Goal: Task Accomplishment & Management: Manage account settings

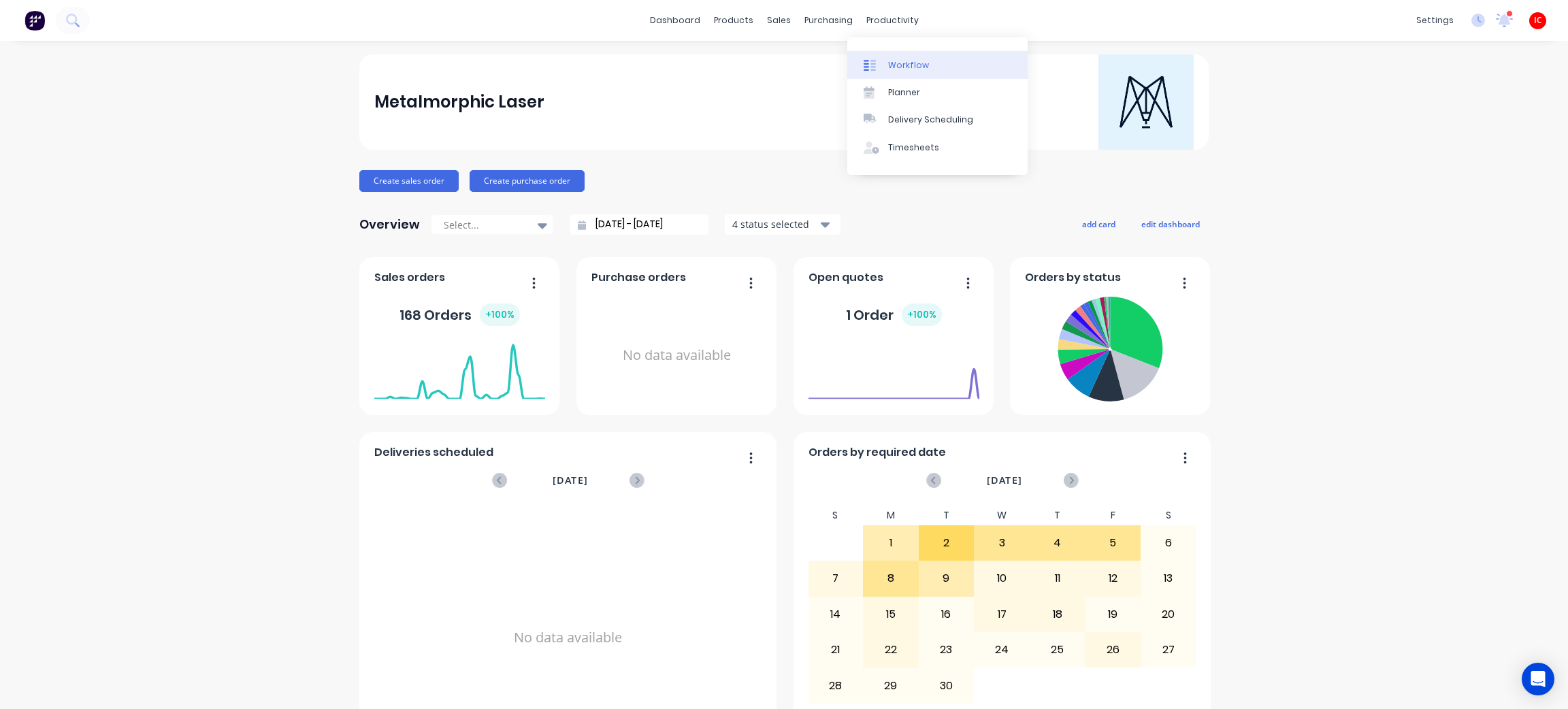
click at [903, 63] on div "Workflow" at bounding box center [908, 65] width 41 height 13
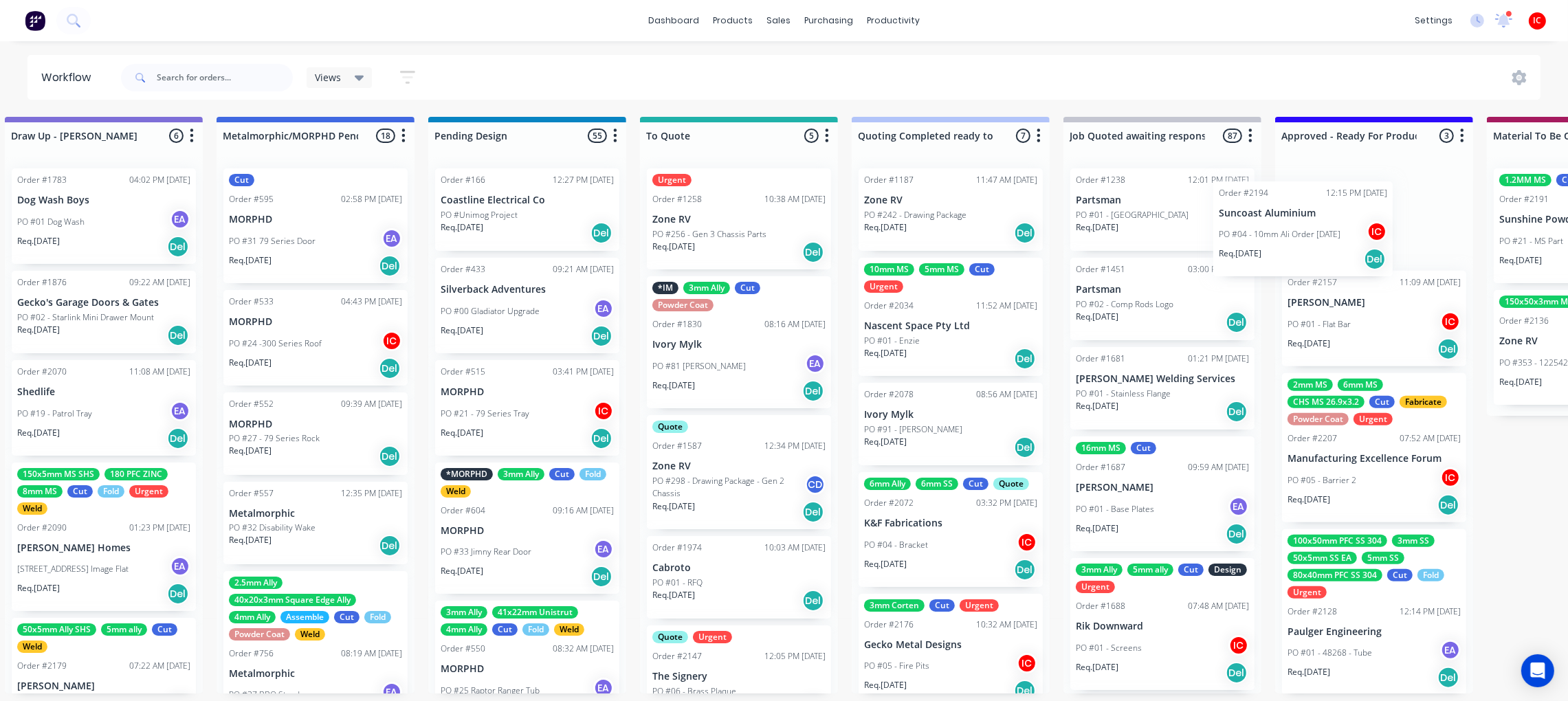
scroll to position [0, 475]
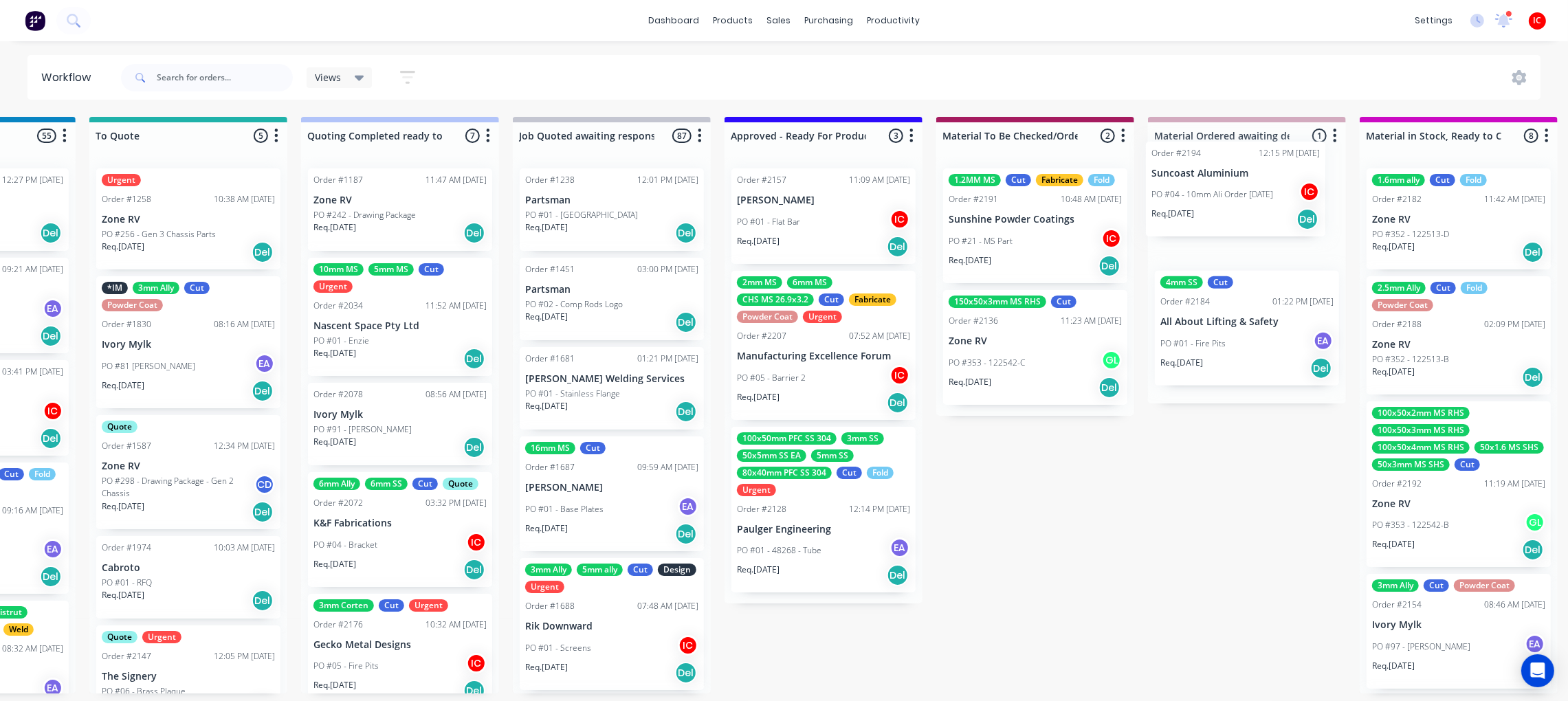
drag, startPoint x: 299, startPoint y: 522, endPoint x: 1215, endPoint y: 181, distance: 977.4
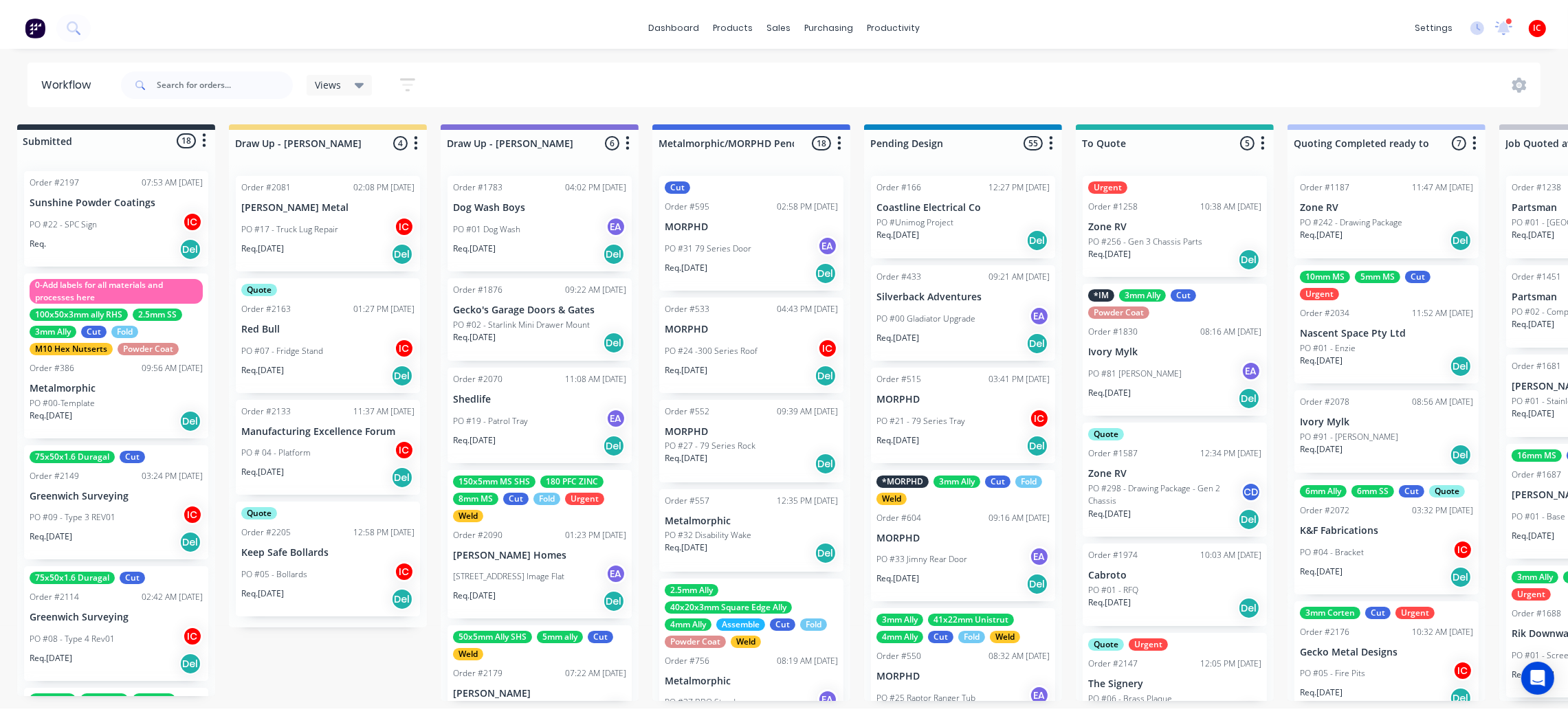
scroll to position [0, 0]
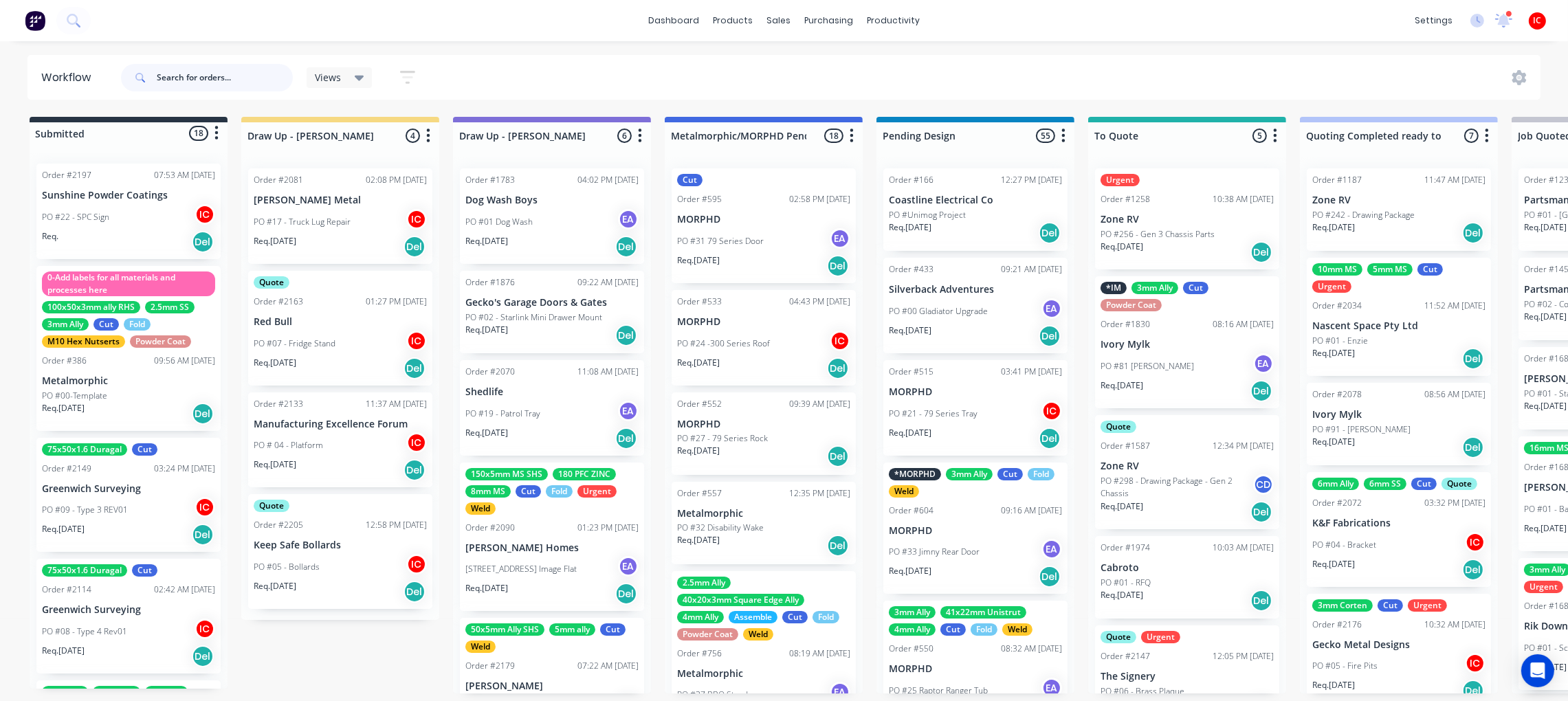
click at [185, 70] on input "text" at bounding box center [225, 78] width 136 height 27
type input "hj"
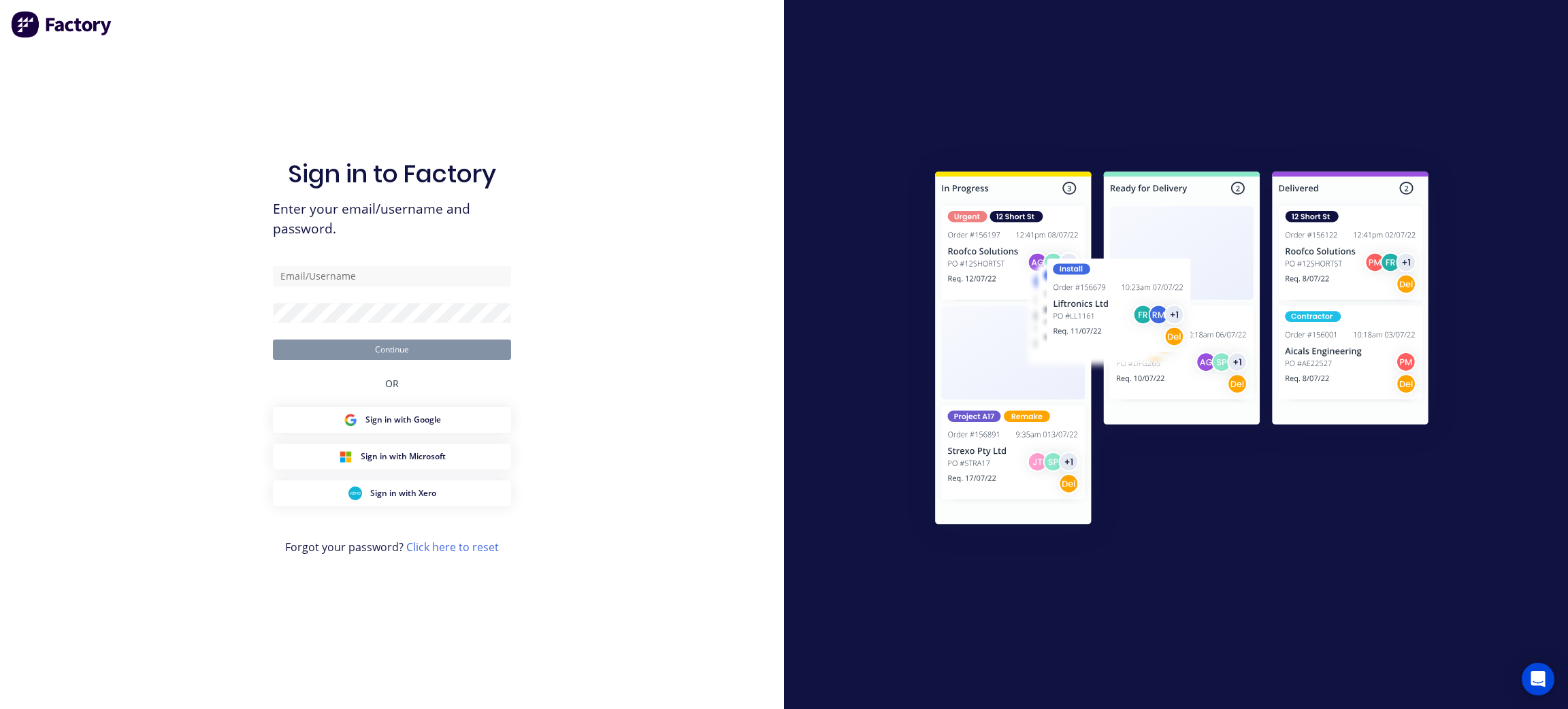
type input "[PERSON_NAME][EMAIL_ADDRESS][DOMAIN_NAME]"
click at [377, 346] on button "Continue" at bounding box center [392, 349] width 238 height 20
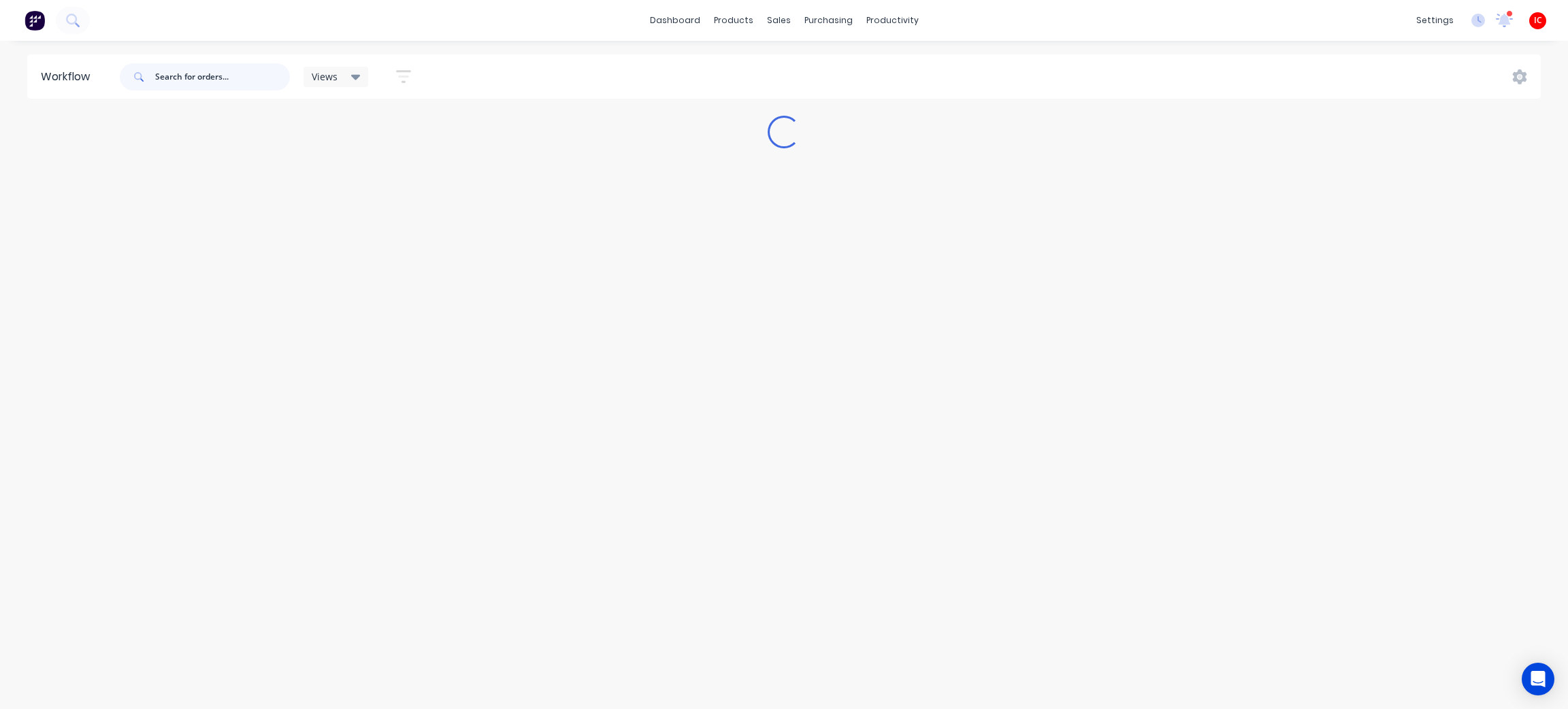
click at [183, 74] on input "text" at bounding box center [223, 77] width 135 height 27
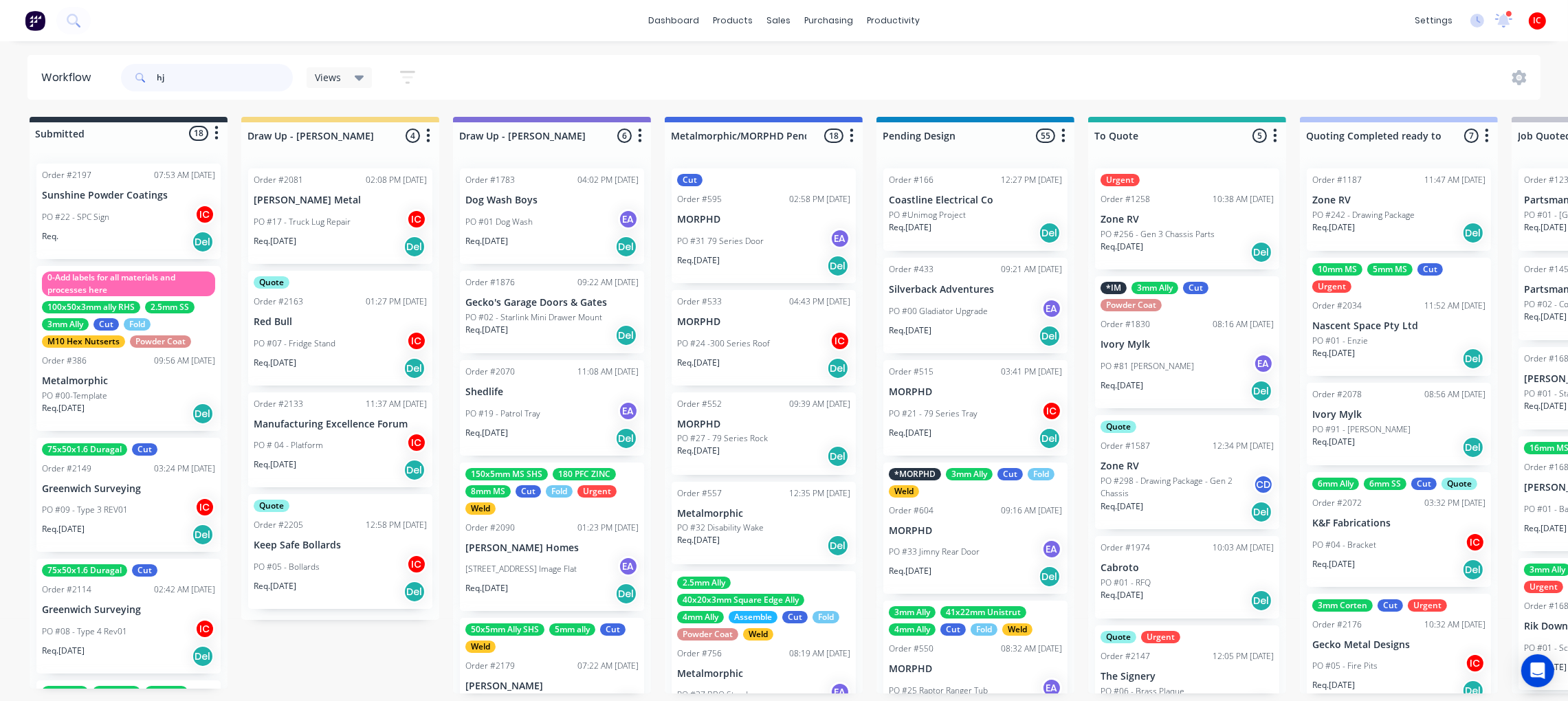
drag, startPoint x: 179, startPoint y: 74, endPoint x: 138, endPoint y: 70, distance: 41.2
click at [138, 70] on div "hj" at bounding box center [206, 78] width 172 height 27
type input "plumbing"
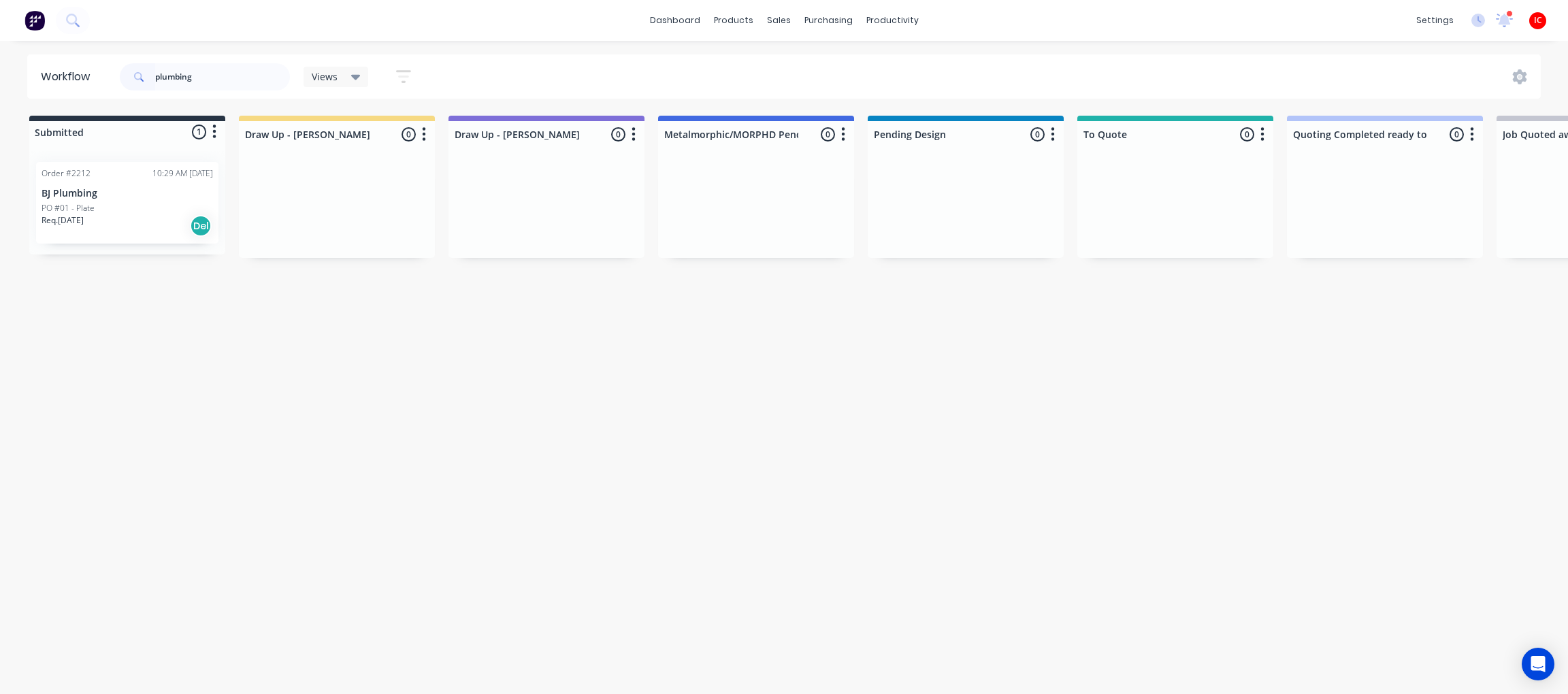
click at [146, 202] on div "PO #01 - Plate" at bounding box center [127, 208] width 171 height 13
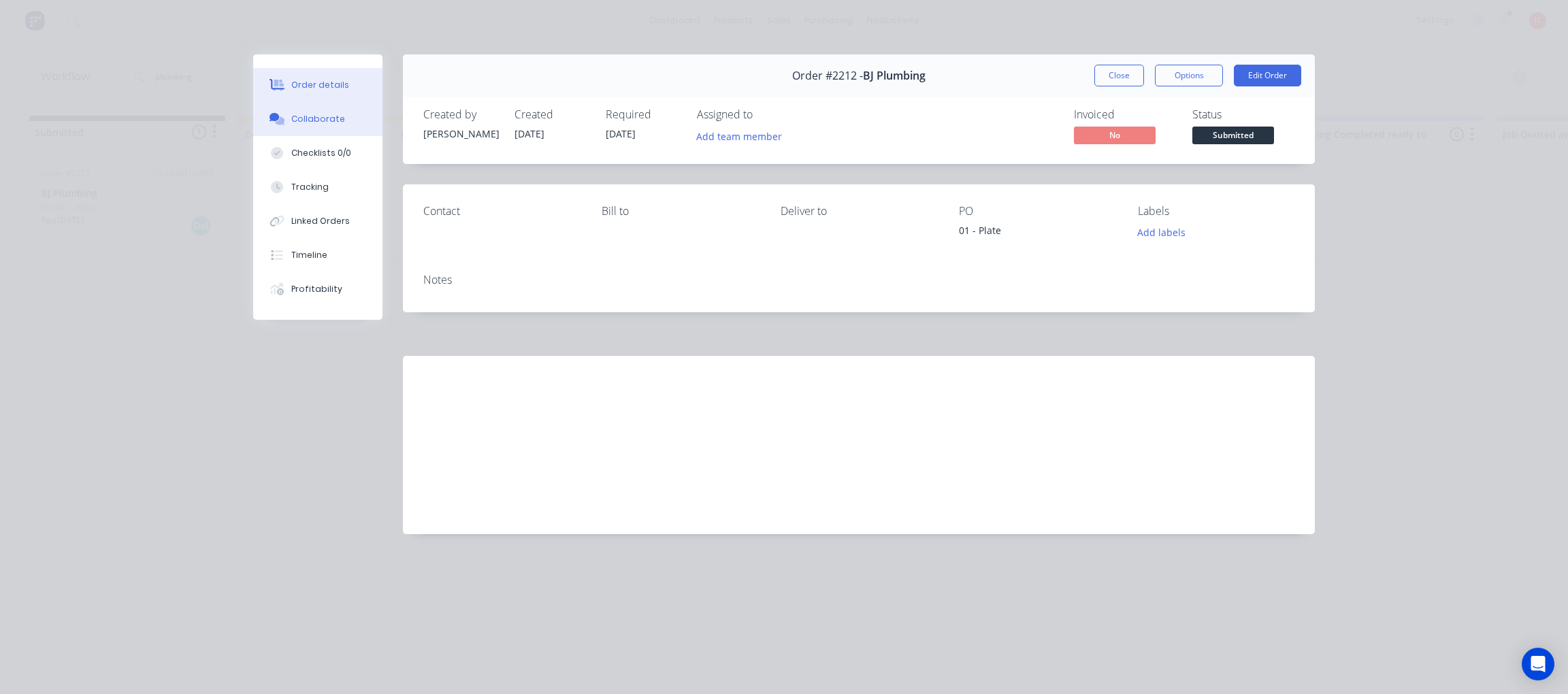
click at [330, 125] on button "Collaborate" at bounding box center [317, 119] width 129 height 34
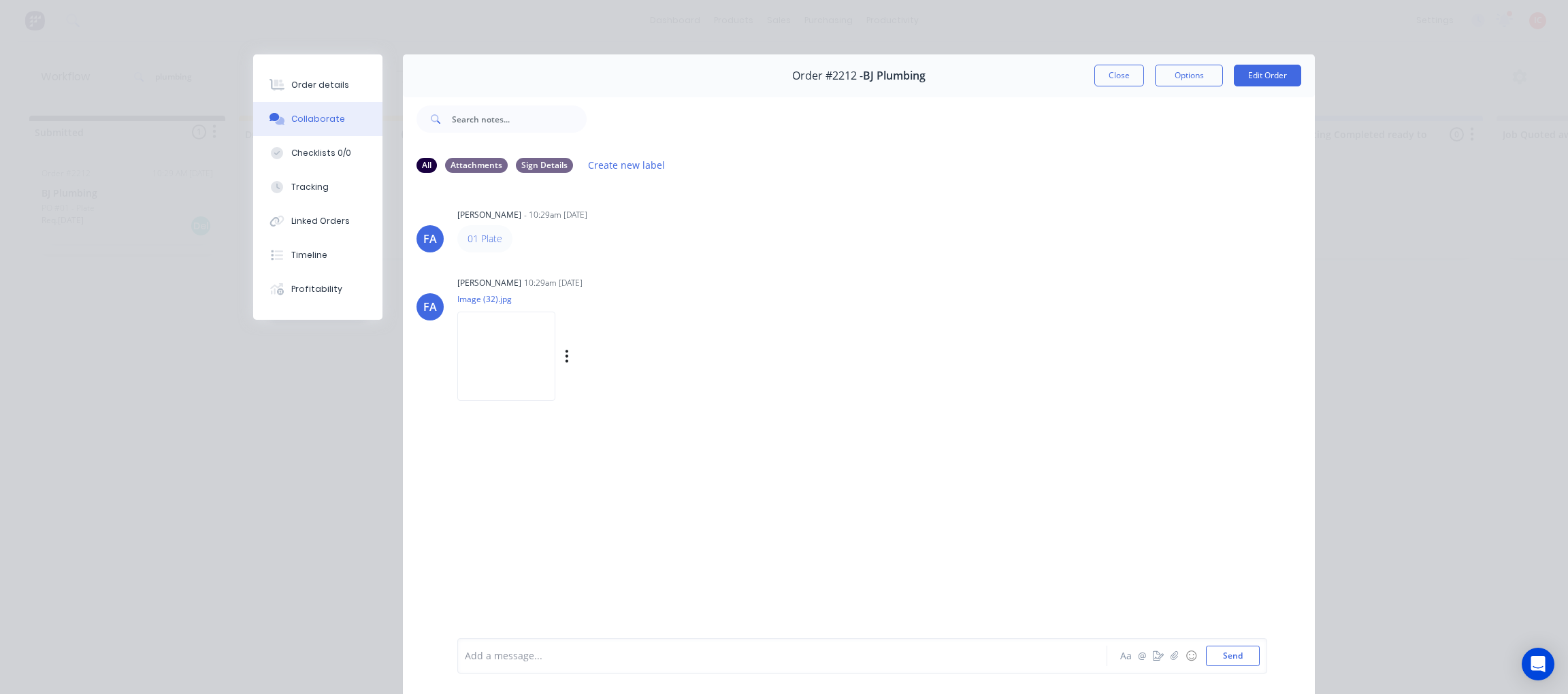
click at [479, 347] on img at bounding box center [505, 357] width 98 height 89
click at [292, 89] on div "Order details" at bounding box center [320, 85] width 57 height 13
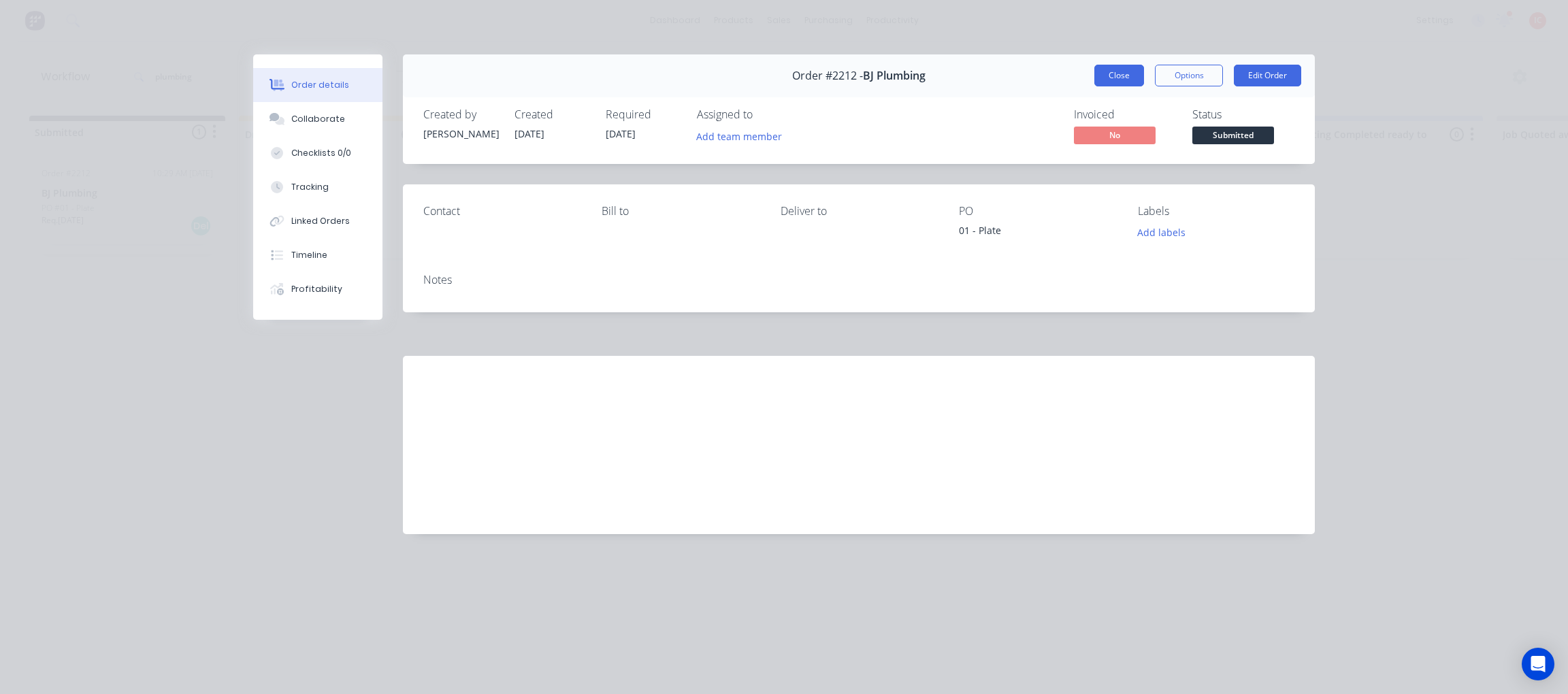
click at [1126, 74] on button "Close" at bounding box center [1119, 75] width 50 height 21
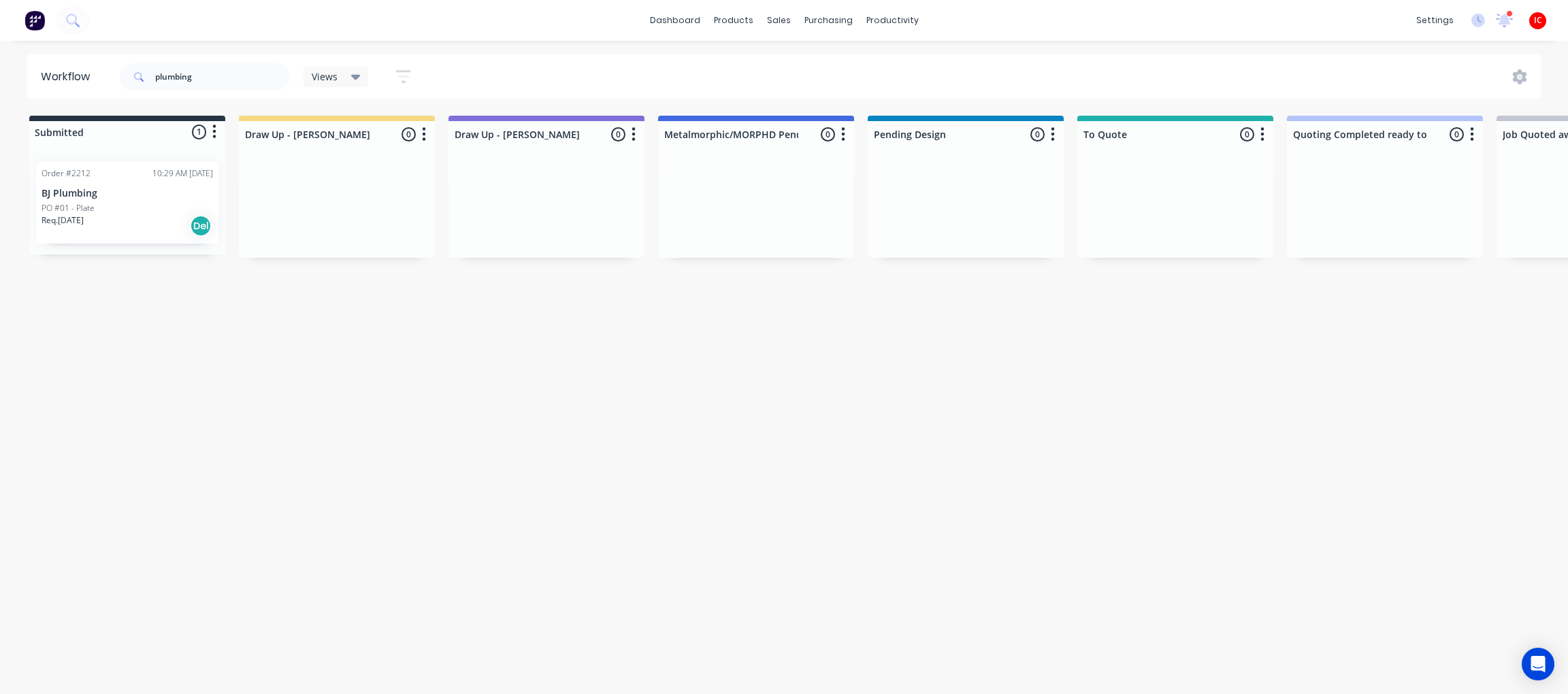
click at [157, 214] on div "Req. [DATE] Del" at bounding box center [127, 226] width 171 height 23
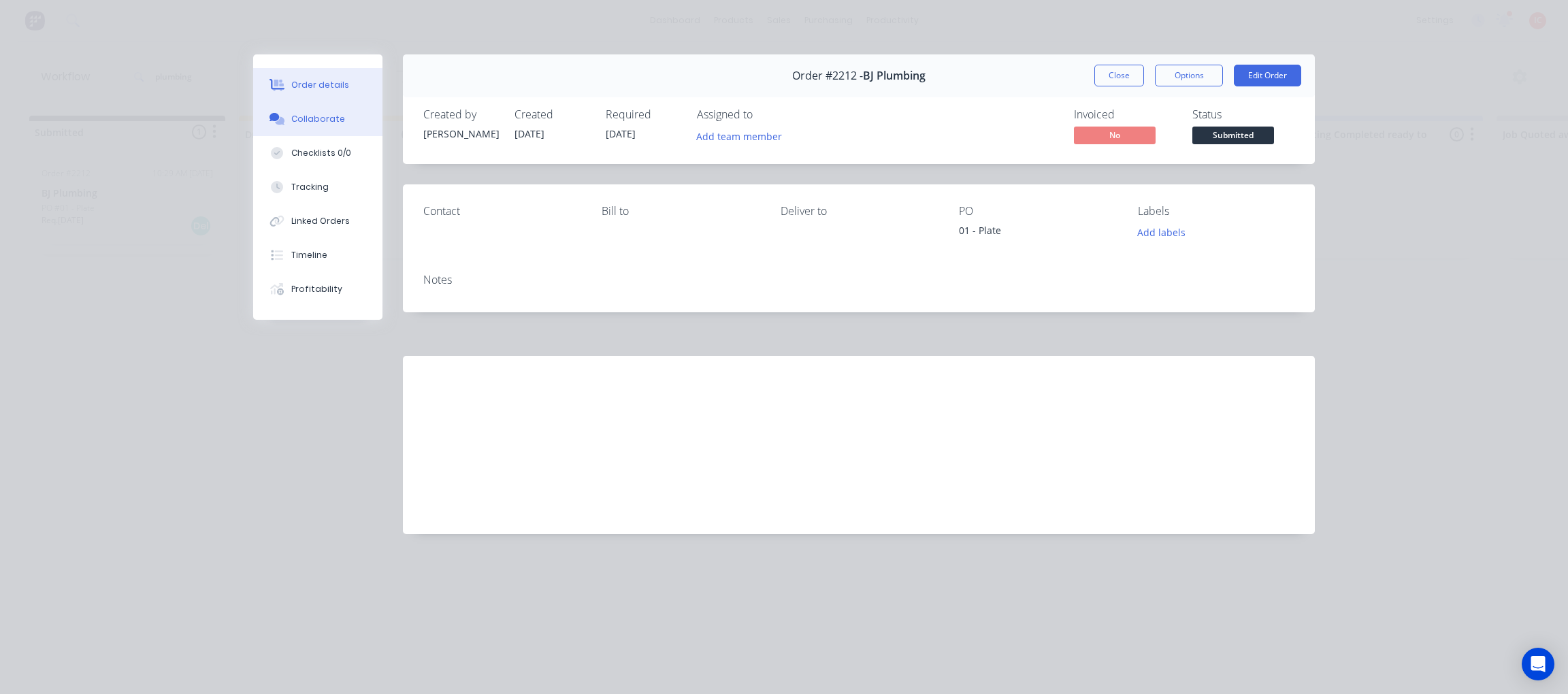
click at [344, 121] on button "Collaborate" at bounding box center [317, 119] width 129 height 34
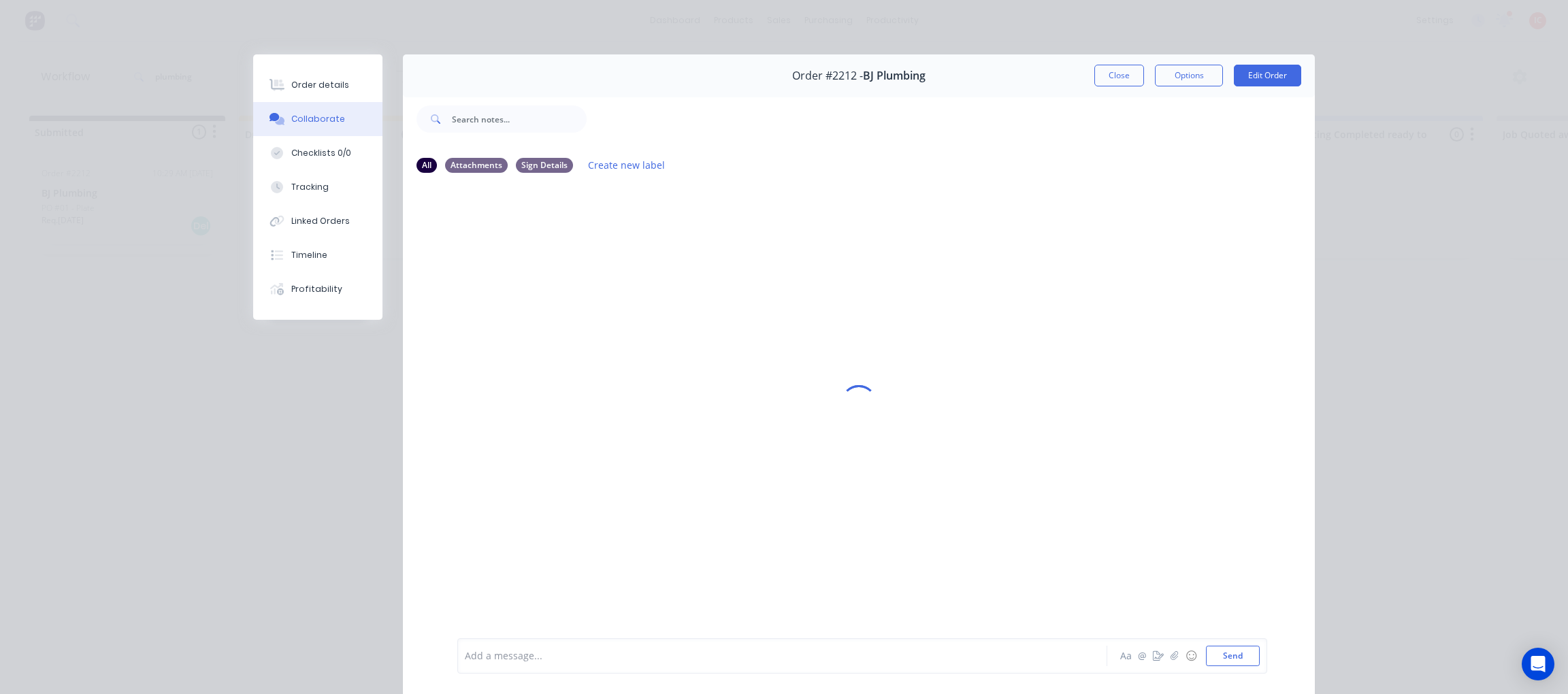
click at [666, 652] on div at bounding box center [763, 656] width 595 height 15
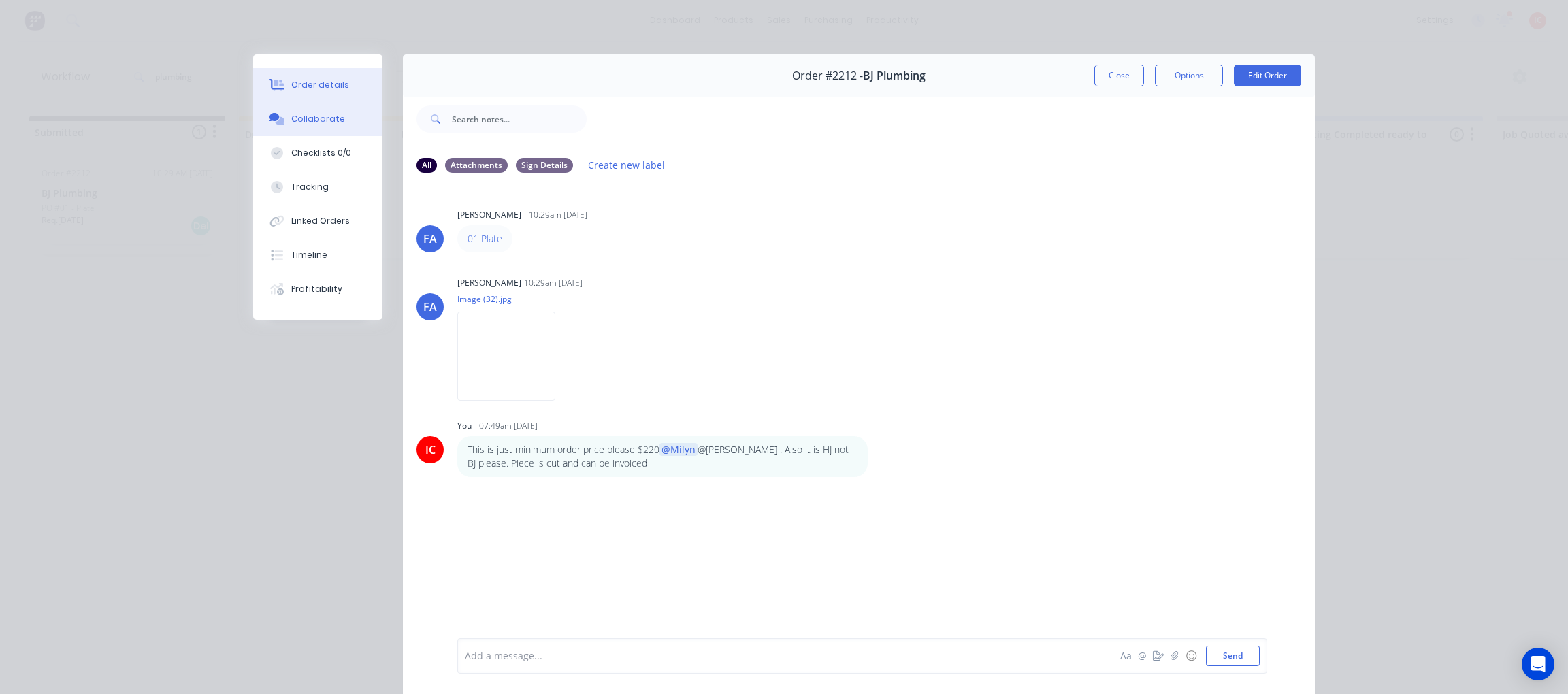
click at [298, 91] on button "Order details" at bounding box center [317, 85] width 129 height 34
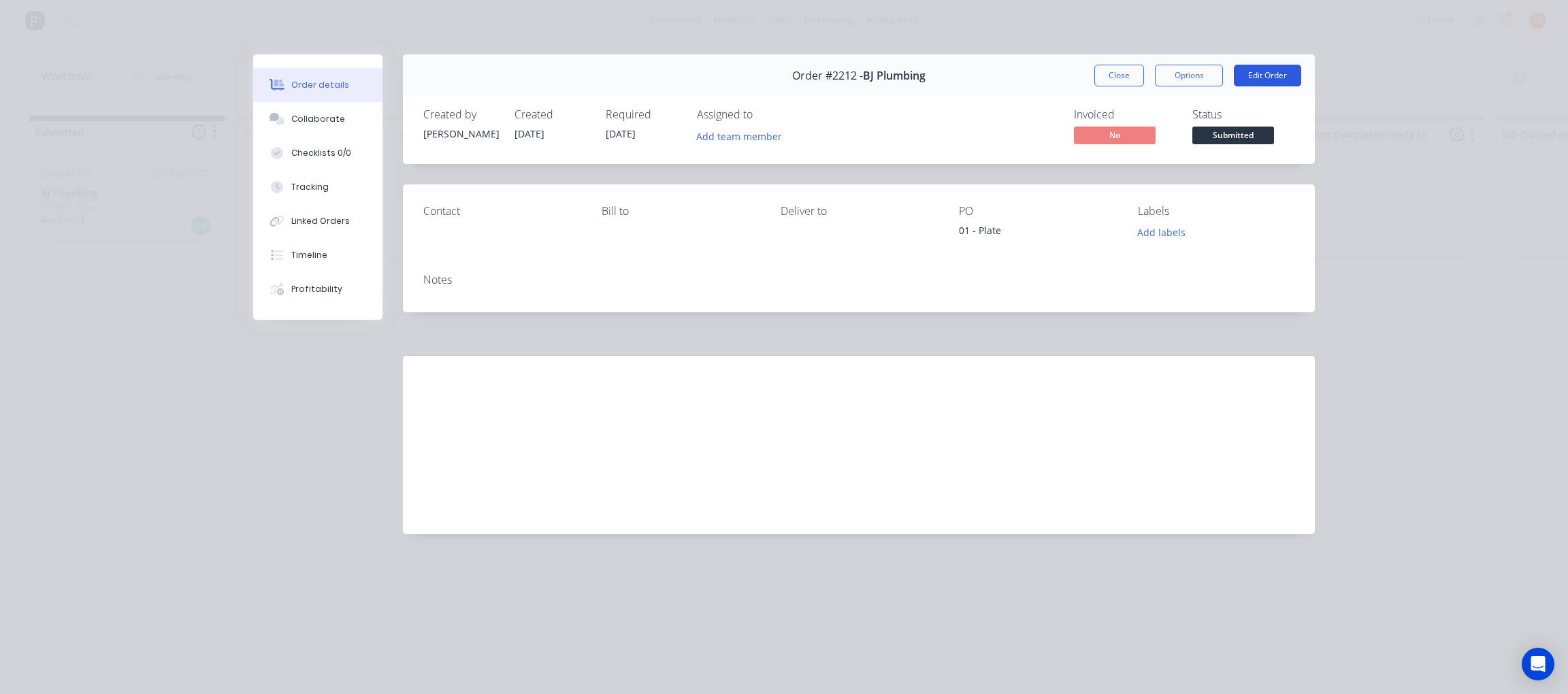
click at [1264, 72] on button "Edit Order" at bounding box center [1267, 75] width 67 height 21
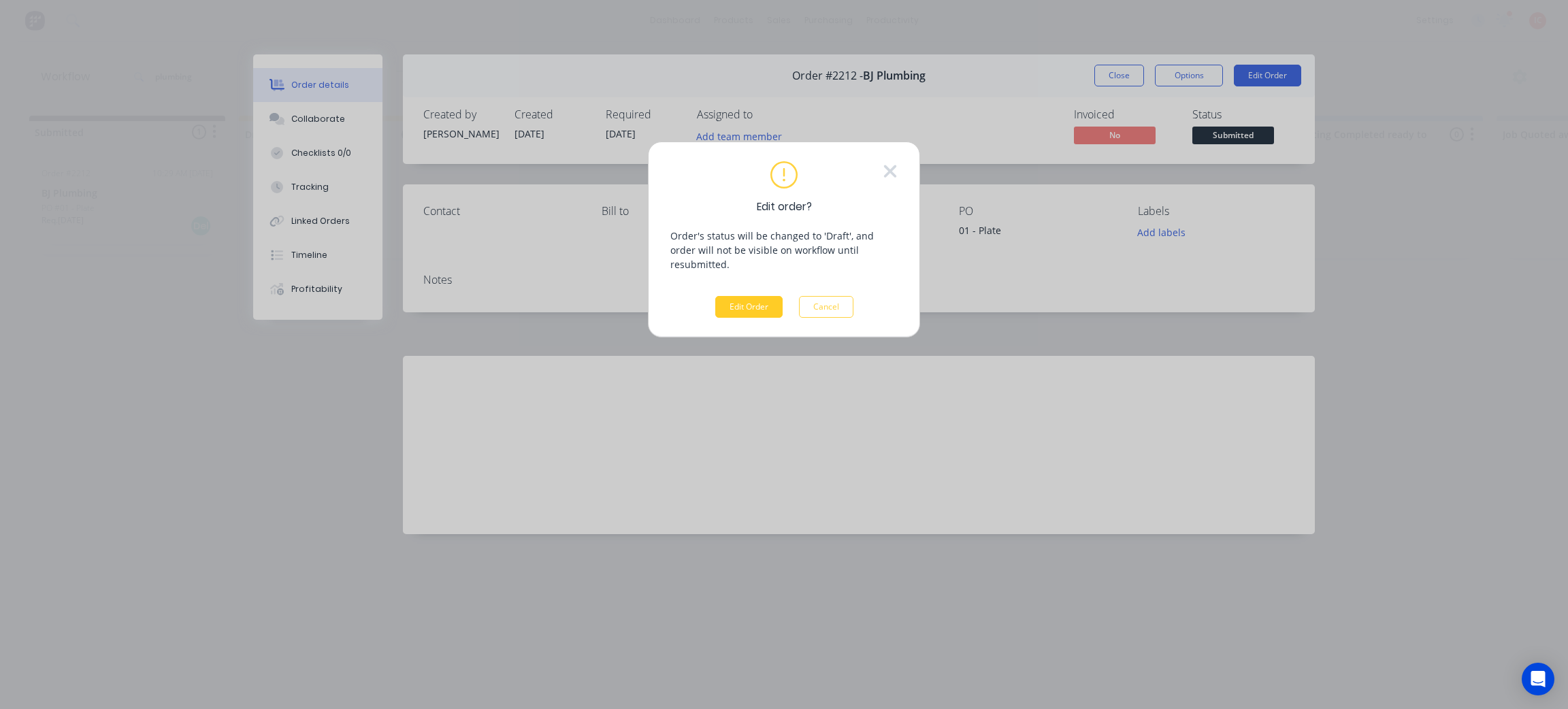
click at [754, 296] on button "Edit Order" at bounding box center [749, 306] width 67 height 21
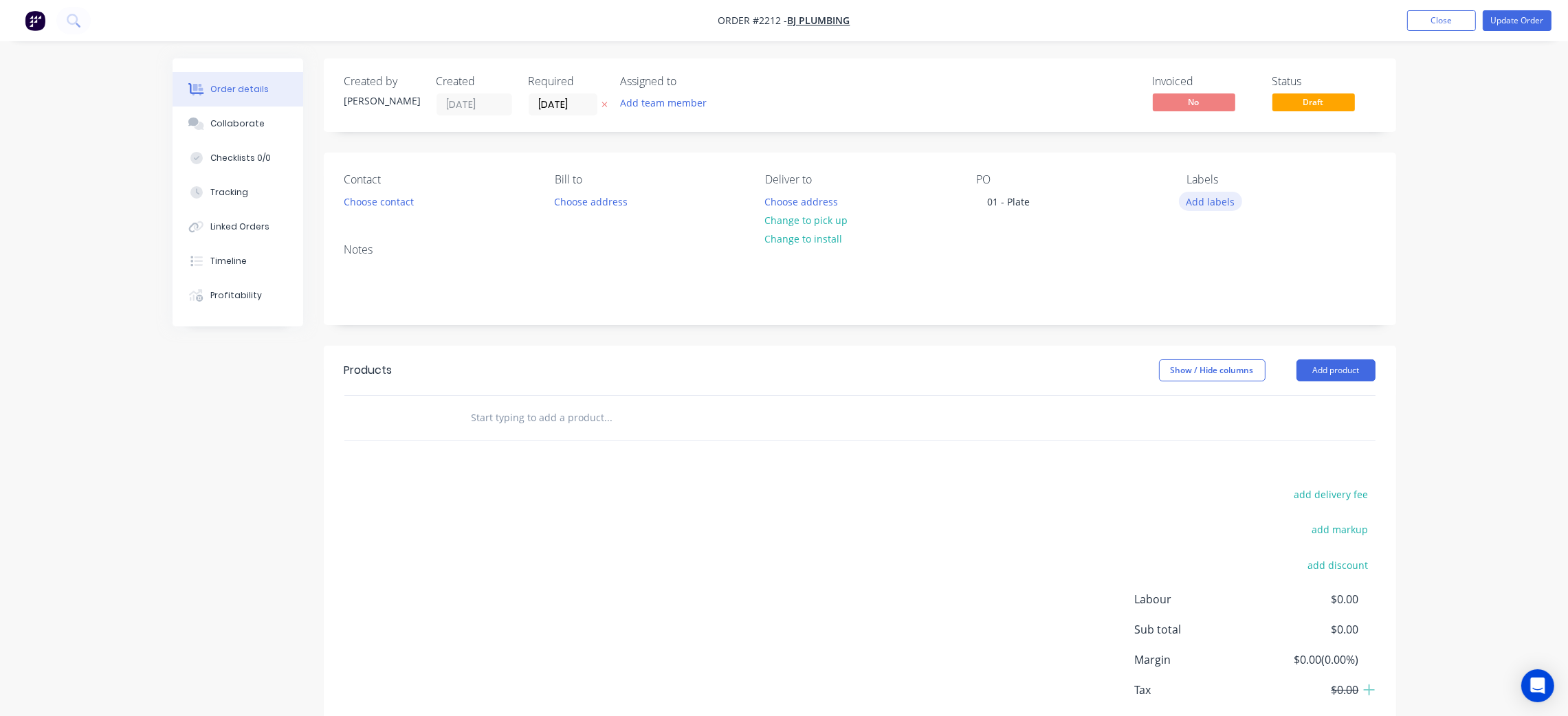
click at [1225, 205] on button "Add labels" at bounding box center [1210, 200] width 63 height 19
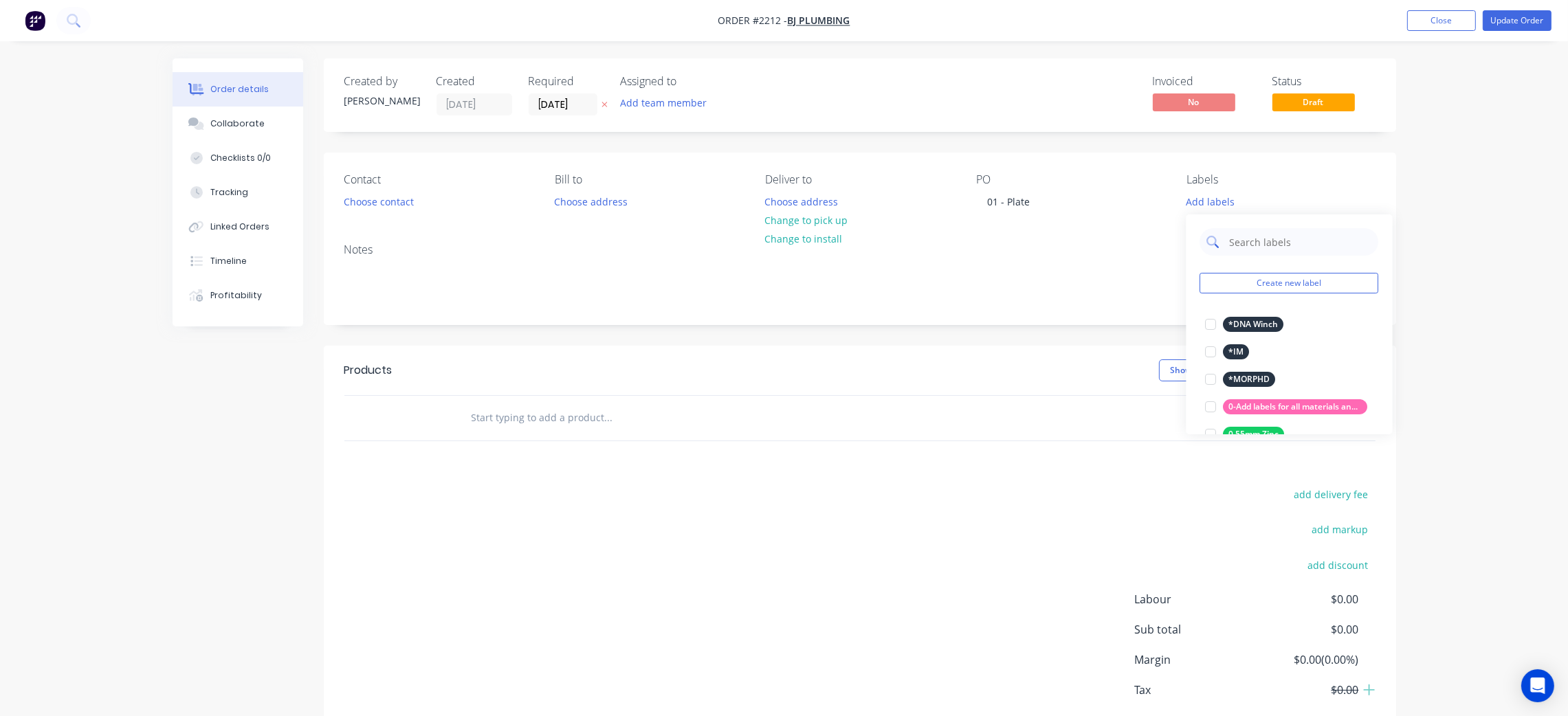
click at [1251, 240] on input "text" at bounding box center [1300, 242] width 143 height 28
type input "2mm ss"
click at [1211, 408] on div at bounding box center [1211, 407] width 27 height 28
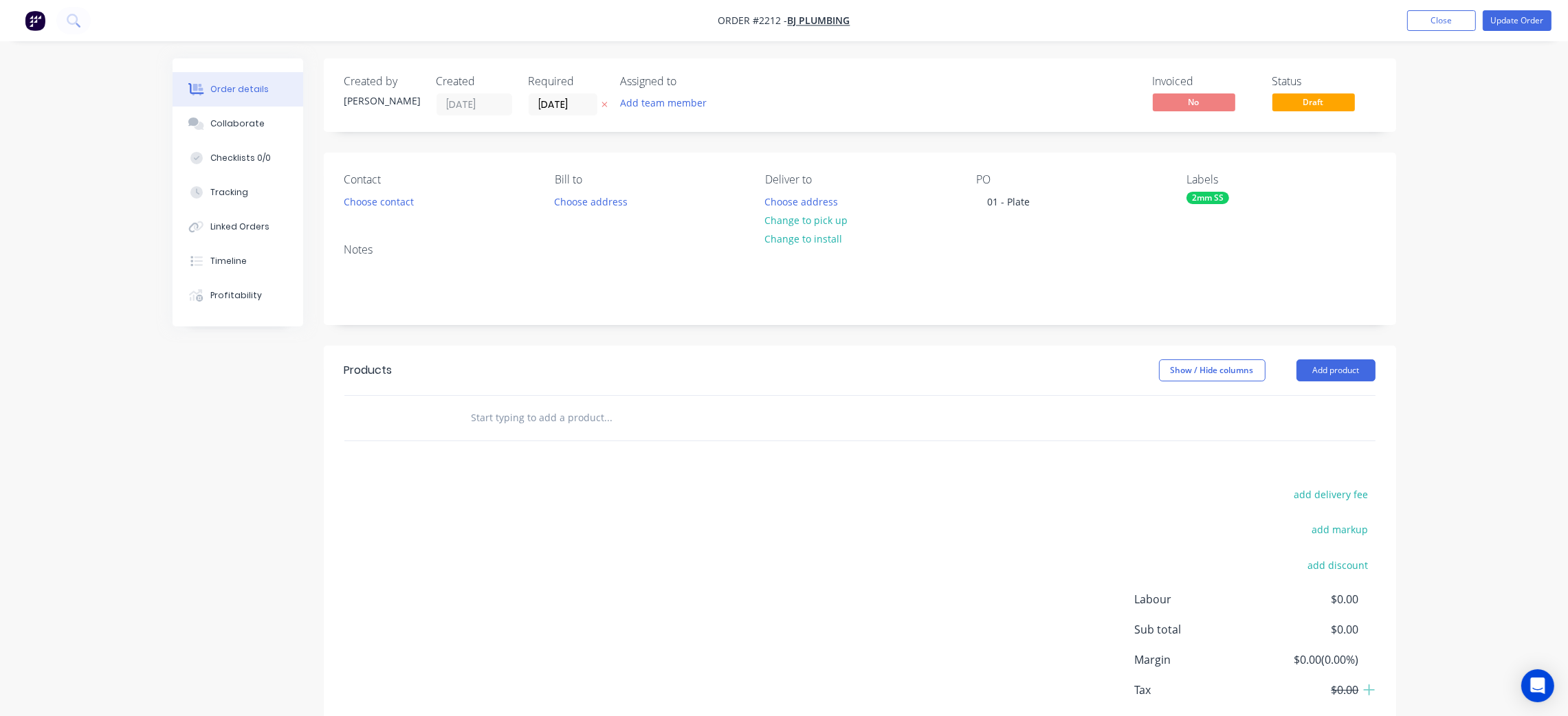
drag, startPoint x: 752, startPoint y: 412, endPoint x: 1054, endPoint y: 411, distance: 302.0
click at [754, 412] on div at bounding box center [666, 418] width 412 height 28
click at [1339, 369] on button "Add product" at bounding box center [1335, 370] width 79 height 22
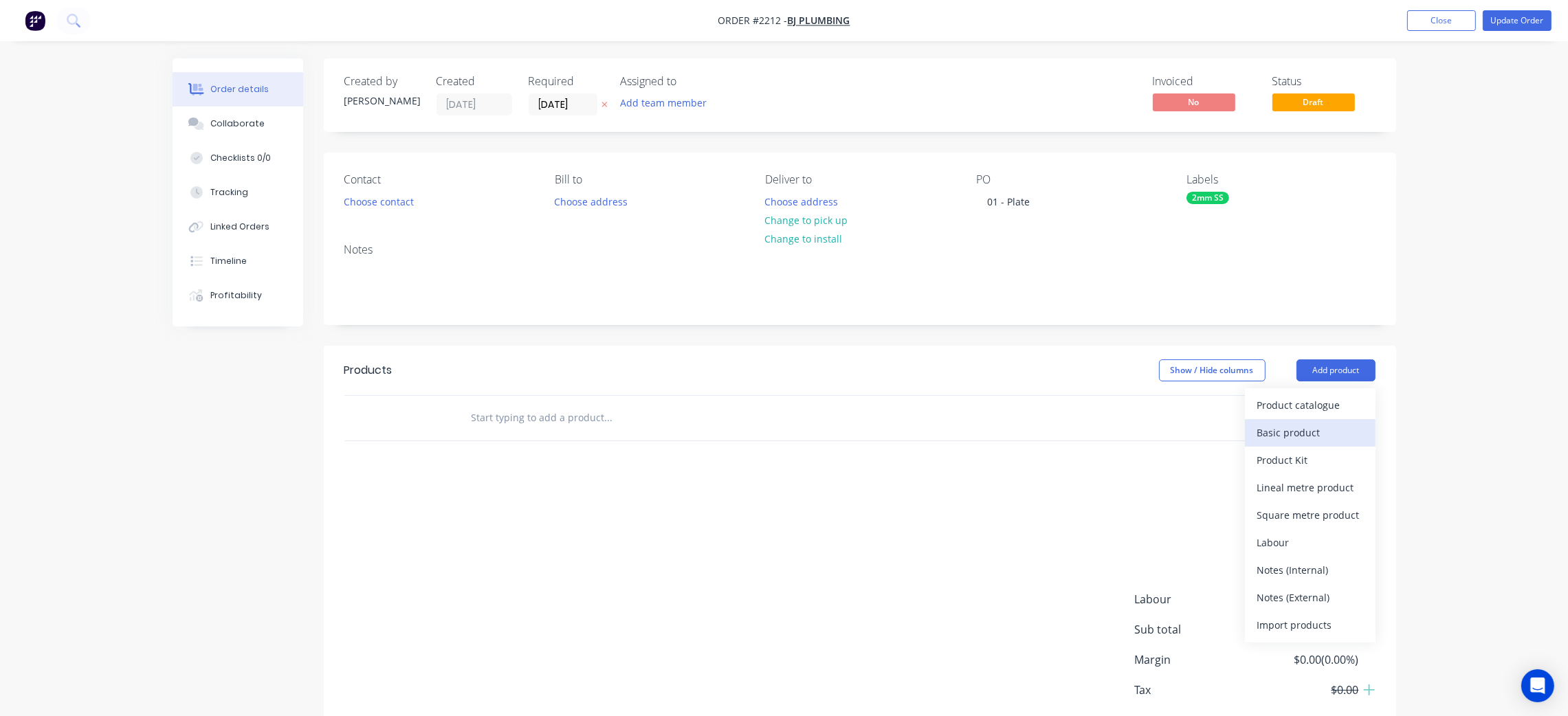
click at [1300, 432] on div "Basic product" at bounding box center [1310, 432] width 106 height 20
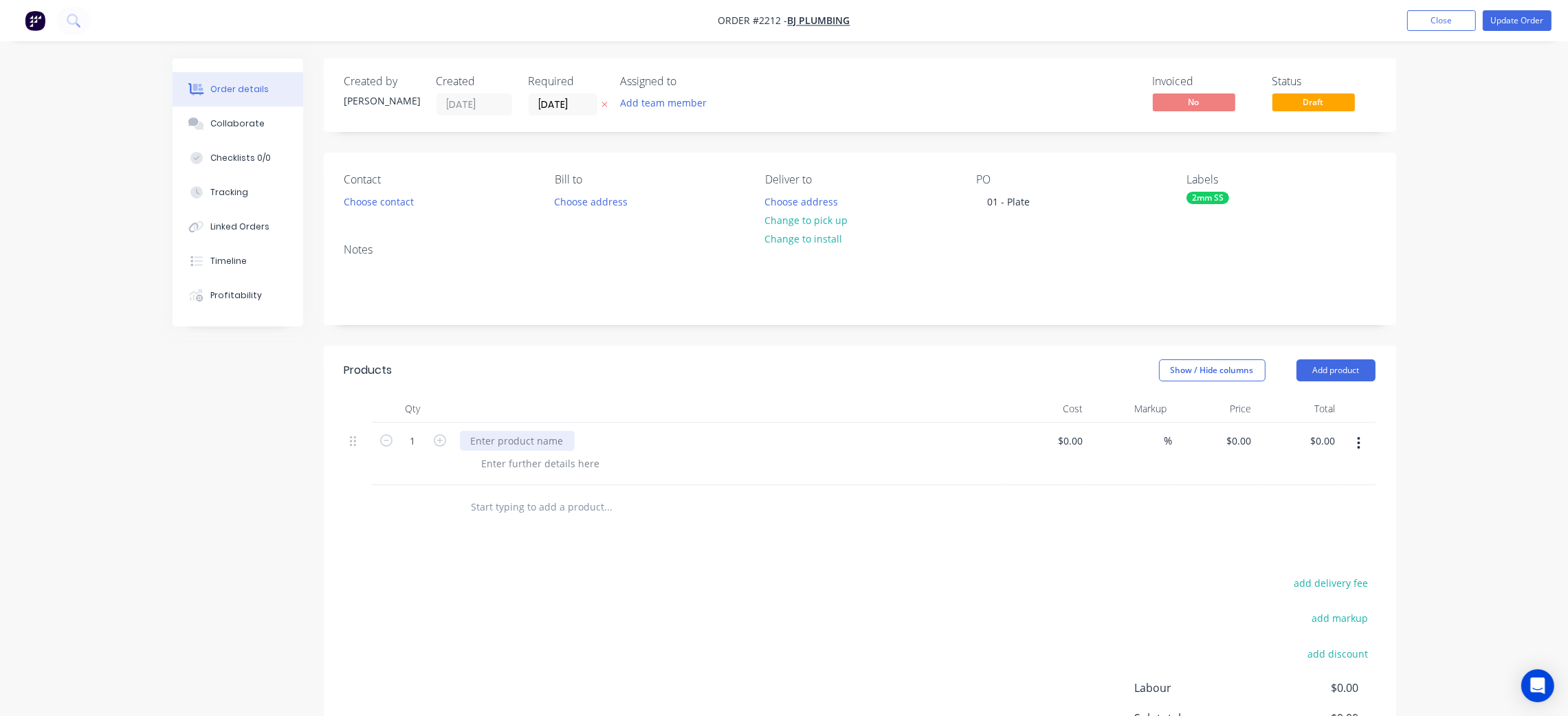
click at [531, 445] on div at bounding box center [516, 441] width 115 height 20
click at [560, 461] on div at bounding box center [540, 464] width 140 height 20
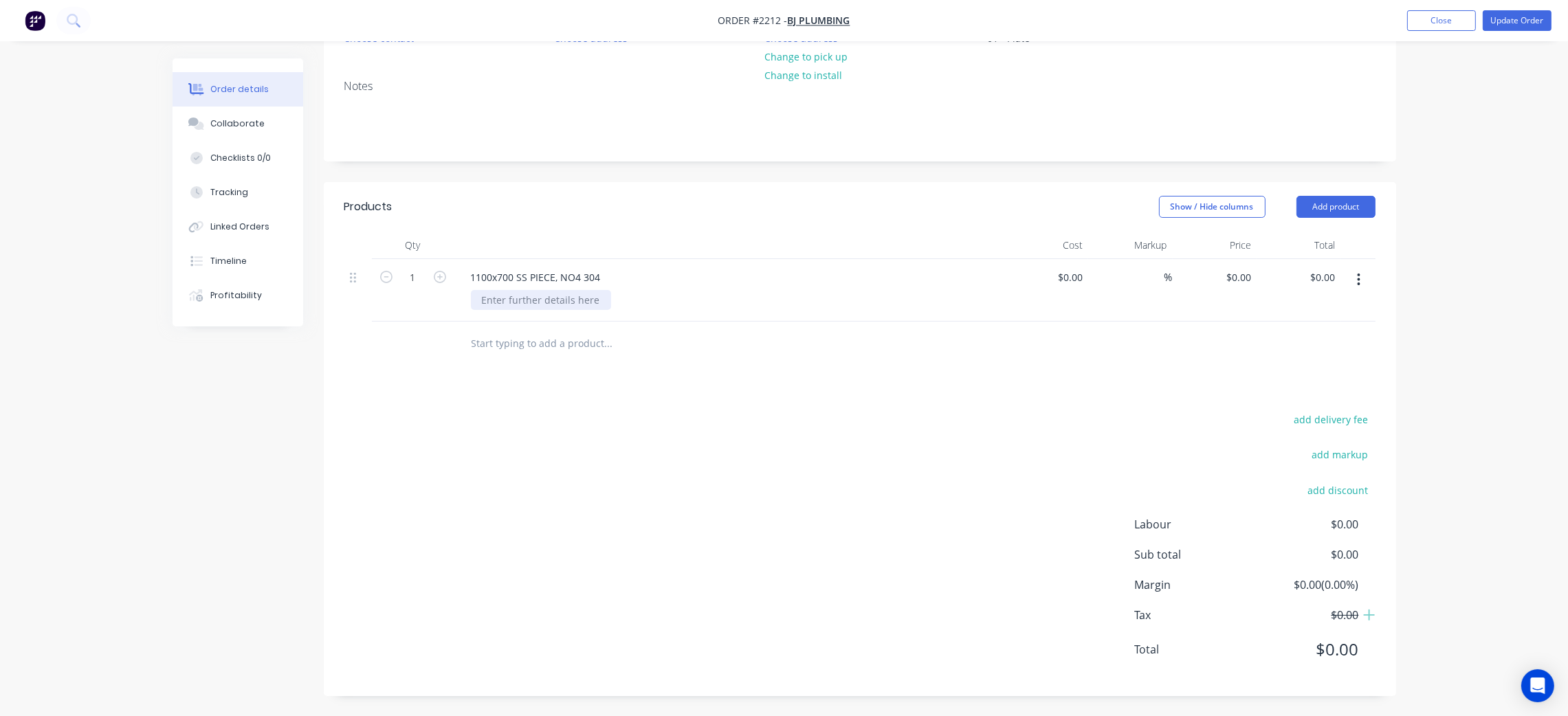
click at [587, 304] on div at bounding box center [540, 300] width 140 height 20
drag, startPoint x: 718, startPoint y: 392, endPoint x: 947, endPoint y: 234, distance: 278.2
click at [721, 392] on div "Products Show / Hide columns Add product Qty Cost Markup Price Total 1 1100x700…" at bounding box center [860, 439] width 1072 height 515
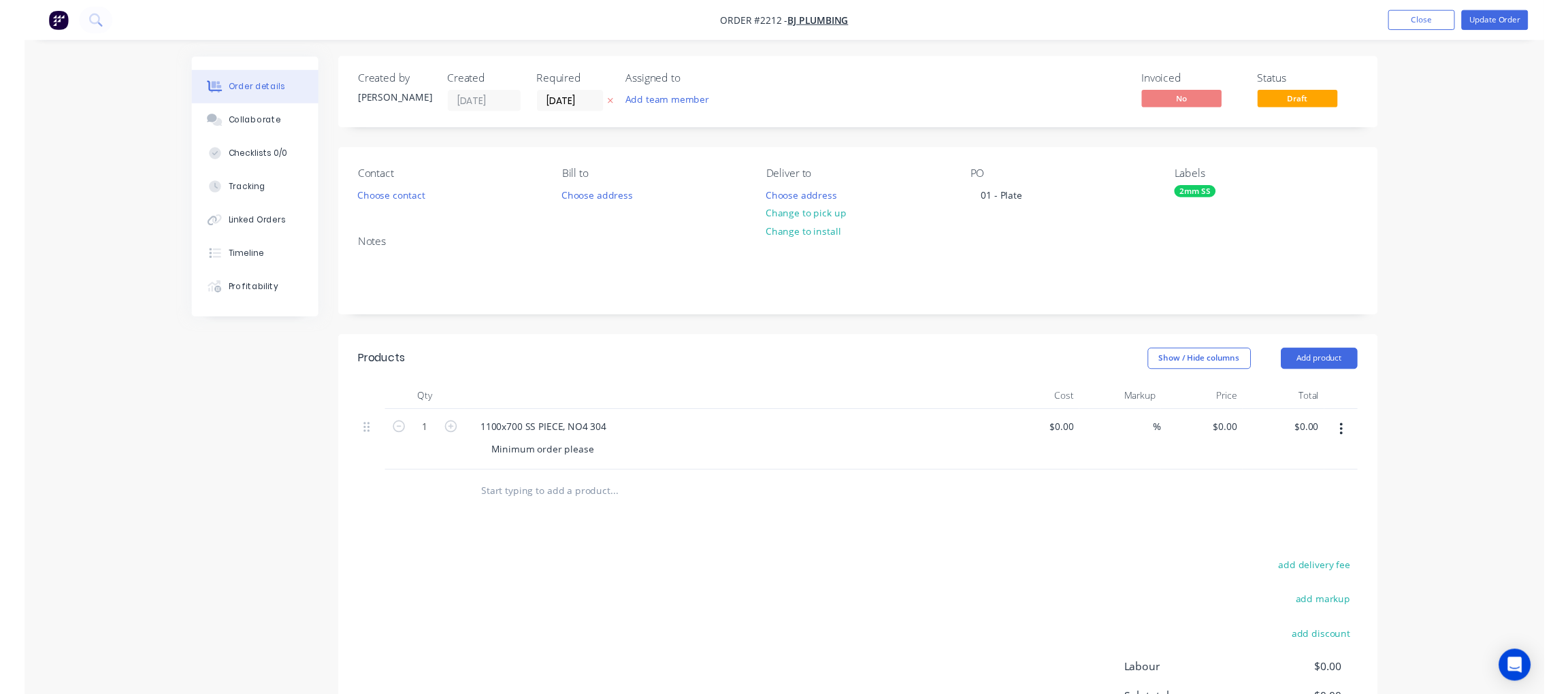
scroll to position [0, 0]
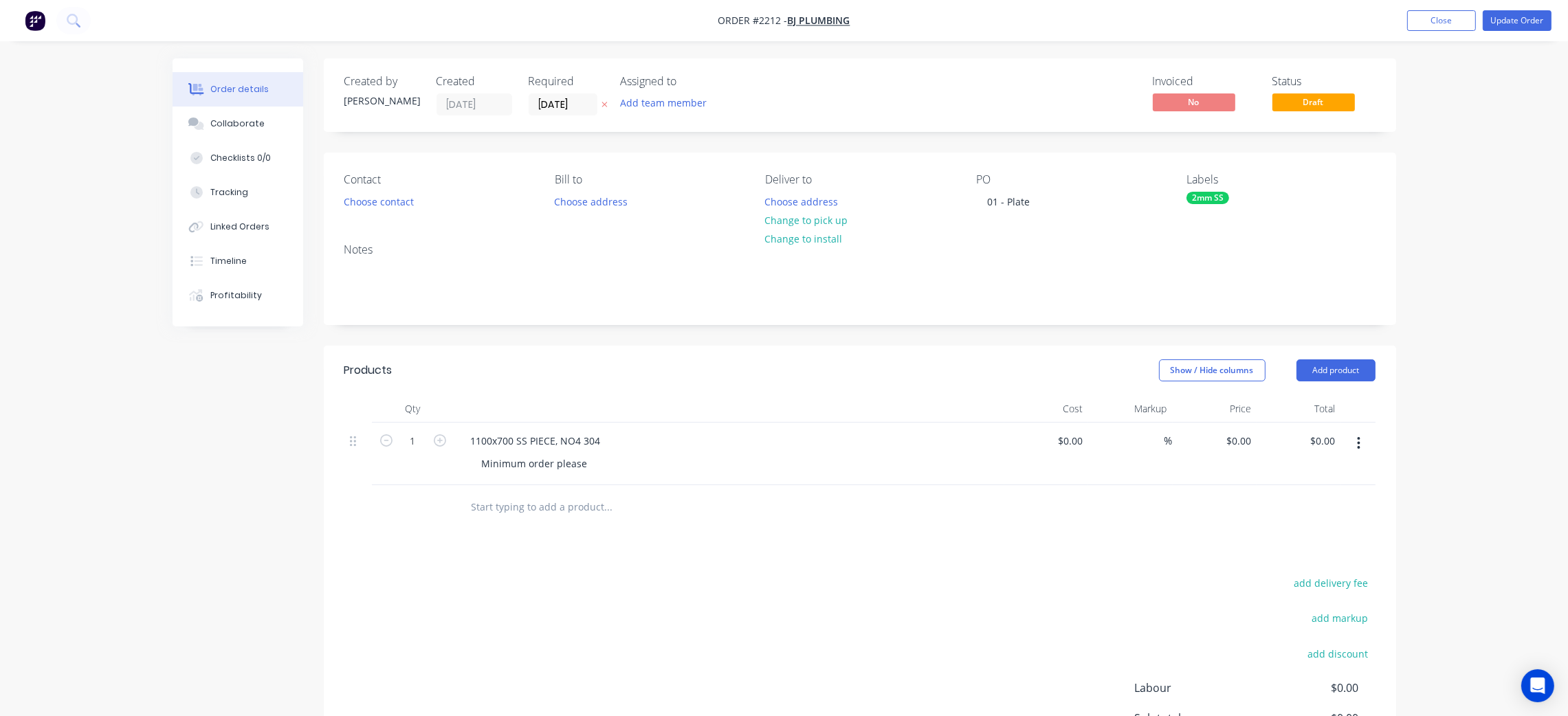
click at [1209, 195] on div "2mm SS" at bounding box center [1207, 197] width 42 height 13
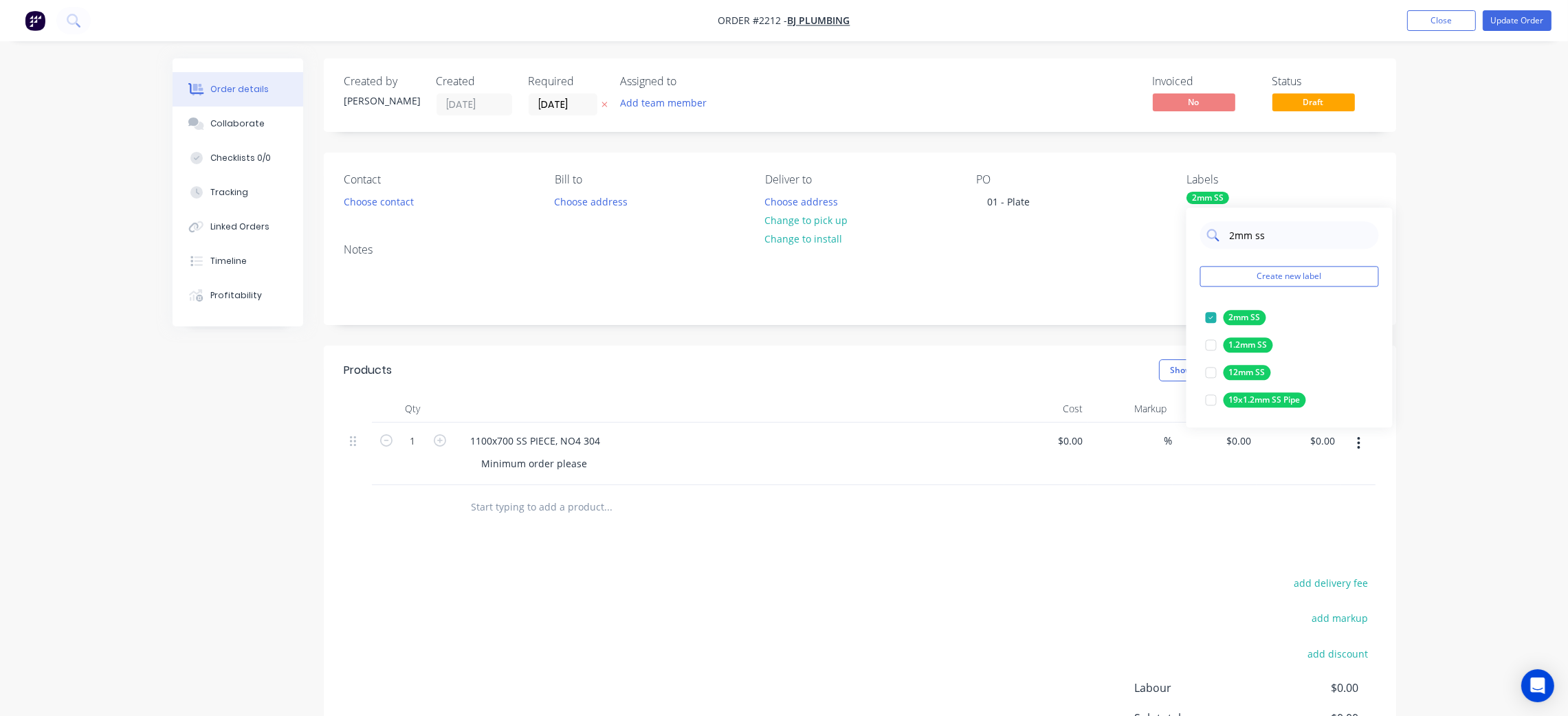
drag, startPoint x: 1281, startPoint y: 235, endPoint x: 1211, endPoint y: 234, distance: 70.0
click at [1211, 234] on div "2mm ss" at bounding box center [1289, 235] width 179 height 28
type input "cut"
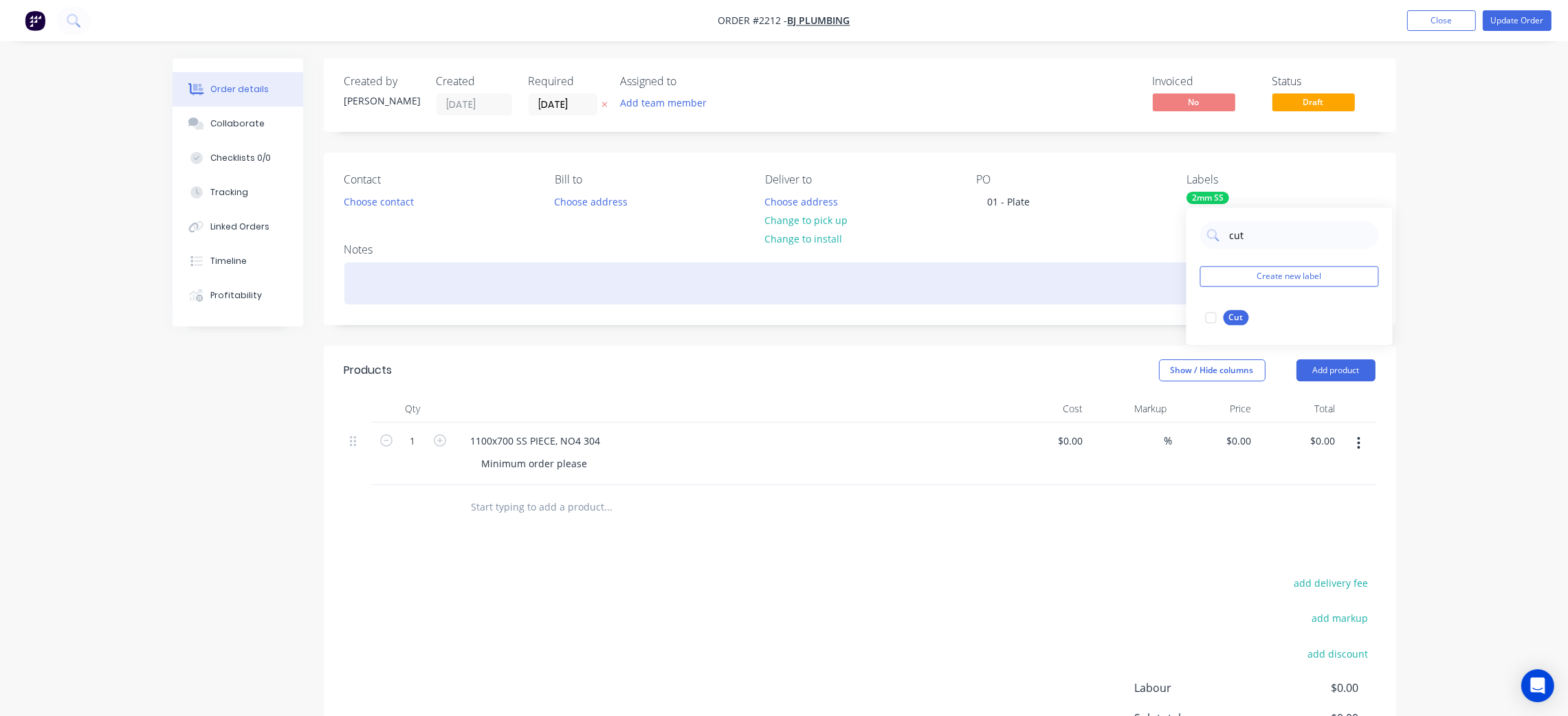
drag, startPoint x: 1210, startPoint y: 317, endPoint x: 1130, endPoint y: 288, distance: 85.1
click at [1209, 317] on div at bounding box center [1211, 317] width 27 height 28
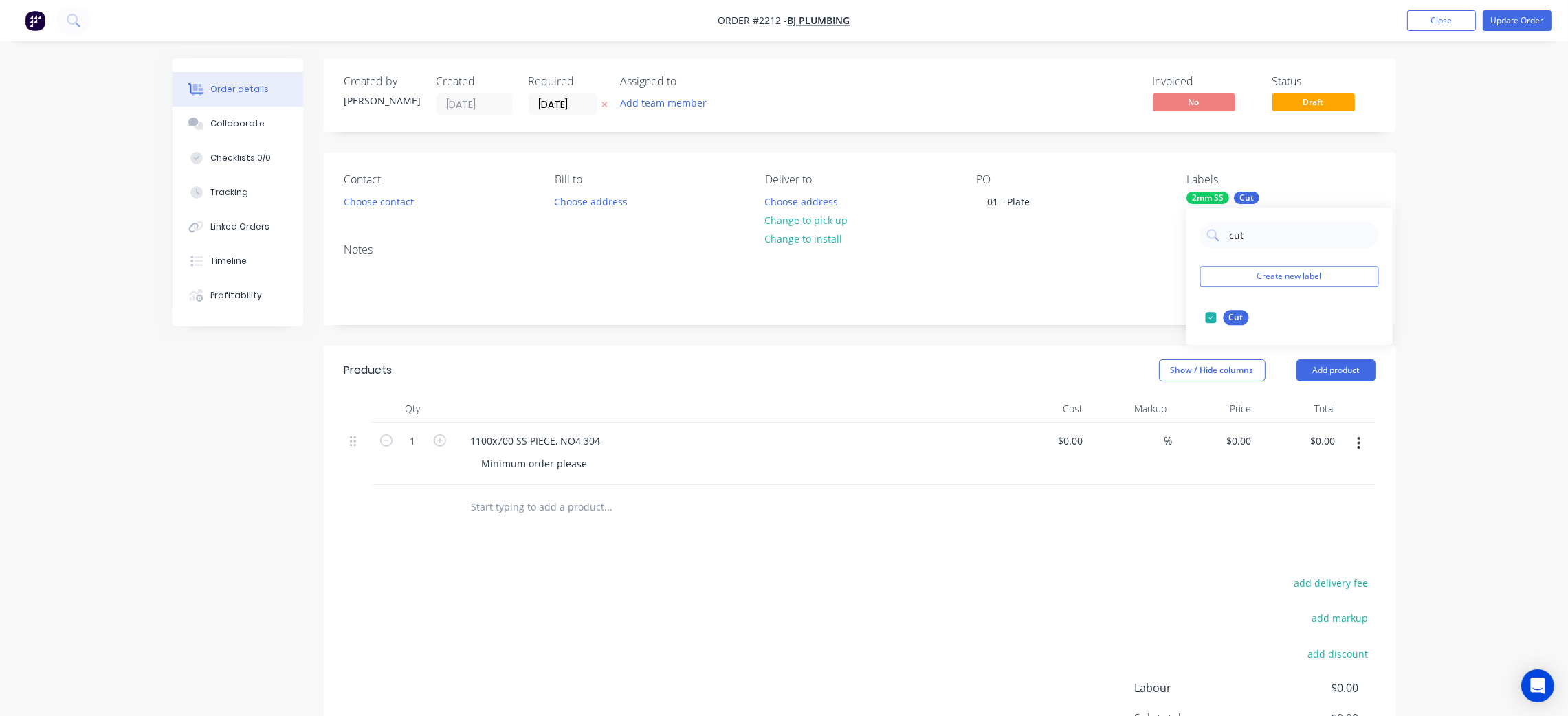
click at [978, 306] on div "Notes" at bounding box center [860, 279] width 1072 height 92
click at [1514, 18] on button "Update Order" at bounding box center [1517, 20] width 69 height 21
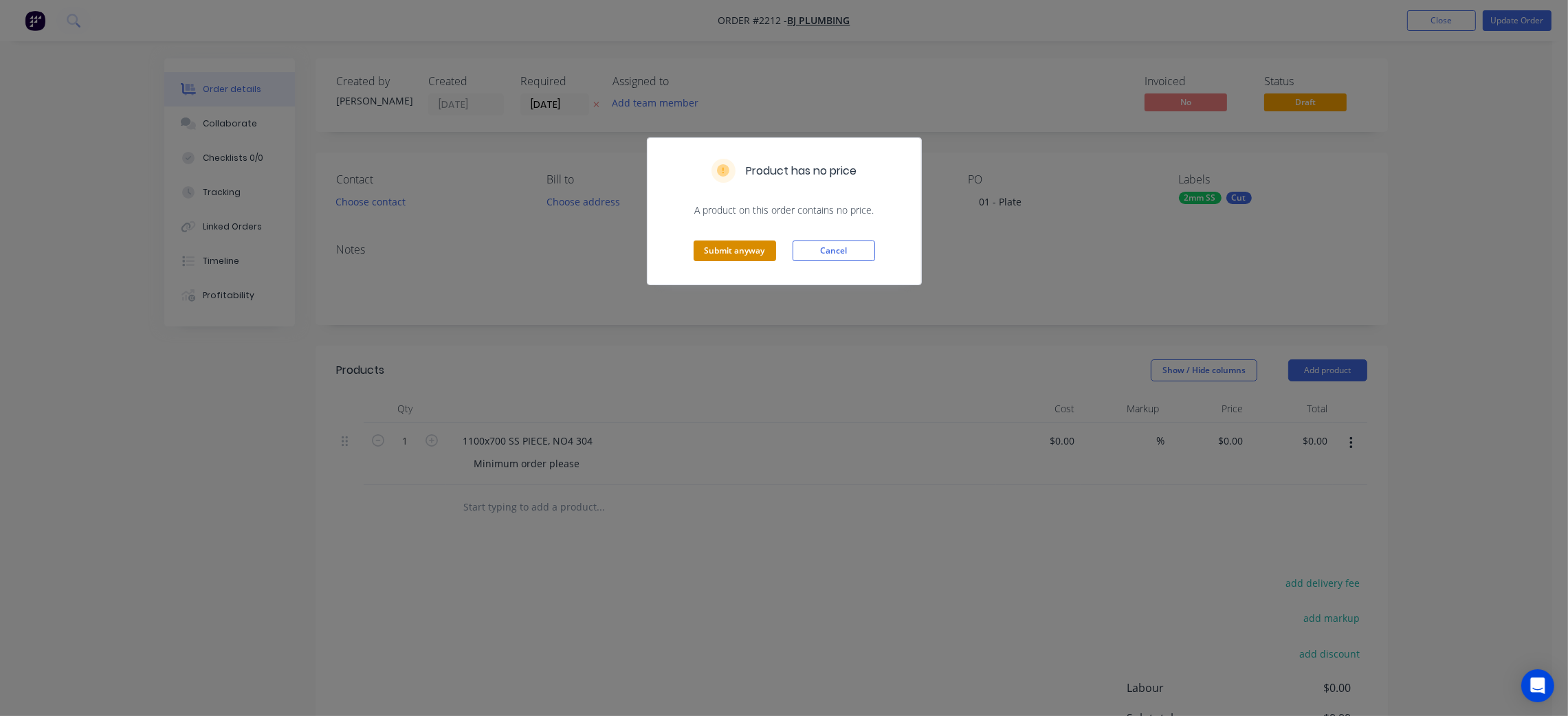
click at [750, 253] on button "Submit anyway" at bounding box center [734, 250] width 82 height 21
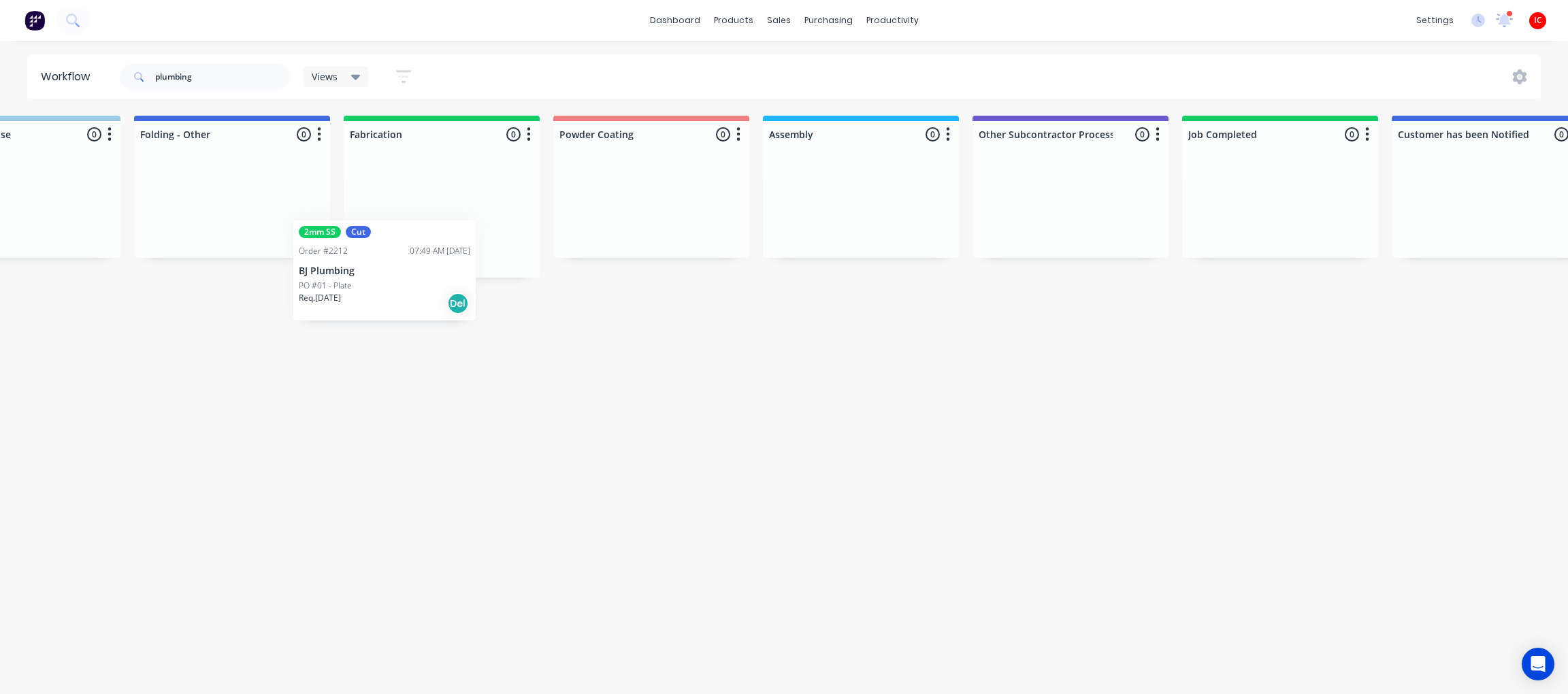
scroll to position [0, 3247]
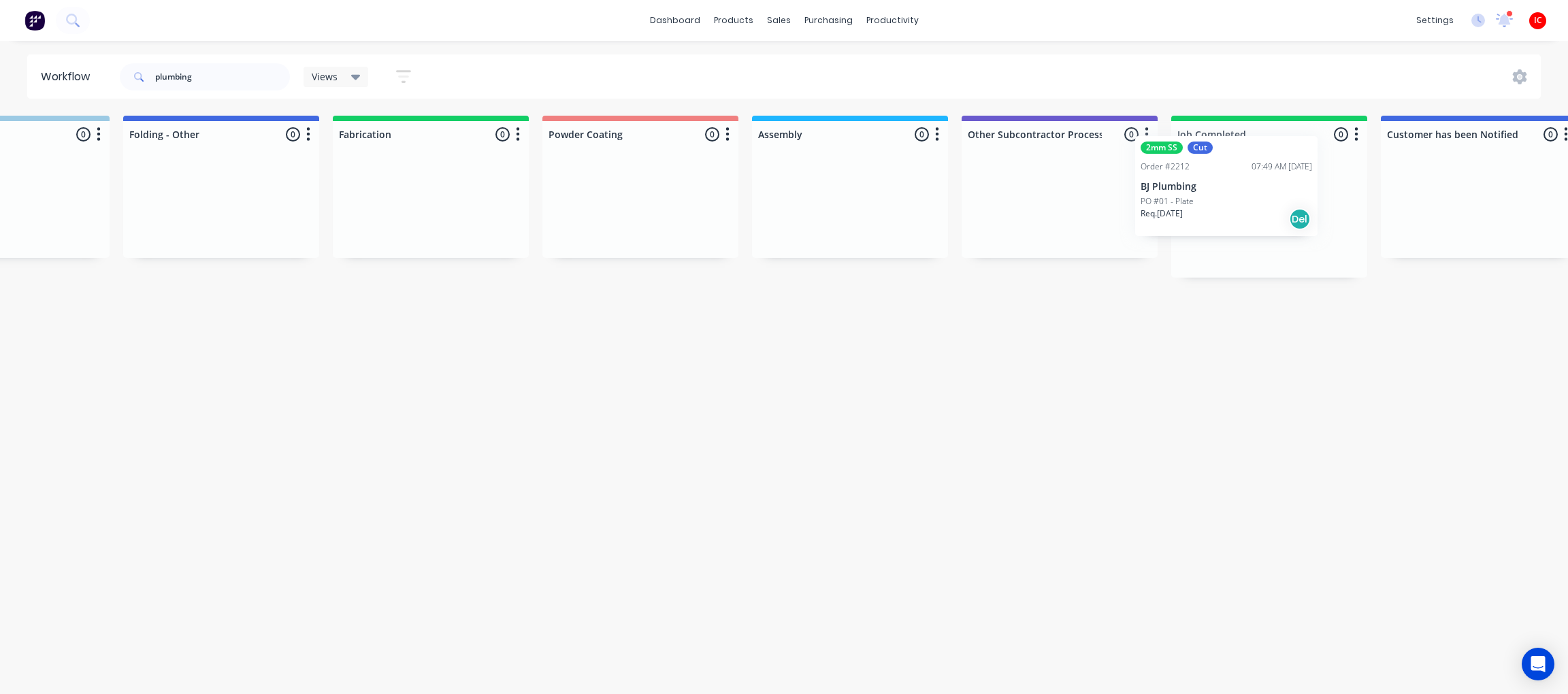
drag, startPoint x: 122, startPoint y: 216, endPoint x: 1226, endPoint y: 191, distance: 1104.3
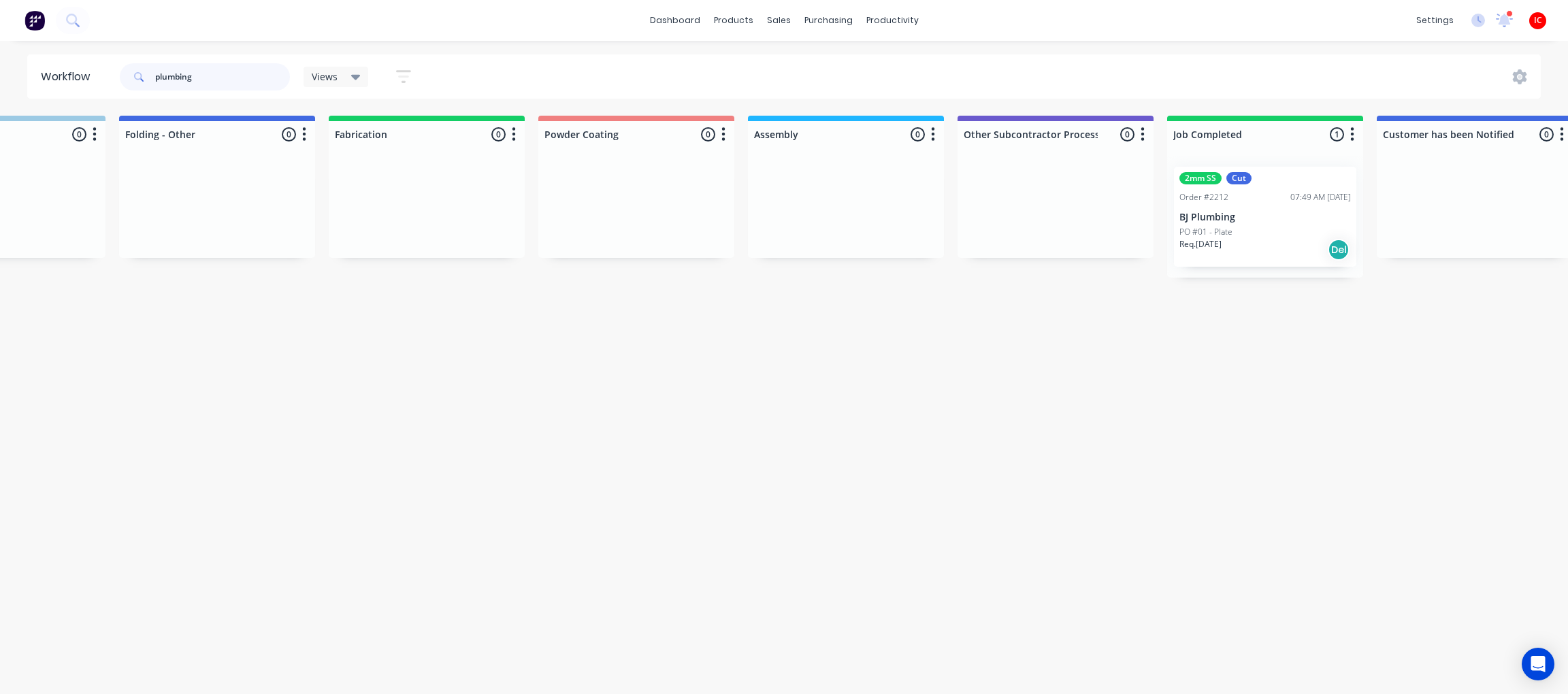
drag, startPoint x: 212, startPoint y: 80, endPoint x: 77, endPoint y: 78, distance: 135.0
click at [77, 78] on header "Workflow plumbing Views Save new view None (Default) edit [PERSON_NAME] edit [P…" at bounding box center [784, 76] width 1514 height 44
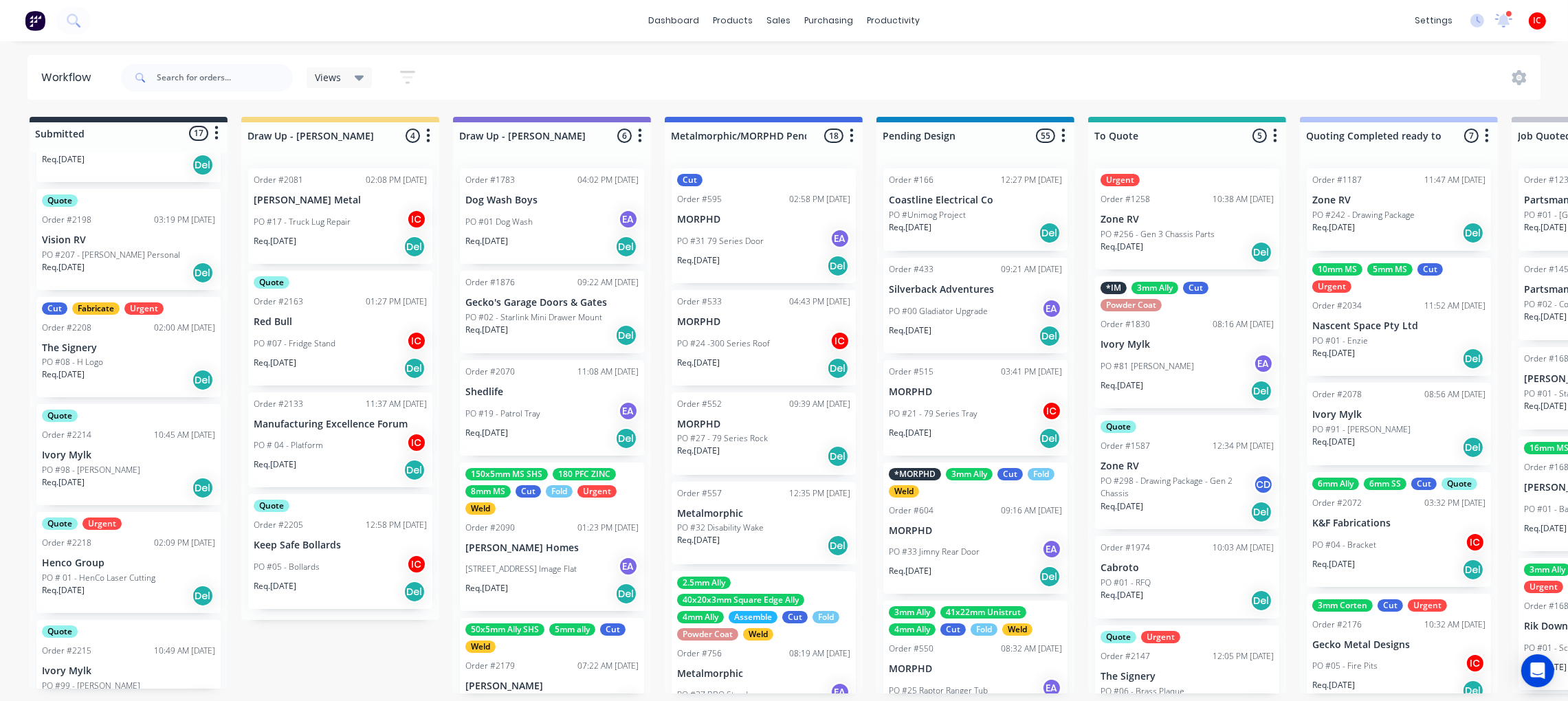
scroll to position [833, 0]
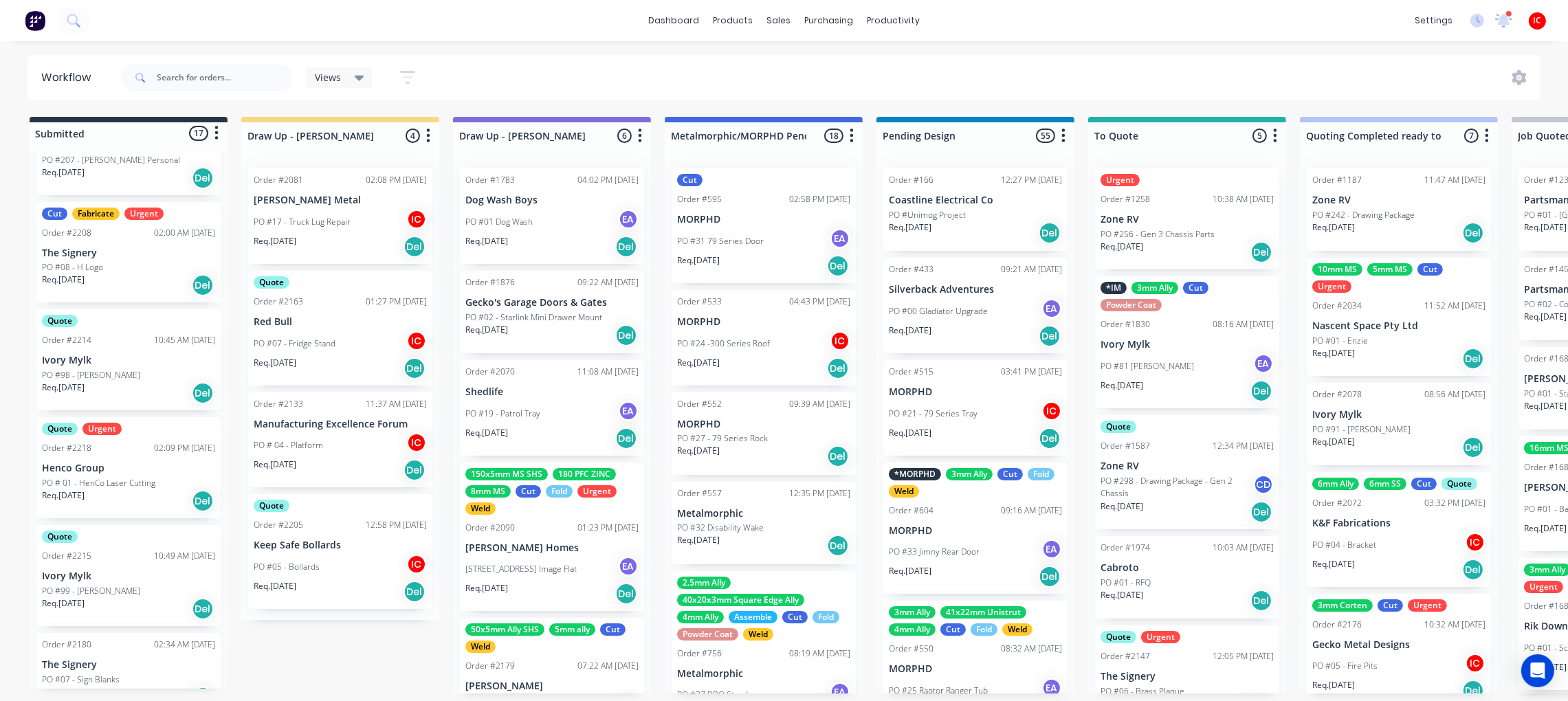
click at [147, 477] on p "PO # 01 - HenCo Laser Cutting" at bounding box center [98, 483] width 113 height 13
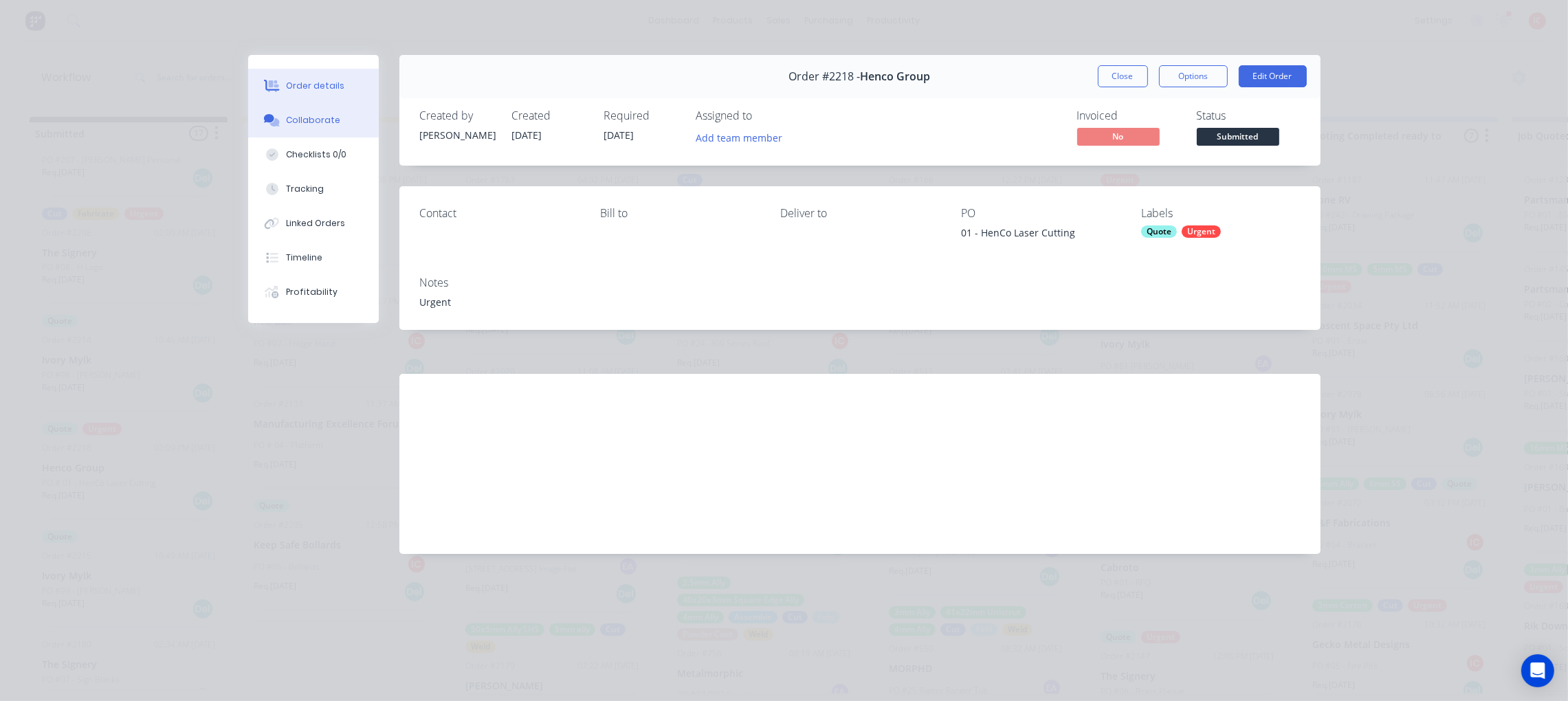
click at [327, 119] on div "Collaborate" at bounding box center [312, 120] width 54 height 13
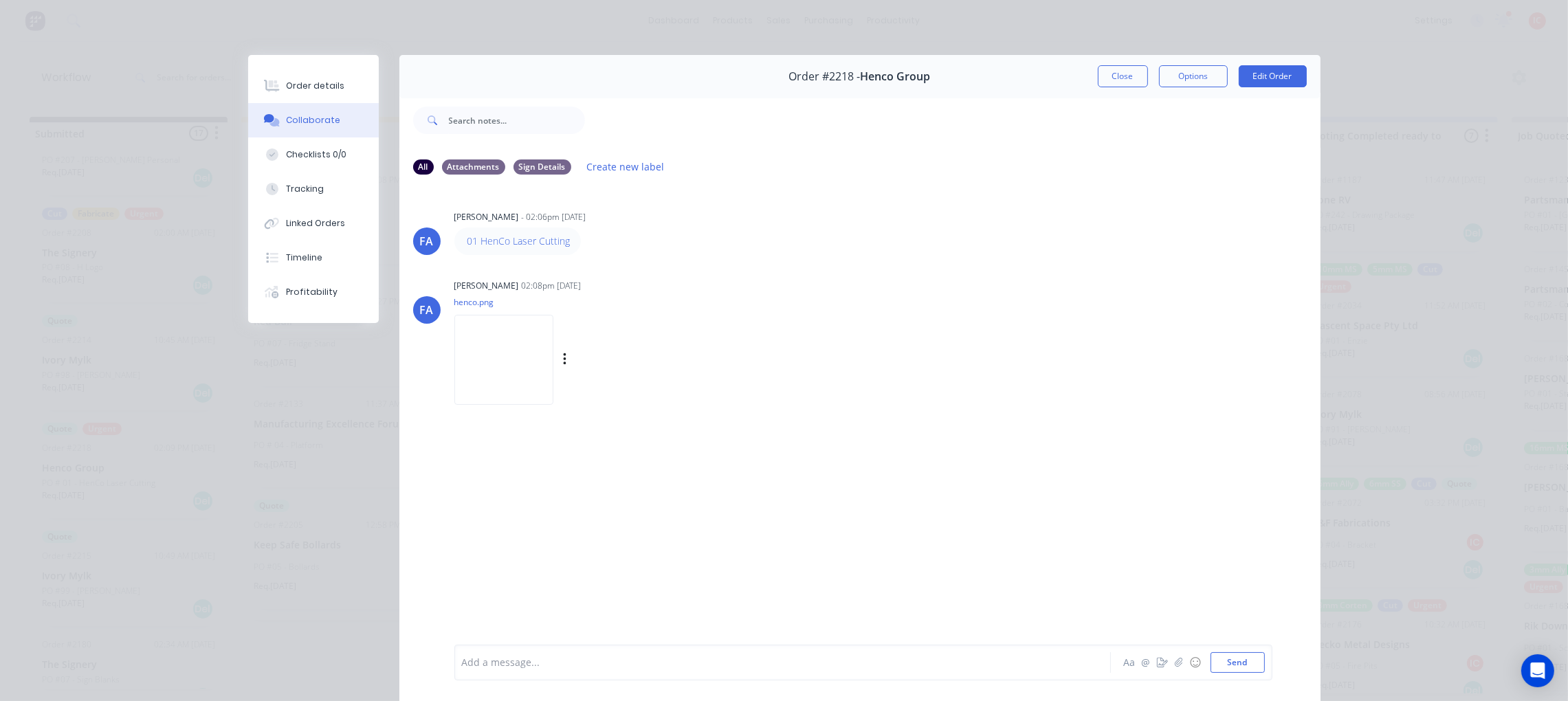
click at [546, 338] on img at bounding box center [504, 360] width 99 height 90
click at [167, 111] on div "Order details Collaborate Checklists 0/0 Tracking Linked Orders Timeline Profit…" at bounding box center [784, 350] width 1568 height 701
click at [1108, 72] on button "Close" at bounding box center [1122, 76] width 50 height 22
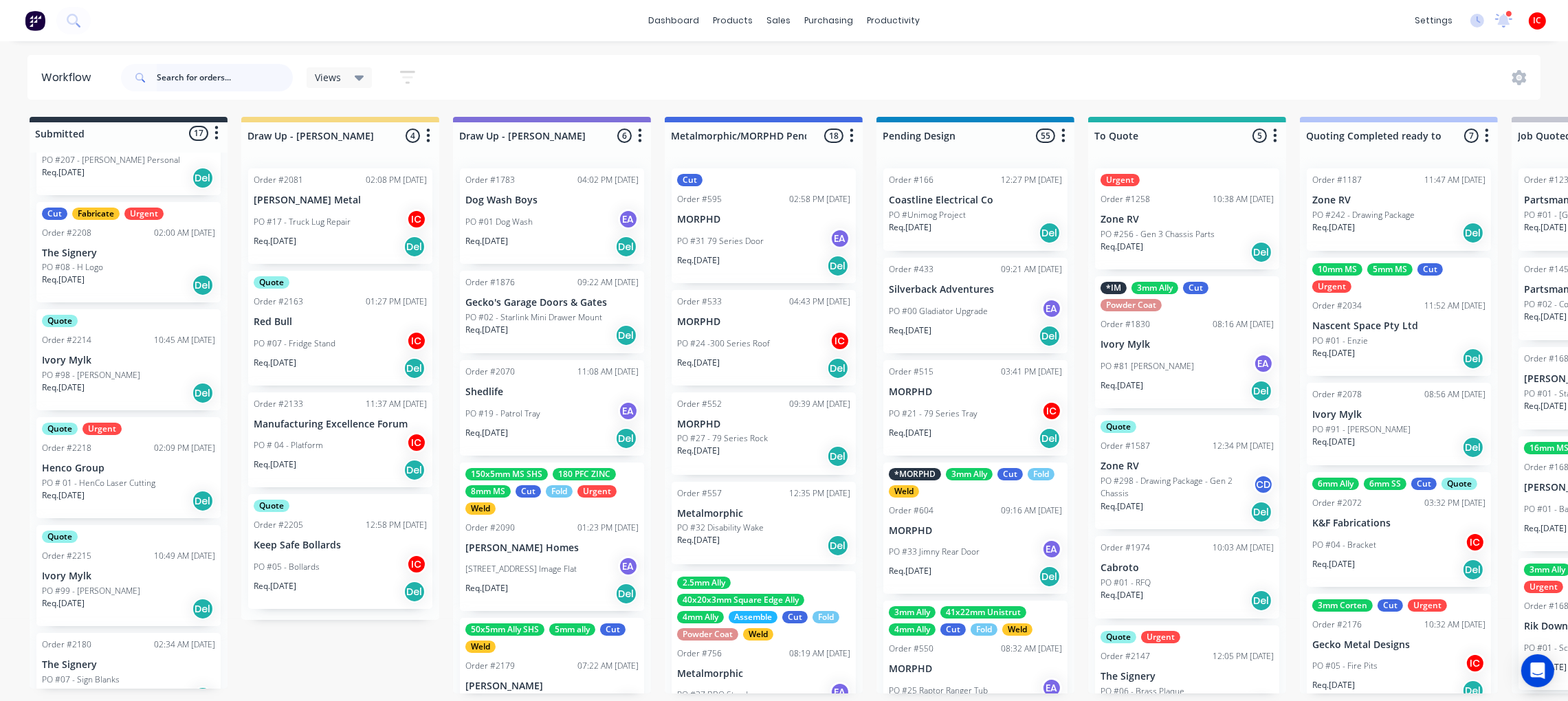
scroll to position [729, 0]
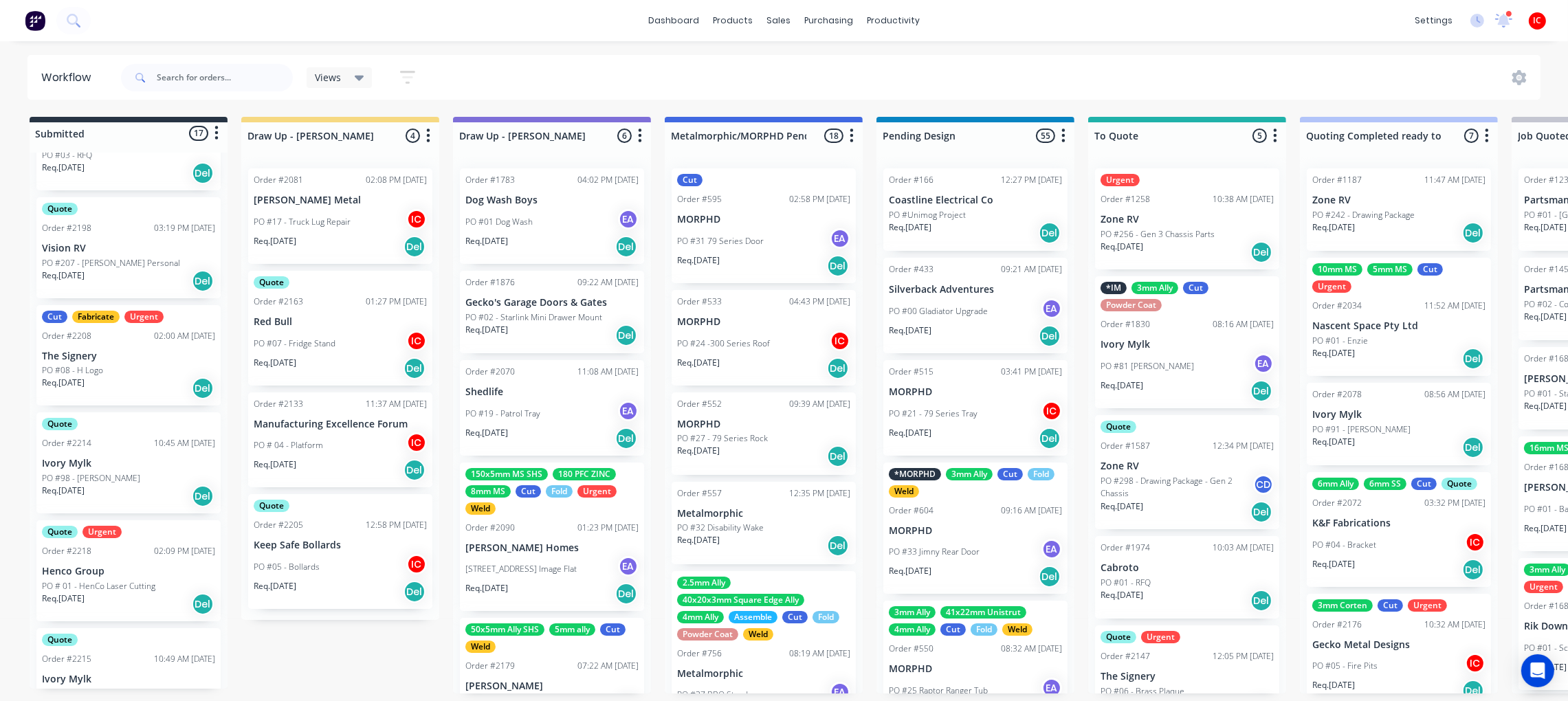
click at [120, 358] on p "The Signery" at bounding box center [129, 356] width 173 height 12
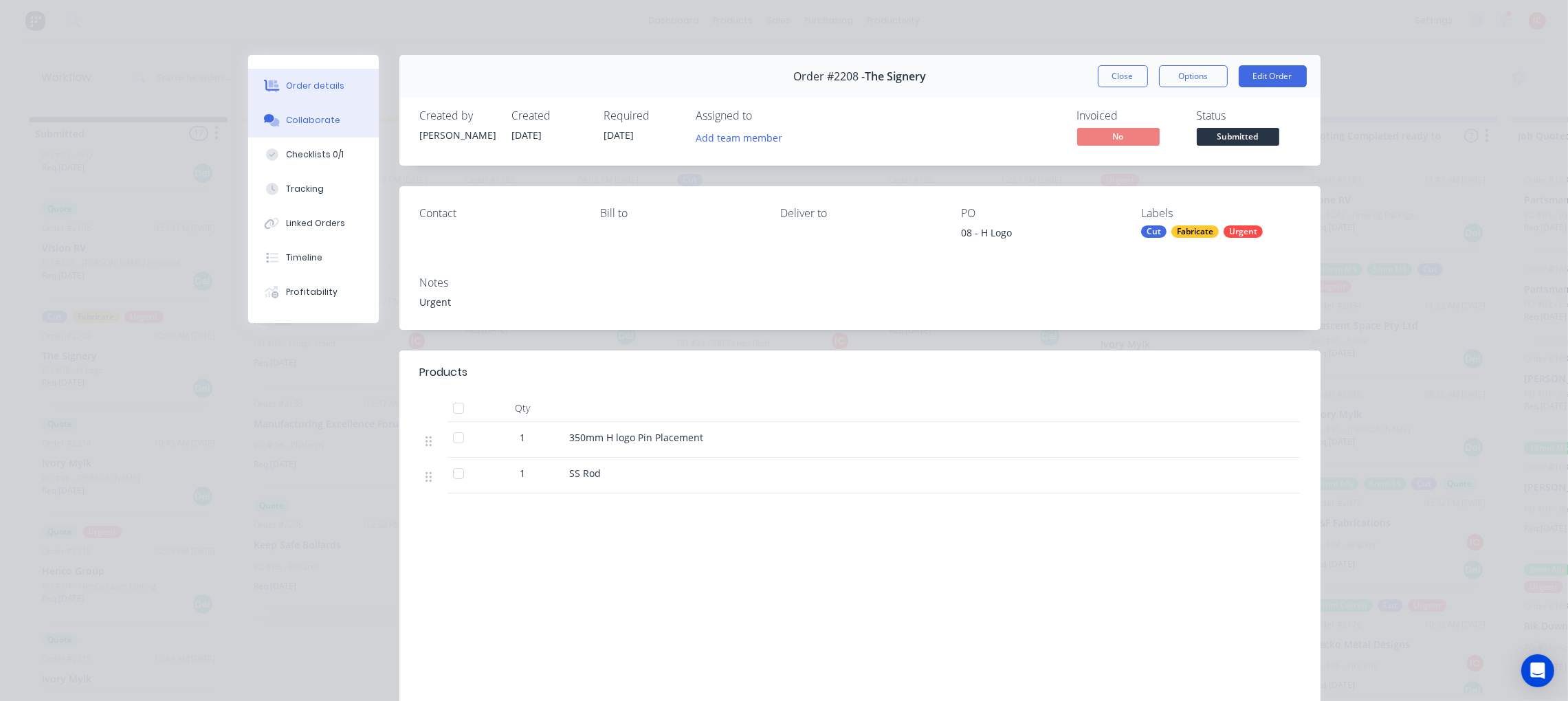
click at [332, 116] on button "Collaborate" at bounding box center [313, 120] width 131 height 34
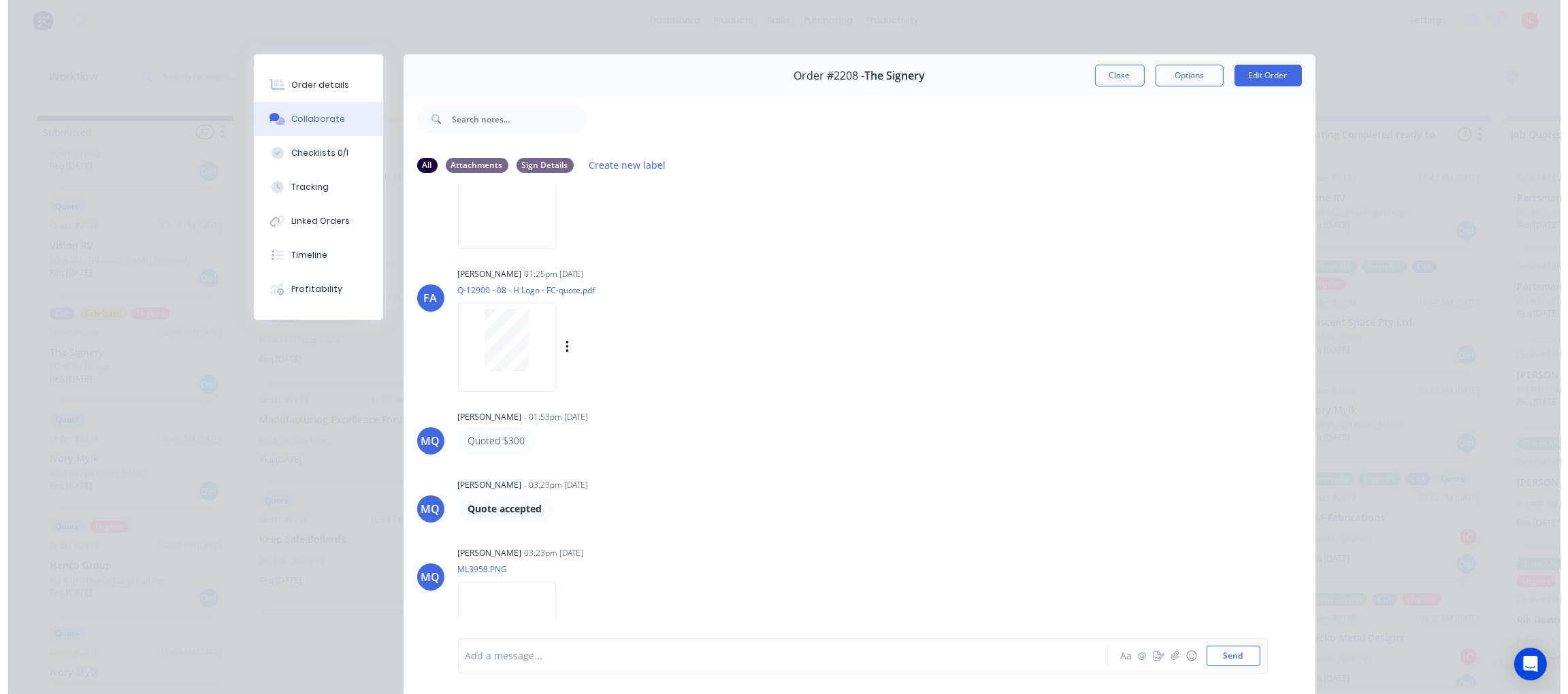
scroll to position [177, 0]
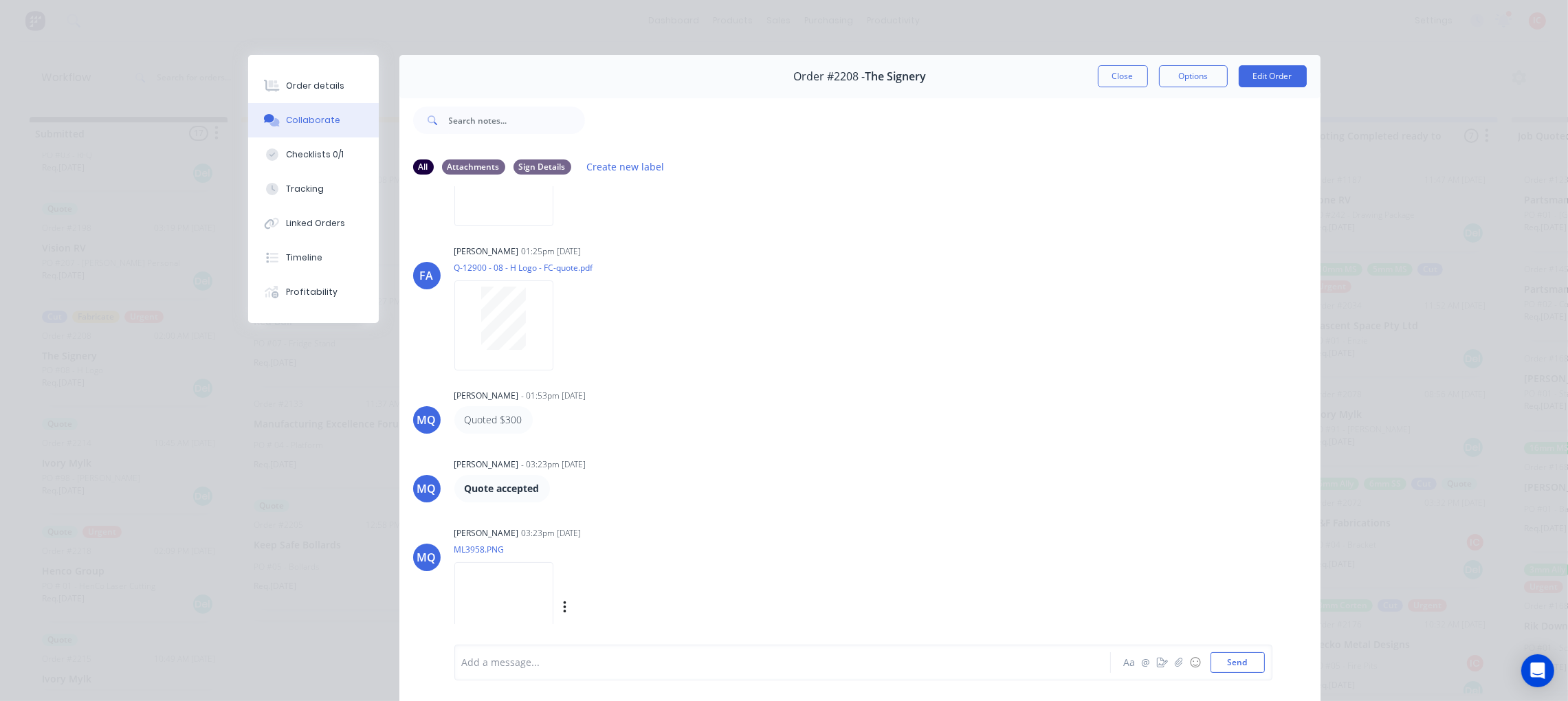
click at [549, 598] on img at bounding box center [504, 608] width 99 height 90
drag, startPoint x: 1125, startPoint y: 81, endPoint x: 184, endPoint y: 75, distance: 941.0
click at [1125, 81] on button "Close" at bounding box center [1122, 76] width 50 height 22
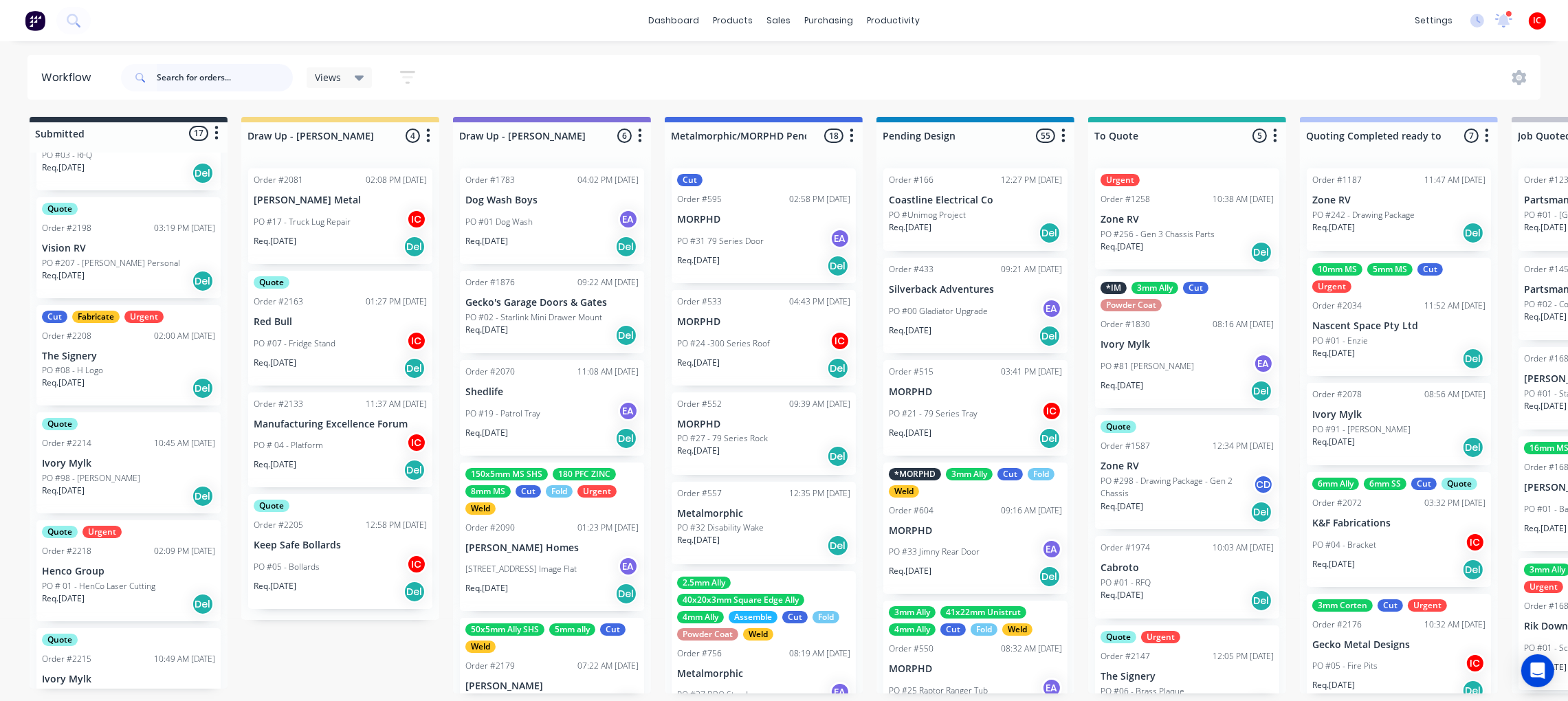
click at [230, 77] on input "text" at bounding box center [225, 78] width 136 height 27
type input "[PERSON_NAME]"
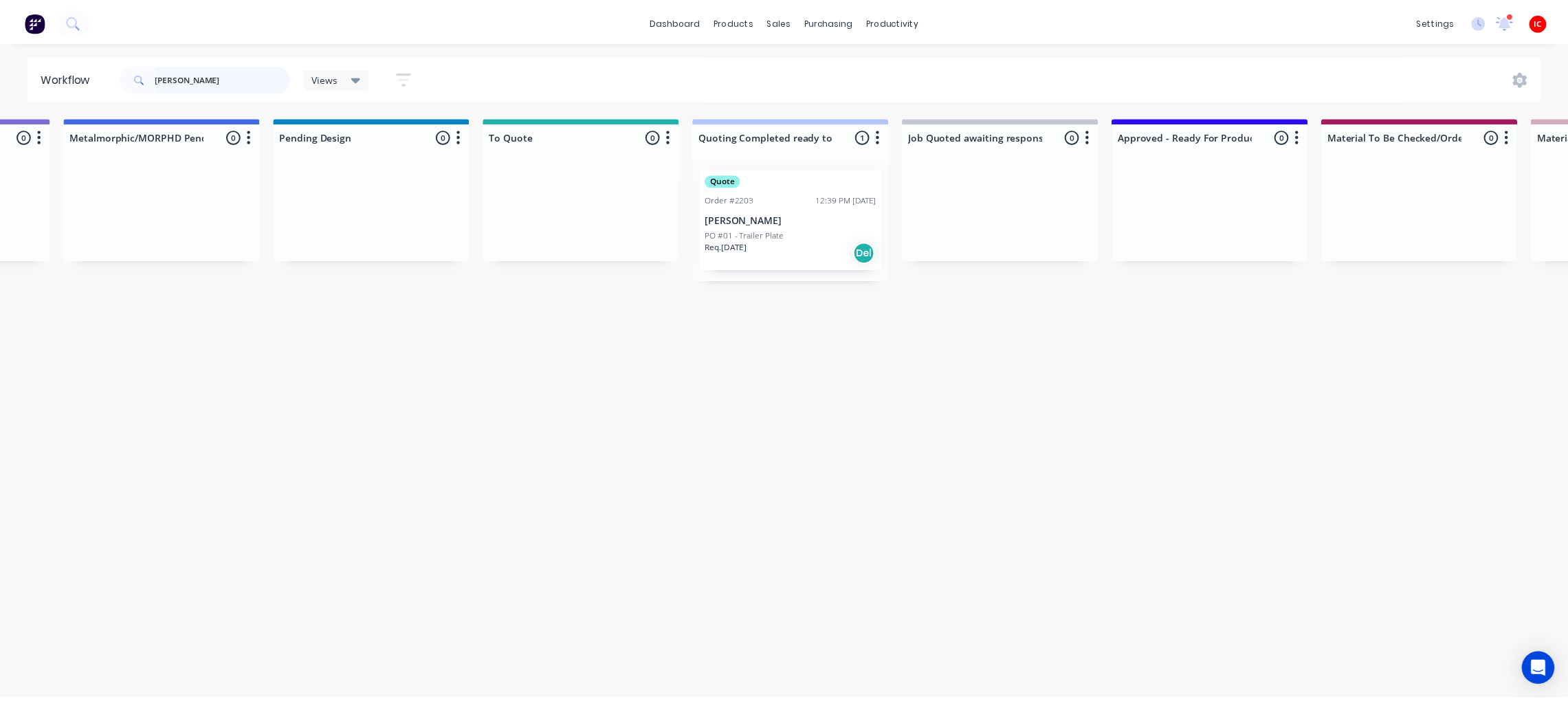
scroll to position [0, 0]
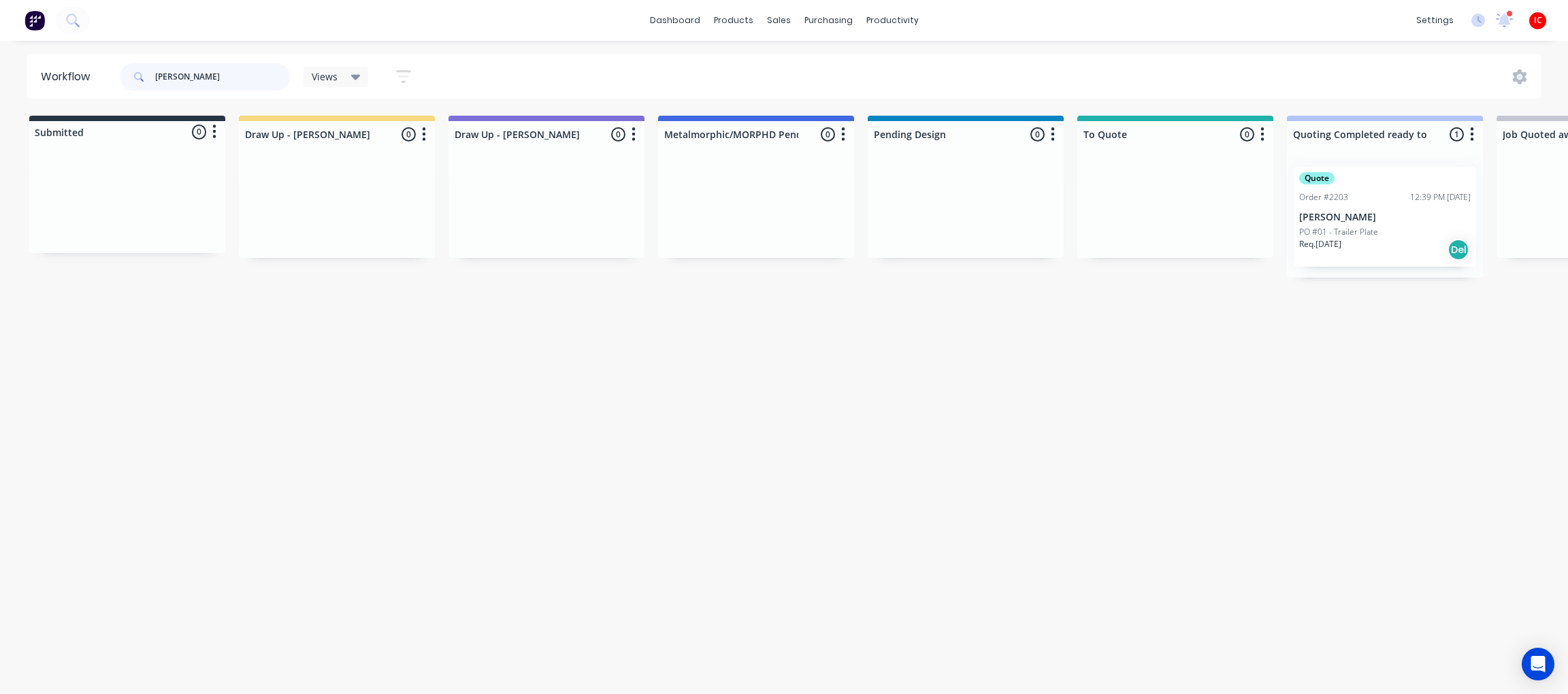
drag, startPoint x: 242, startPoint y: 79, endPoint x: 9, endPoint y: 63, distance: 233.5
click at [9, 63] on div "Workflow [PERSON_NAME] p Views Save new view None (Default) edit [PERSON_NAME] …" at bounding box center [784, 76] width 1568 height 44
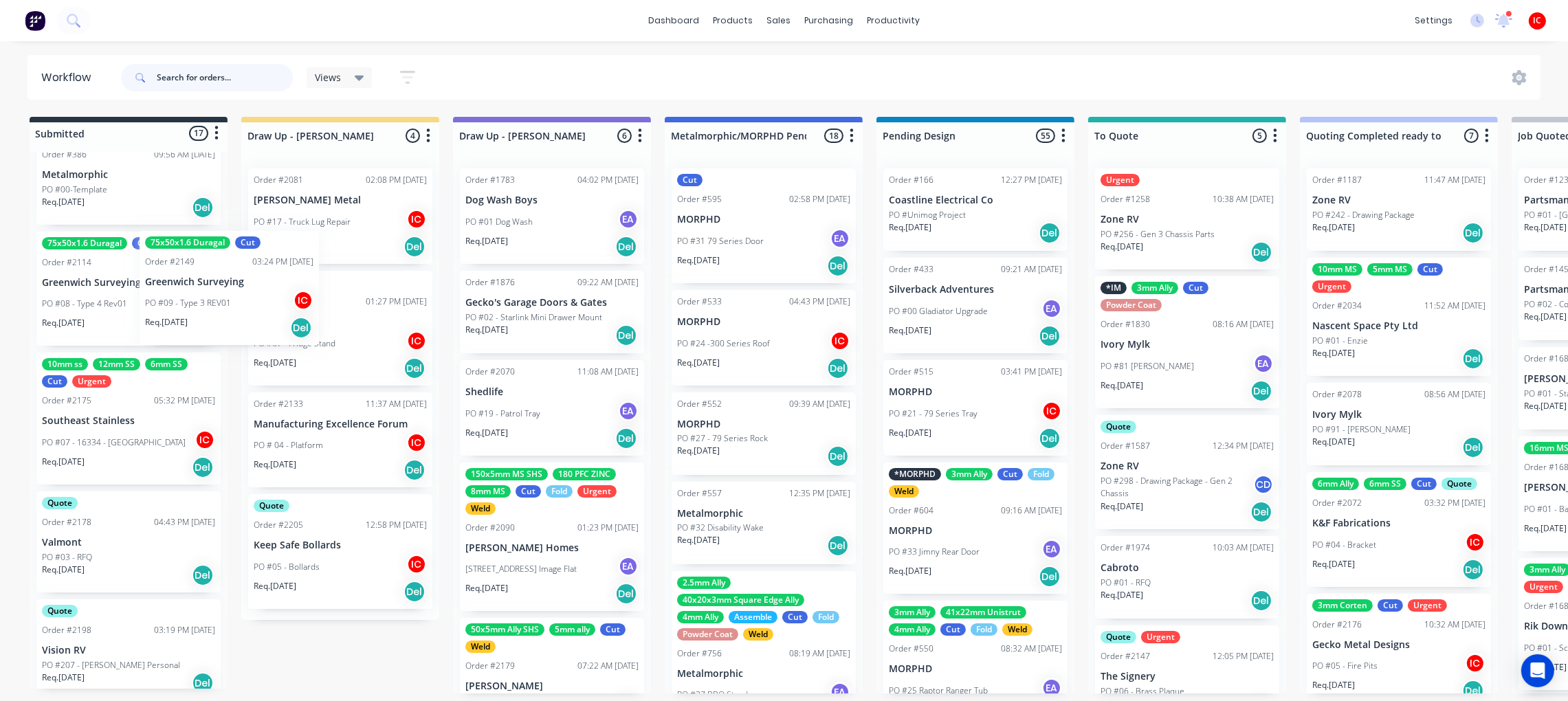
scroll to position [200, 0]
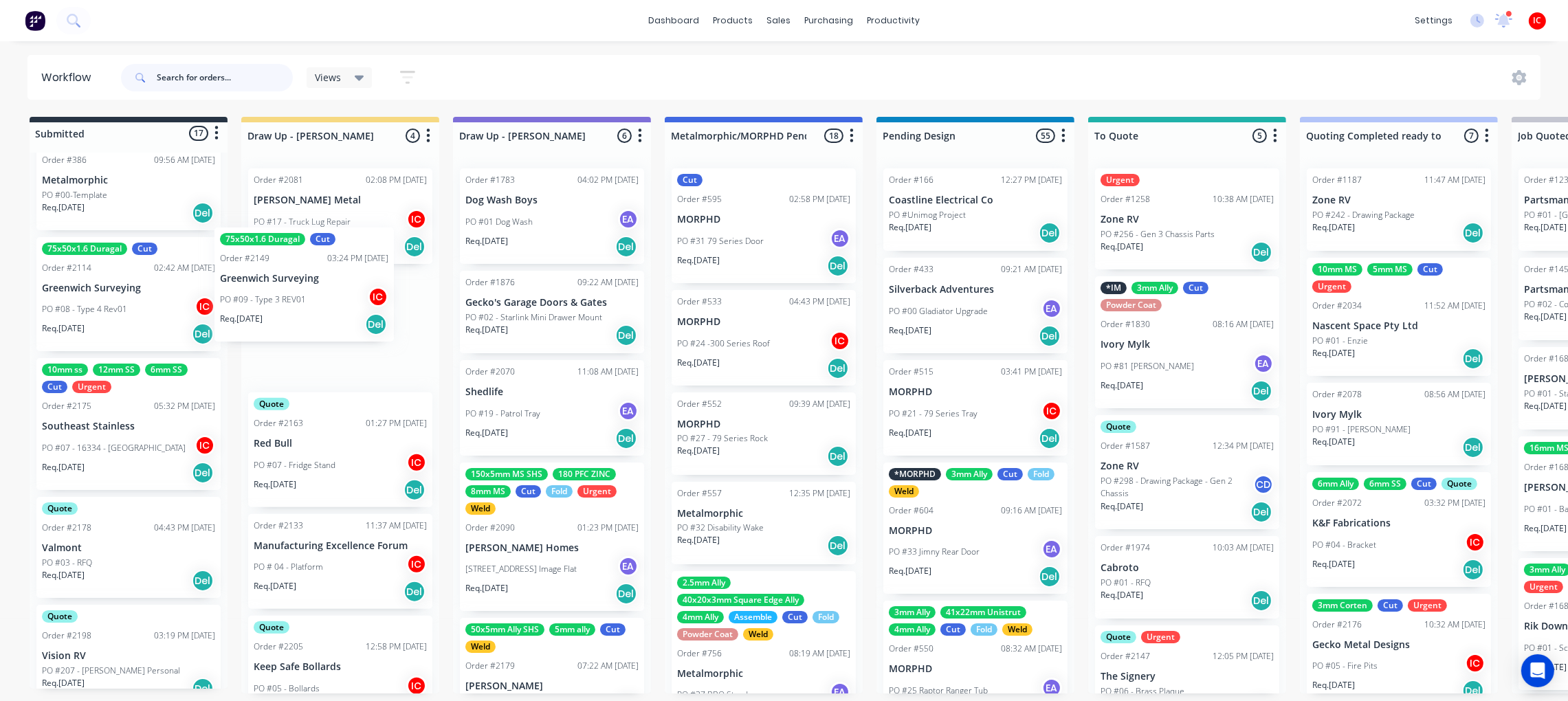
drag, startPoint x: 125, startPoint y: 302, endPoint x: 300, endPoint y: 306, distance: 175.0
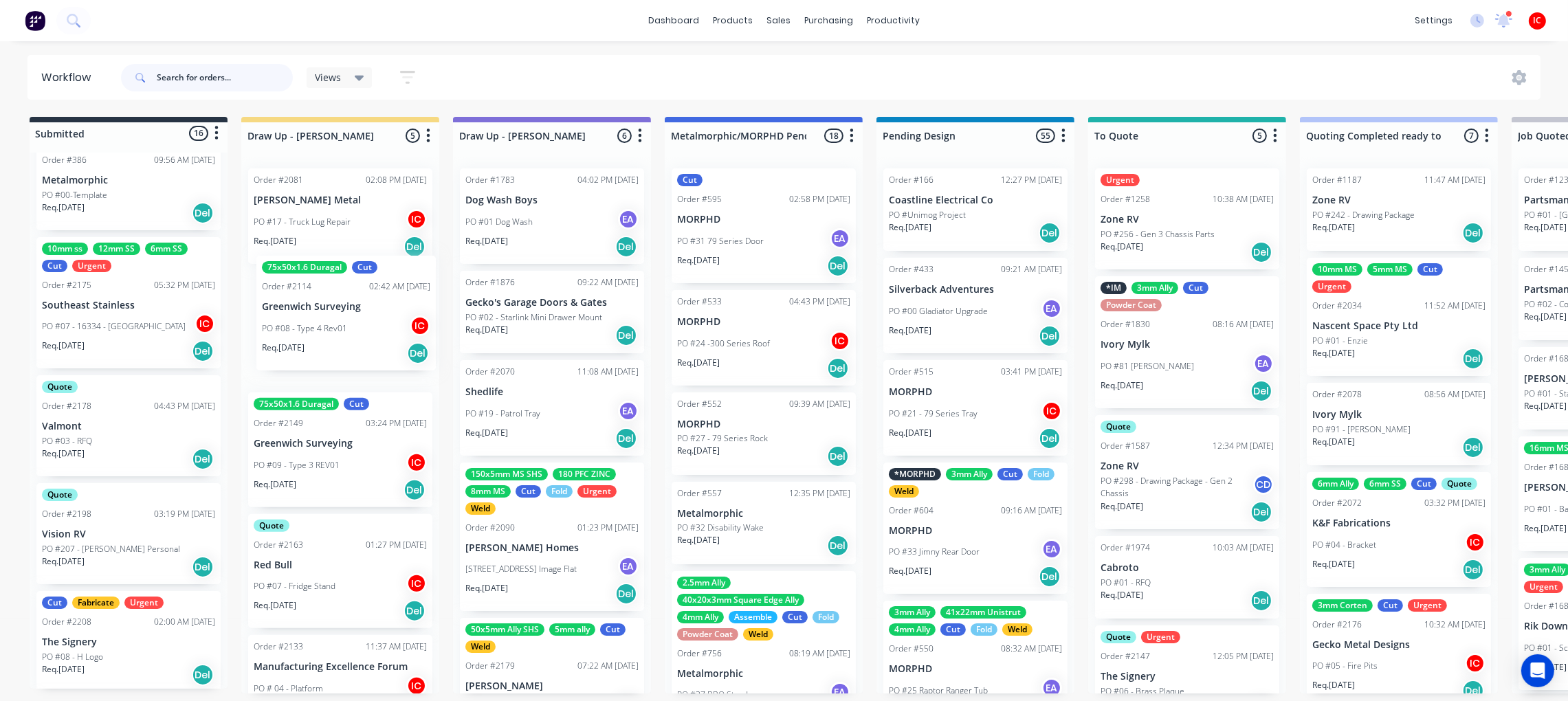
drag, startPoint x: 112, startPoint y: 297, endPoint x: 340, endPoint y: 317, distance: 228.9
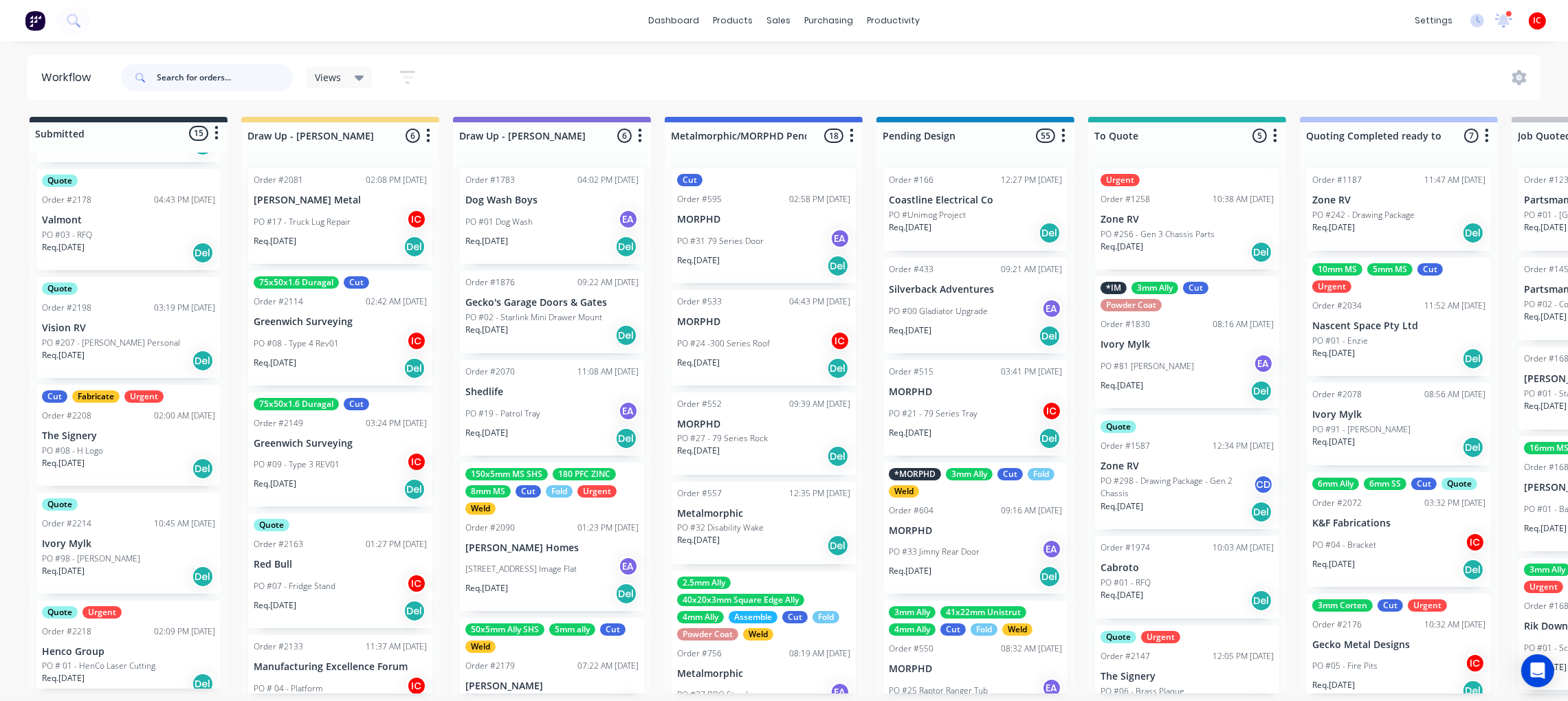
scroll to position [0, 0]
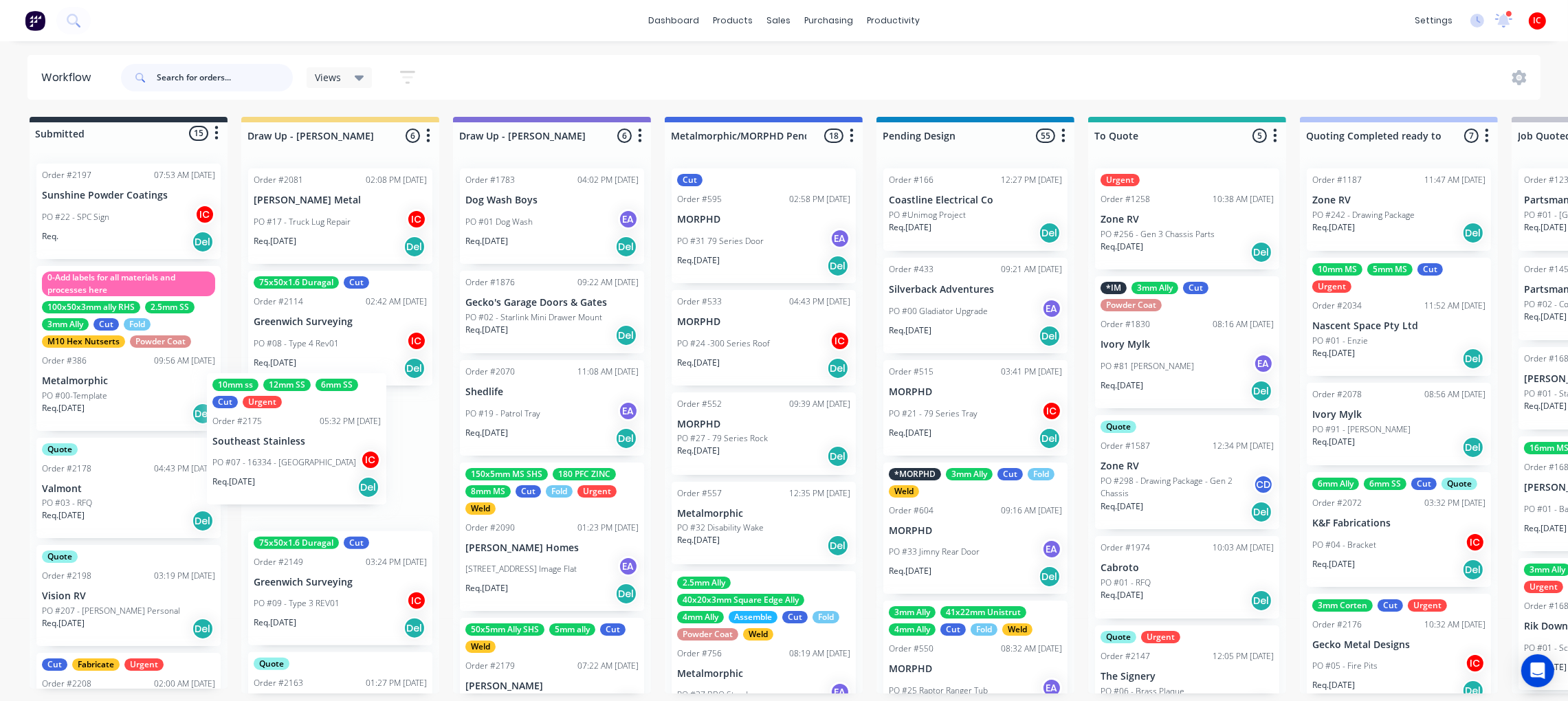
drag, startPoint x: 134, startPoint y: 514, endPoint x: 323, endPoint y: 449, distance: 199.9
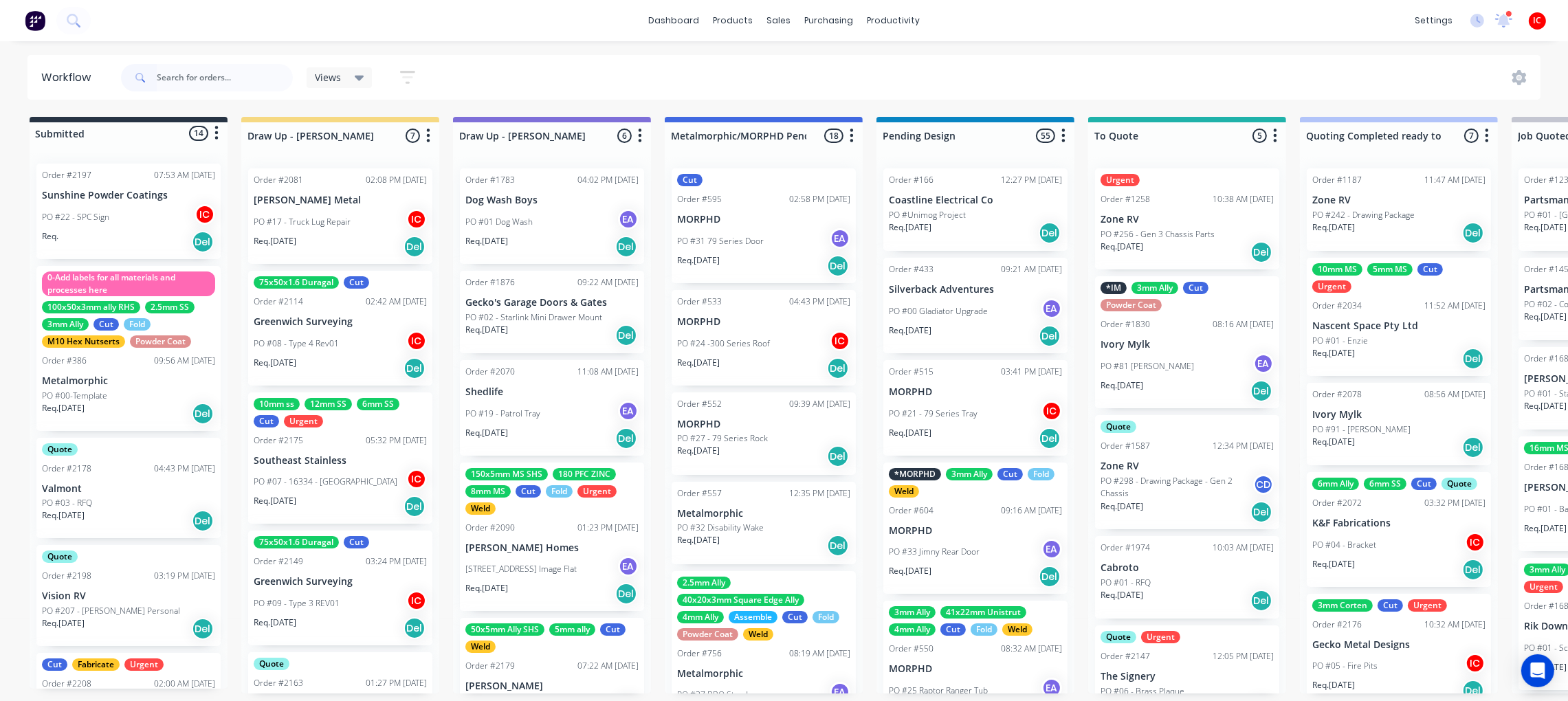
click at [114, 221] on div "PO #22 - SPC Sign IC" at bounding box center [129, 217] width 173 height 27
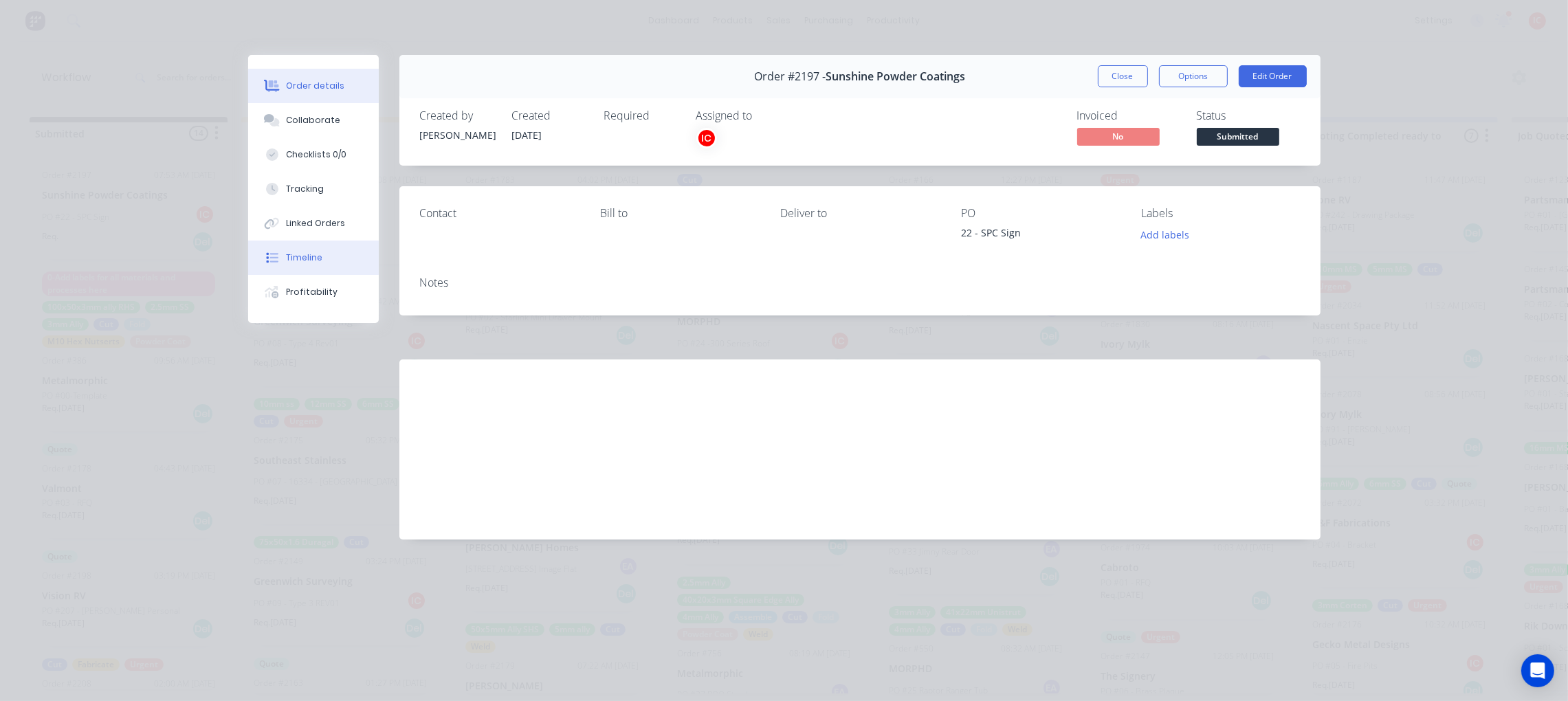
click at [298, 251] on div "Timeline" at bounding box center [303, 257] width 36 height 13
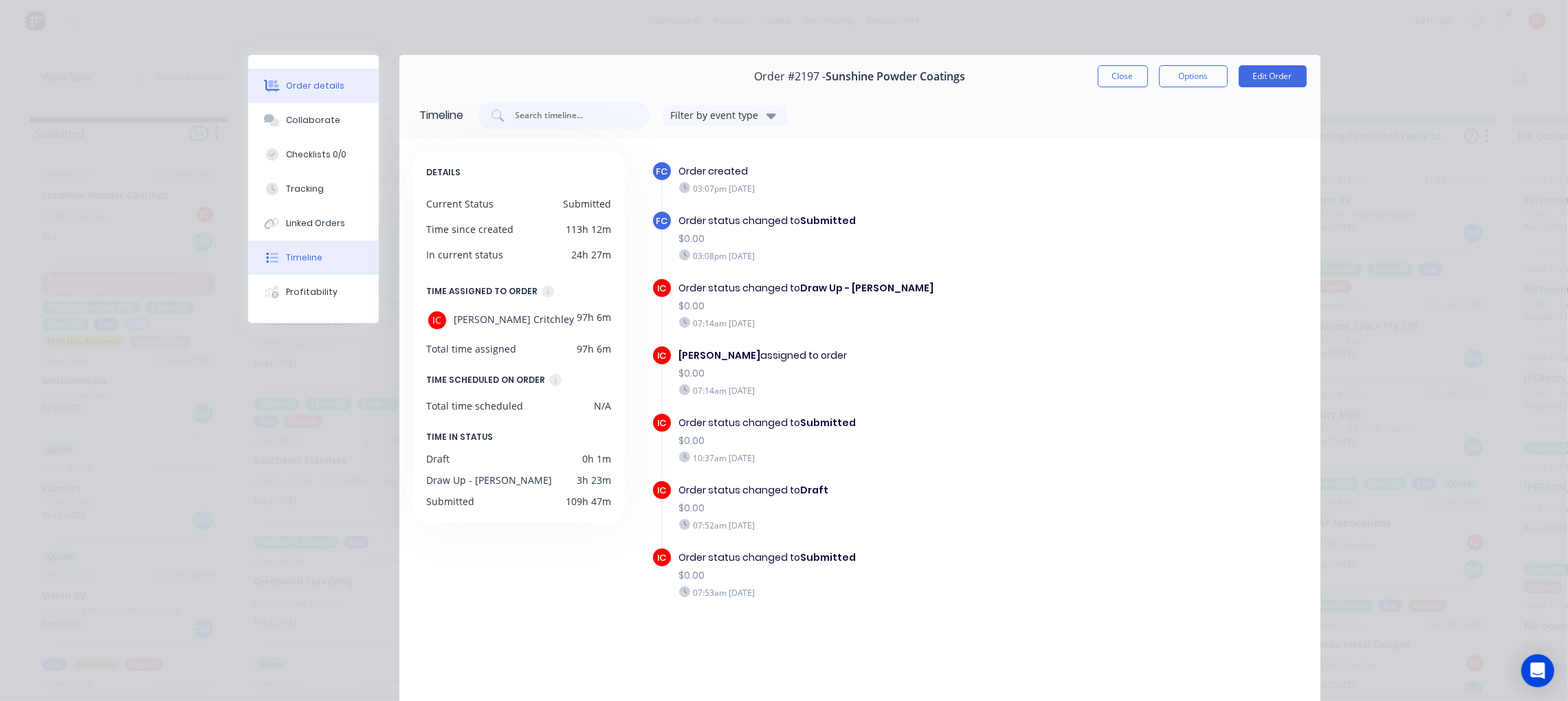
click at [312, 84] on div "Order details" at bounding box center [314, 85] width 58 height 13
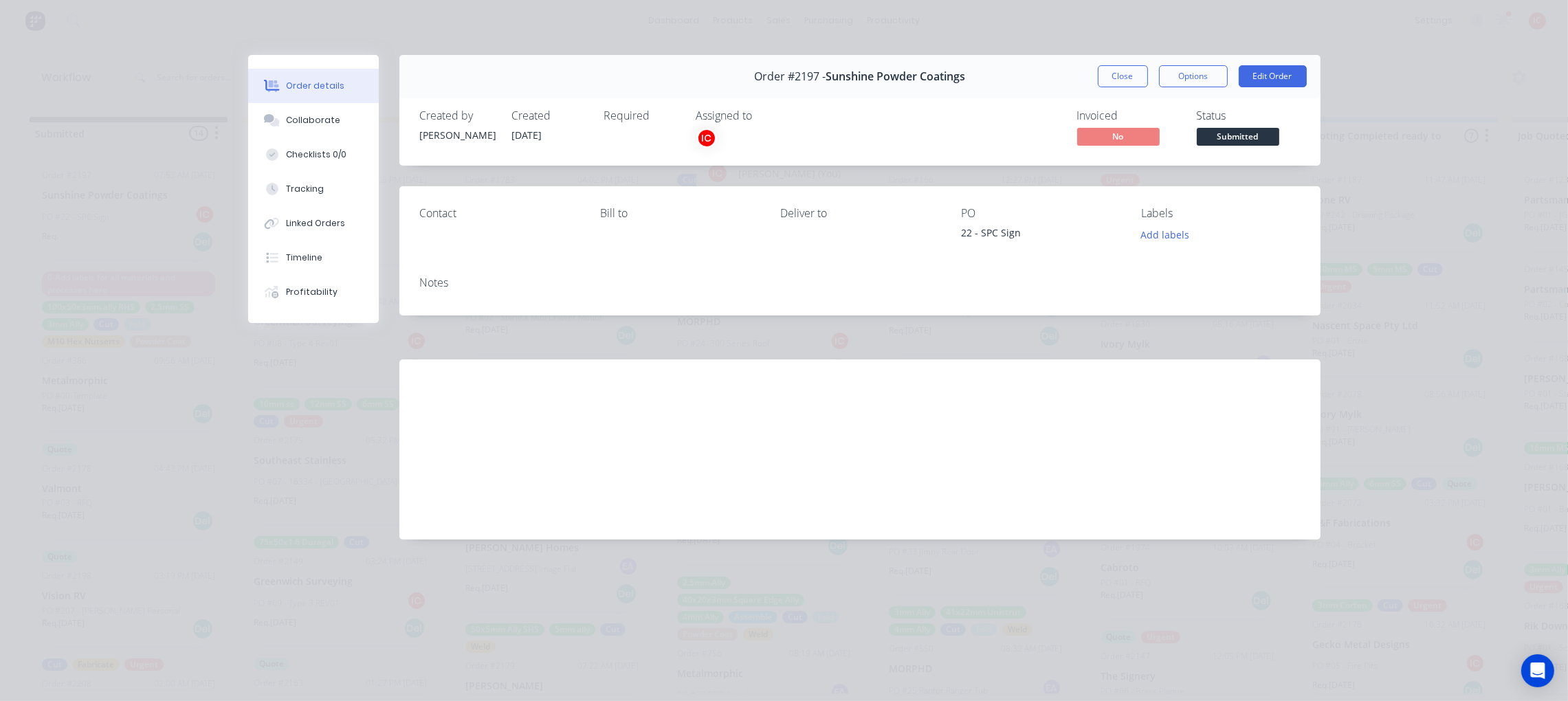
click at [703, 142] on div "IC" at bounding box center [706, 137] width 21 height 21
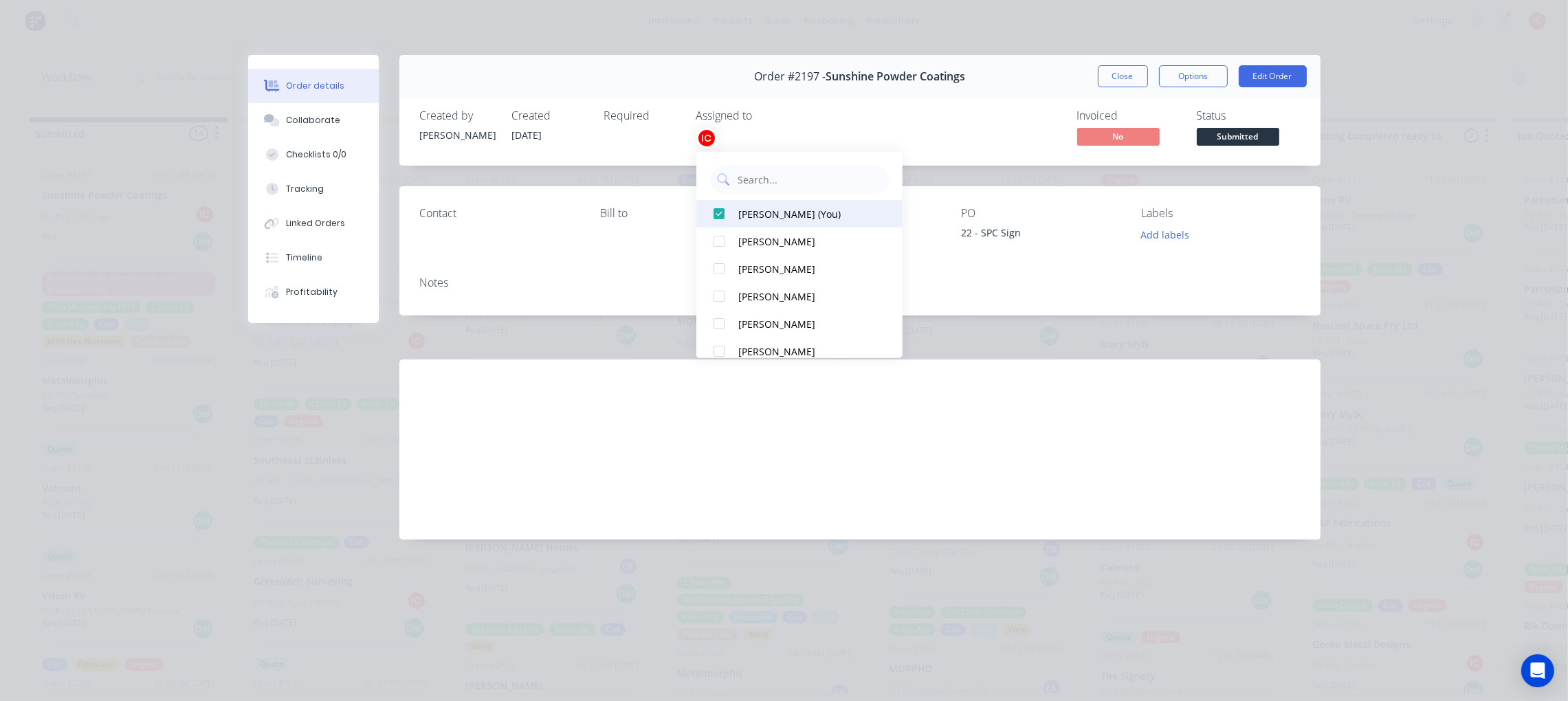
click at [721, 212] on div at bounding box center [719, 214] width 27 height 27
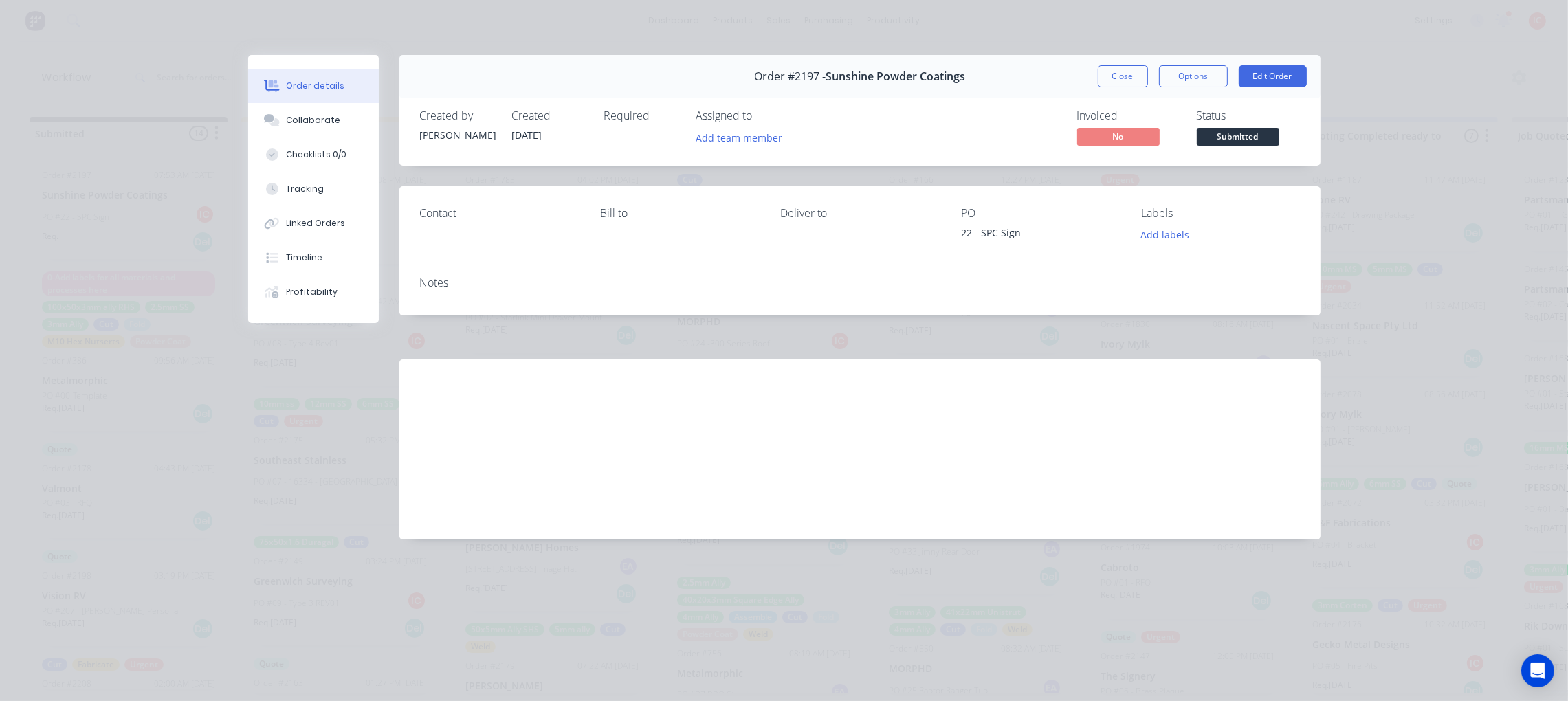
click at [925, 127] on div "Invoiced No Status Submitted" at bounding box center [1066, 129] width 466 height 40
click at [1244, 76] on button "Edit Order" at bounding box center [1271, 76] width 68 height 22
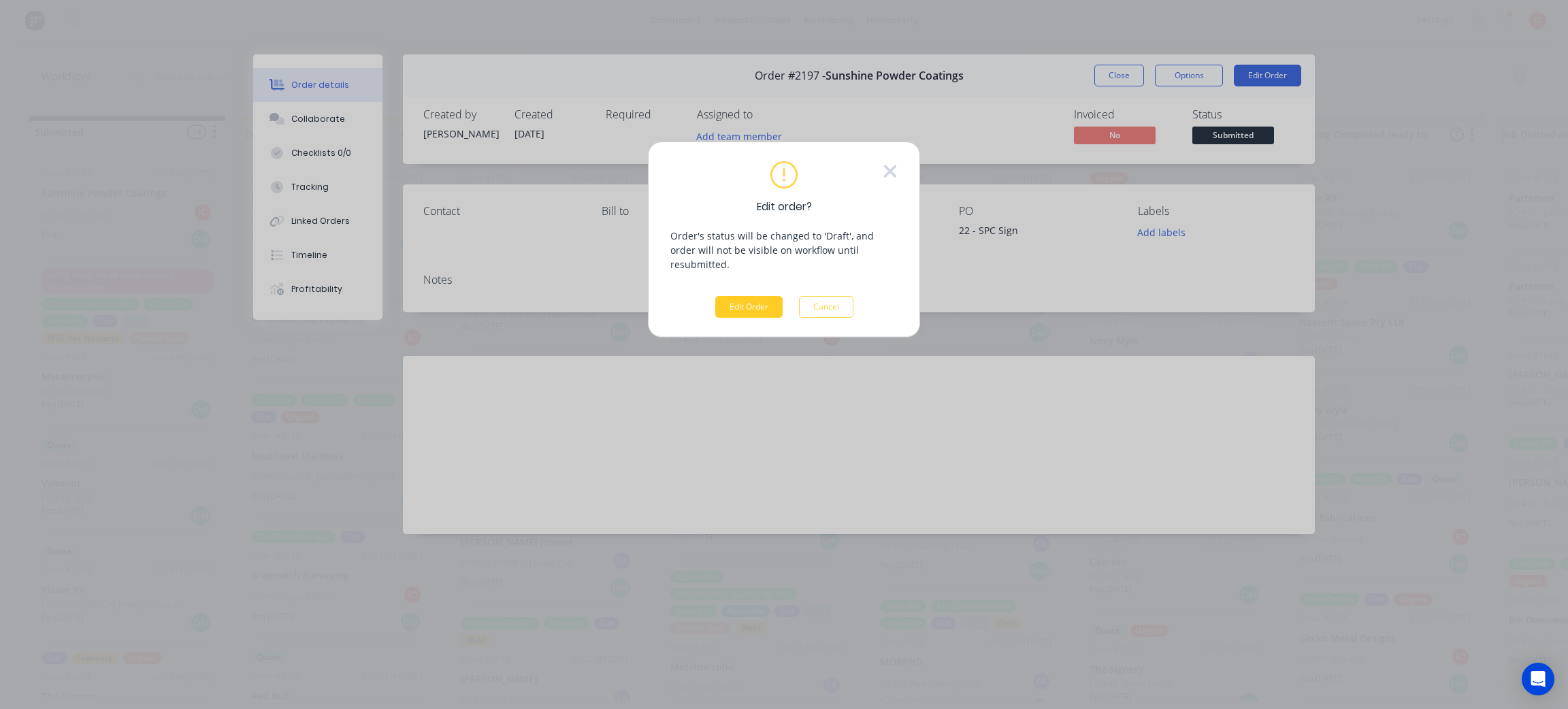
click at [757, 296] on button "Edit Order" at bounding box center [749, 306] width 67 height 21
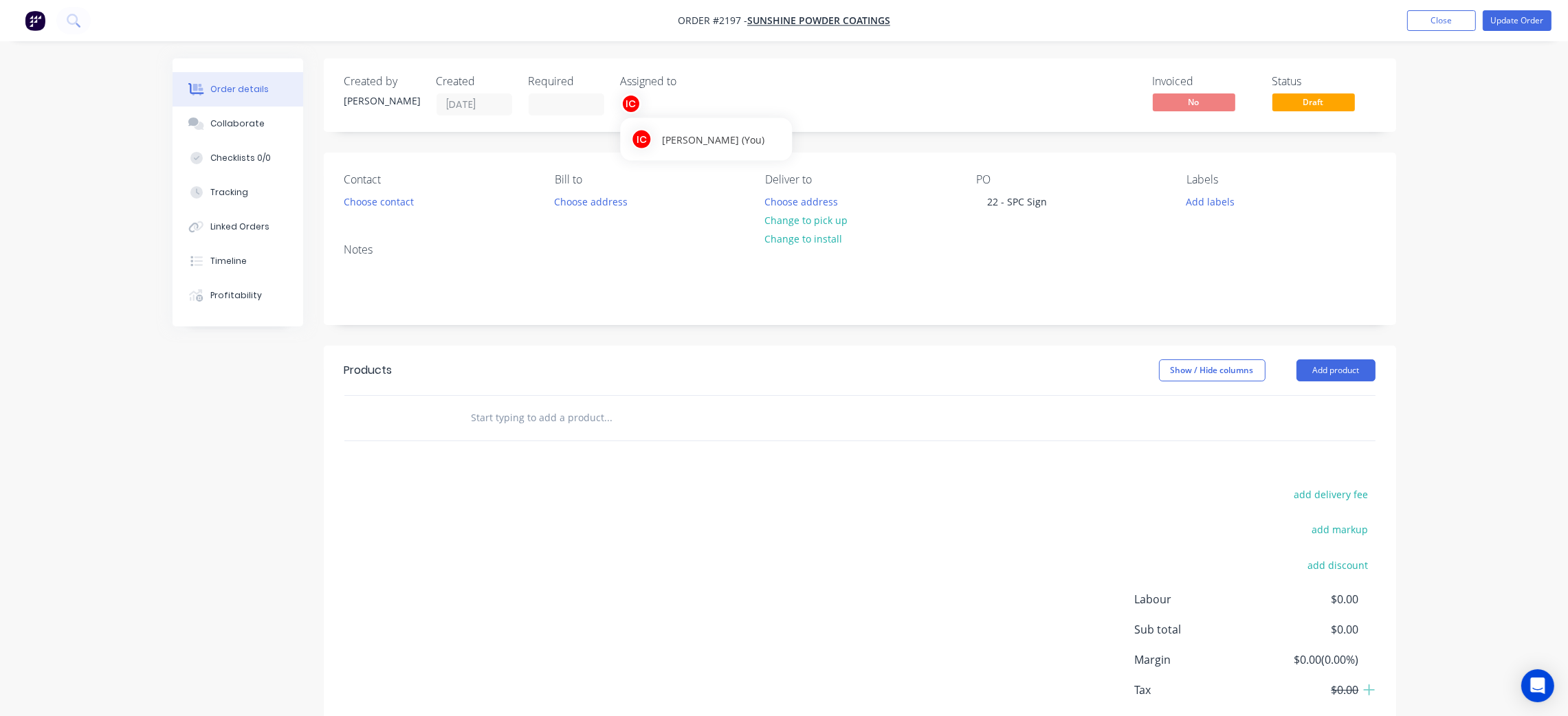
click at [630, 109] on div "IC" at bounding box center [630, 103] width 21 height 21
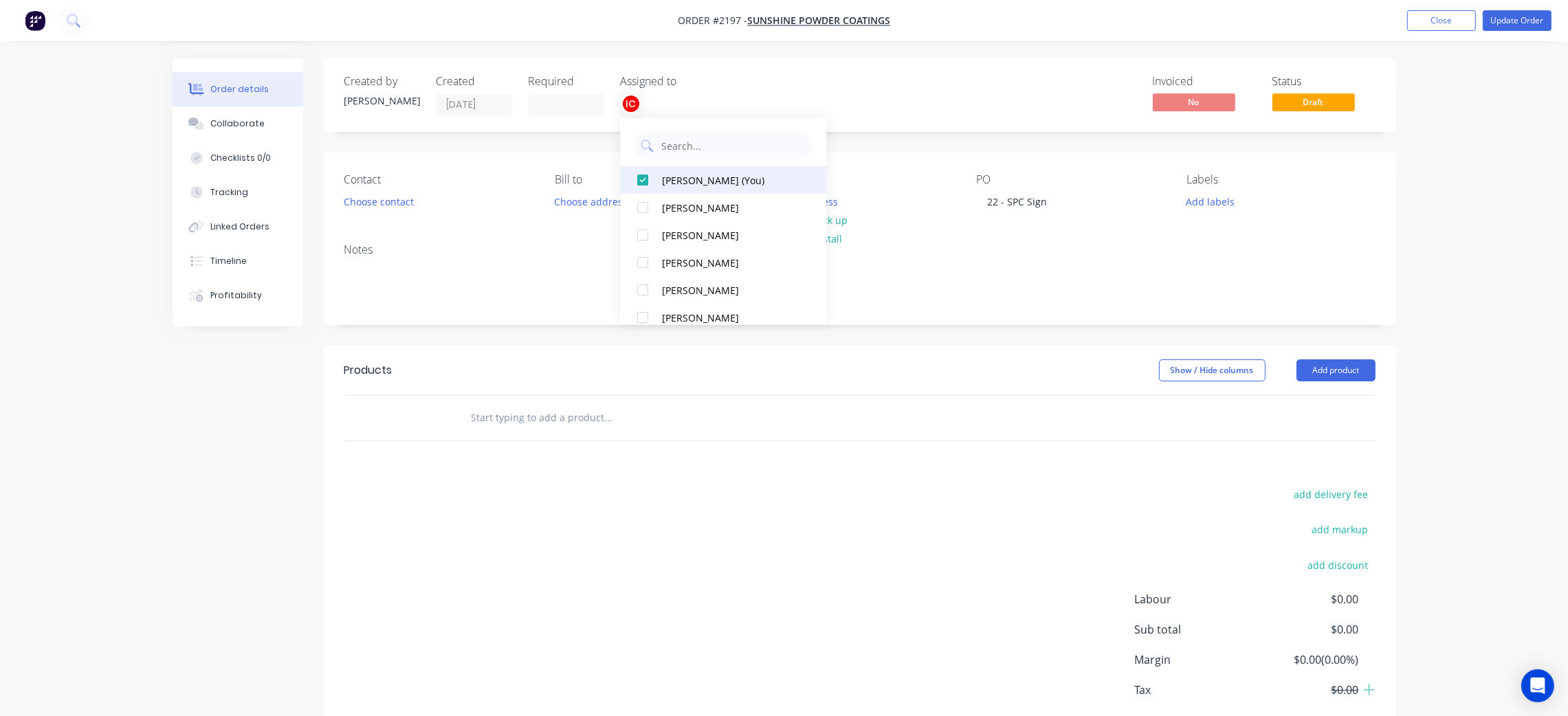
click at [642, 180] on div at bounding box center [642, 180] width 27 height 28
drag, startPoint x: 869, startPoint y: 88, endPoint x: 878, endPoint y: 85, distance: 9.5
click at [871, 88] on div "Invoiced No Status Draft" at bounding box center [1066, 94] width 618 height 40
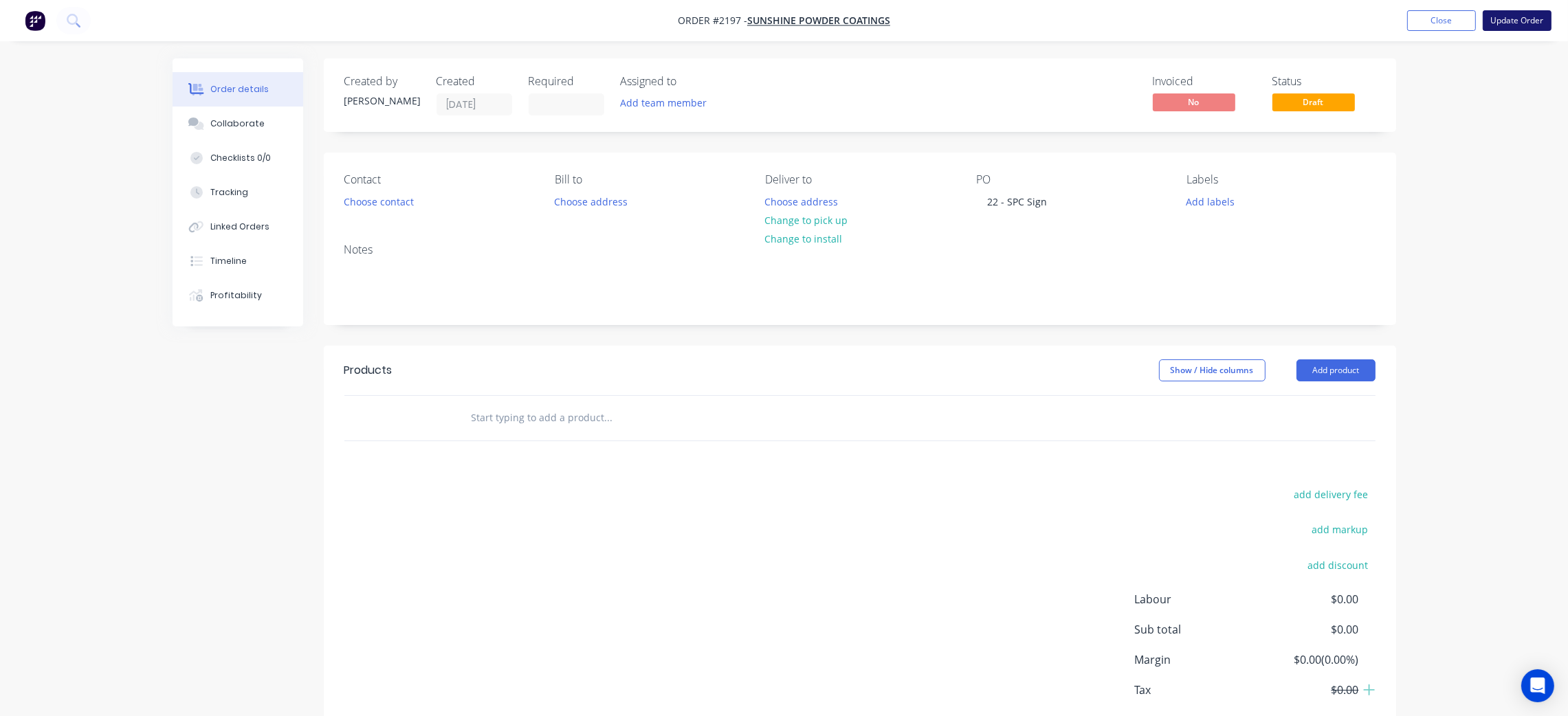
click at [1496, 24] on button "Update Order" at bounding box center [1517, 20] width 69 height 21
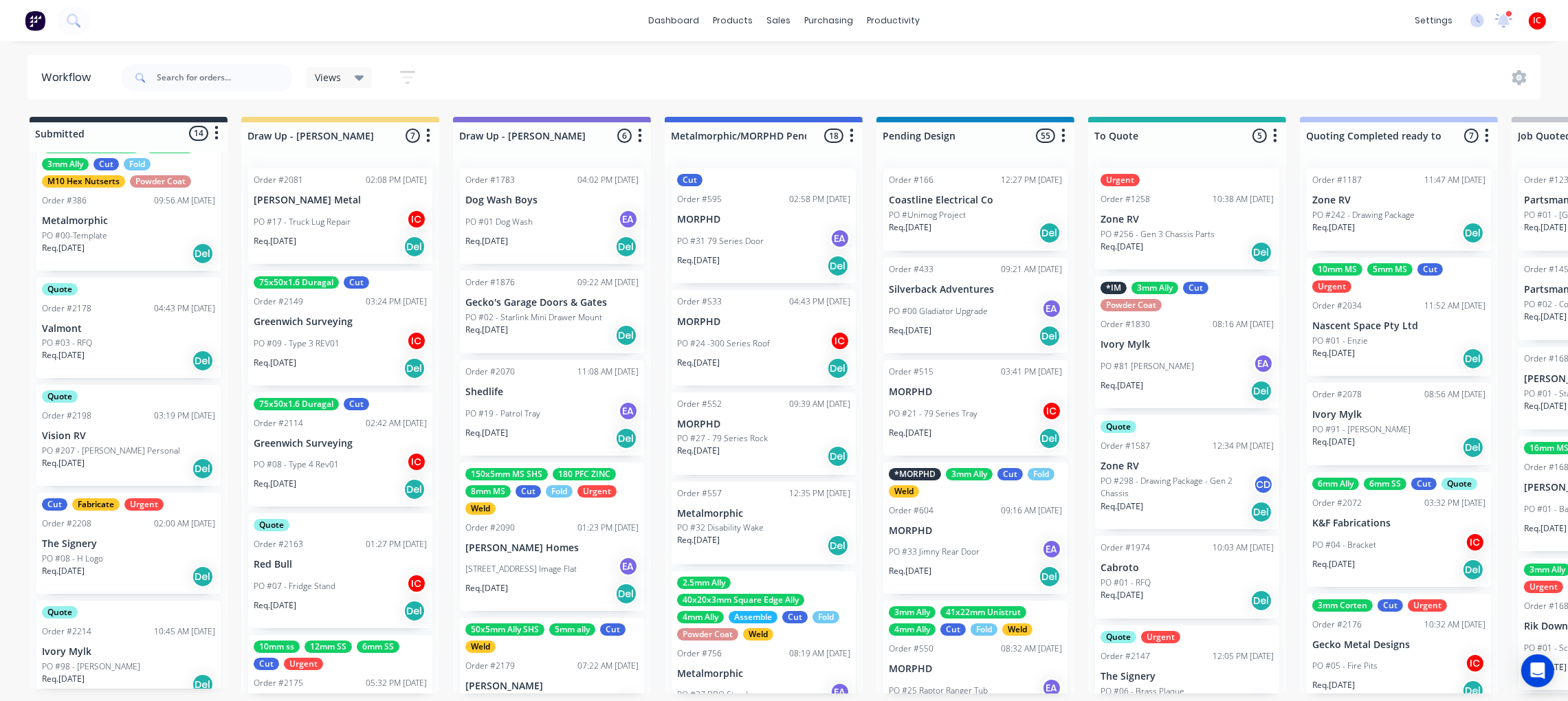
scroll to position [206, 0]
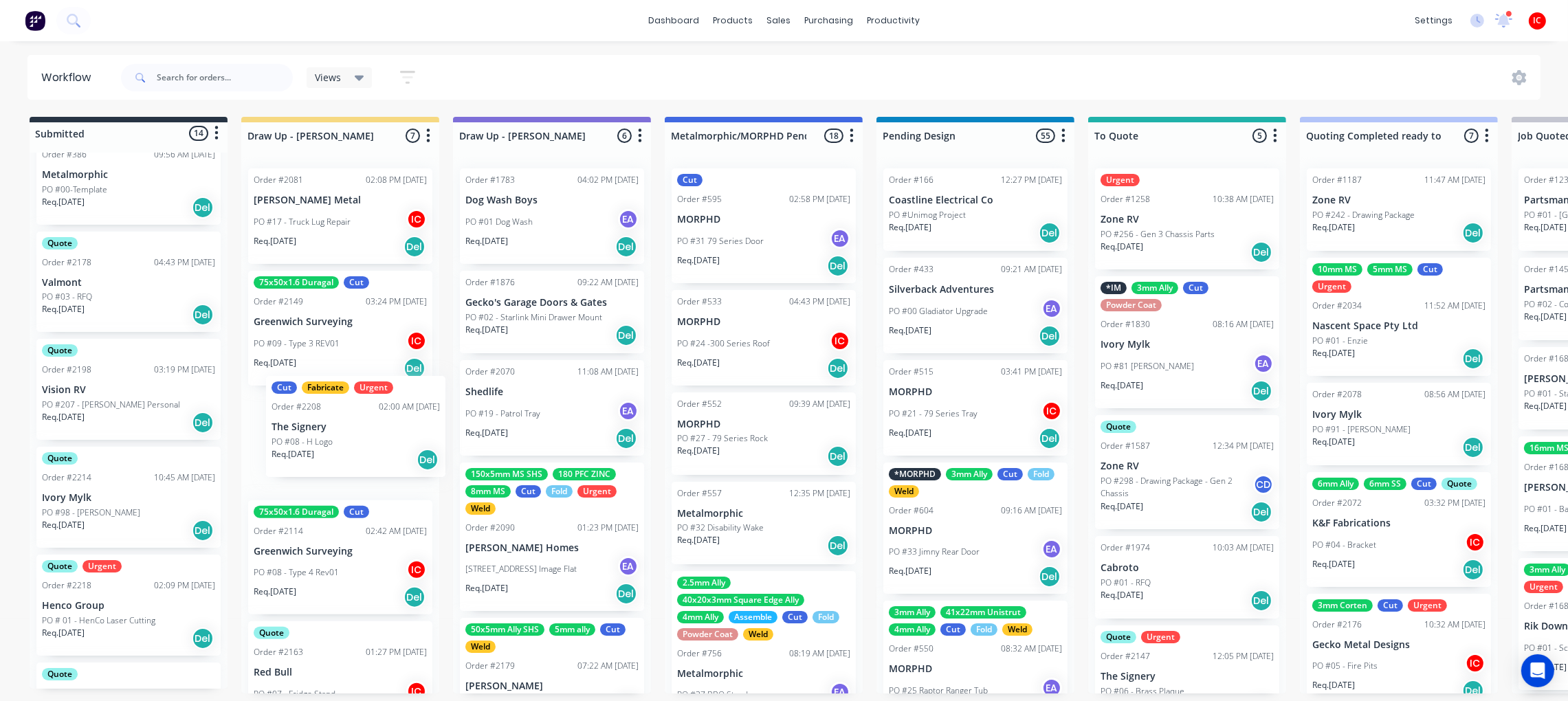
drag, startPoint x: 109, startPoint y: 503, endPoint x: 341, endPoint y: 440, distance: 240.4
click at [343, 457] on div "PO #08 - H Logo" at bounding box center [340, 458] width 173 height 13
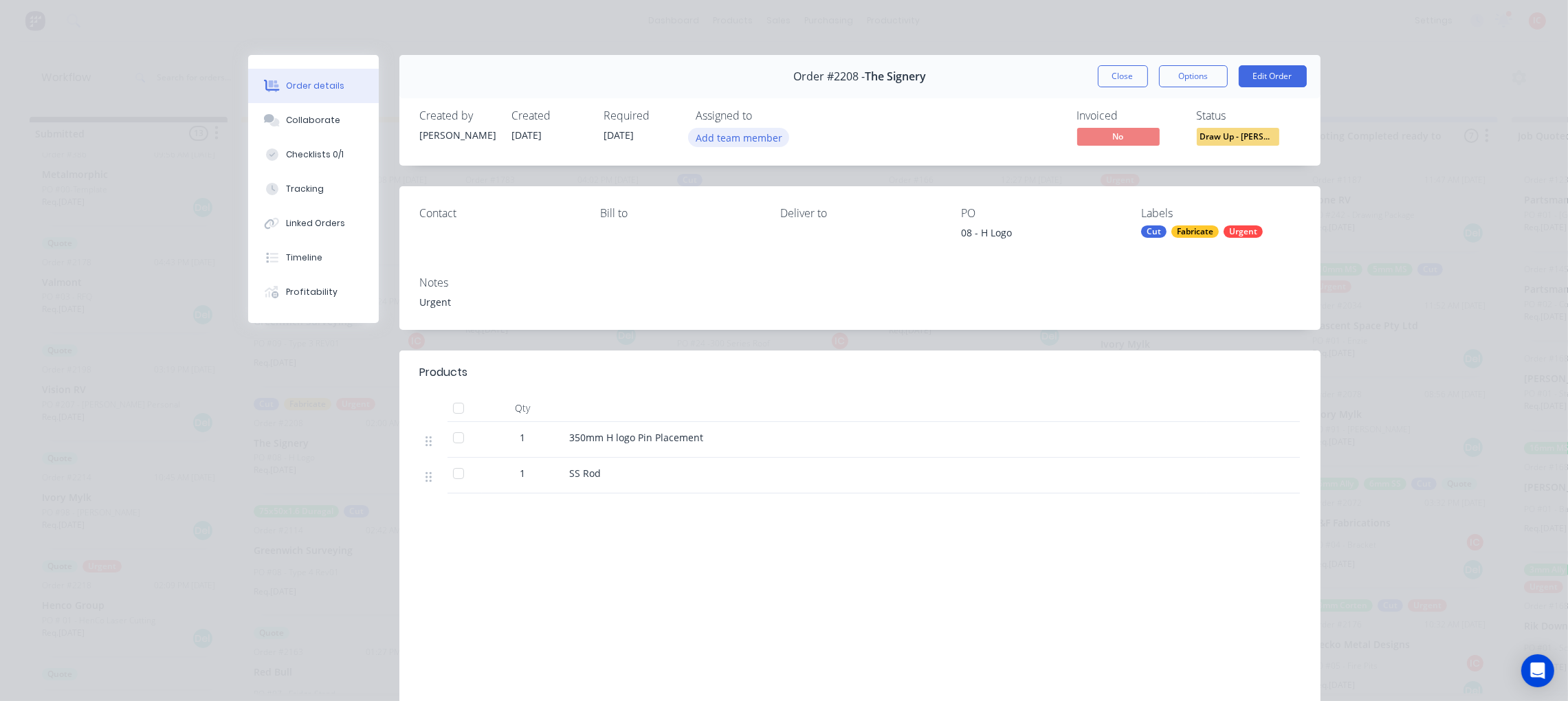
click at [725, 136] on button "Add team member" at bounding box center [738, 136] width 101 height 19
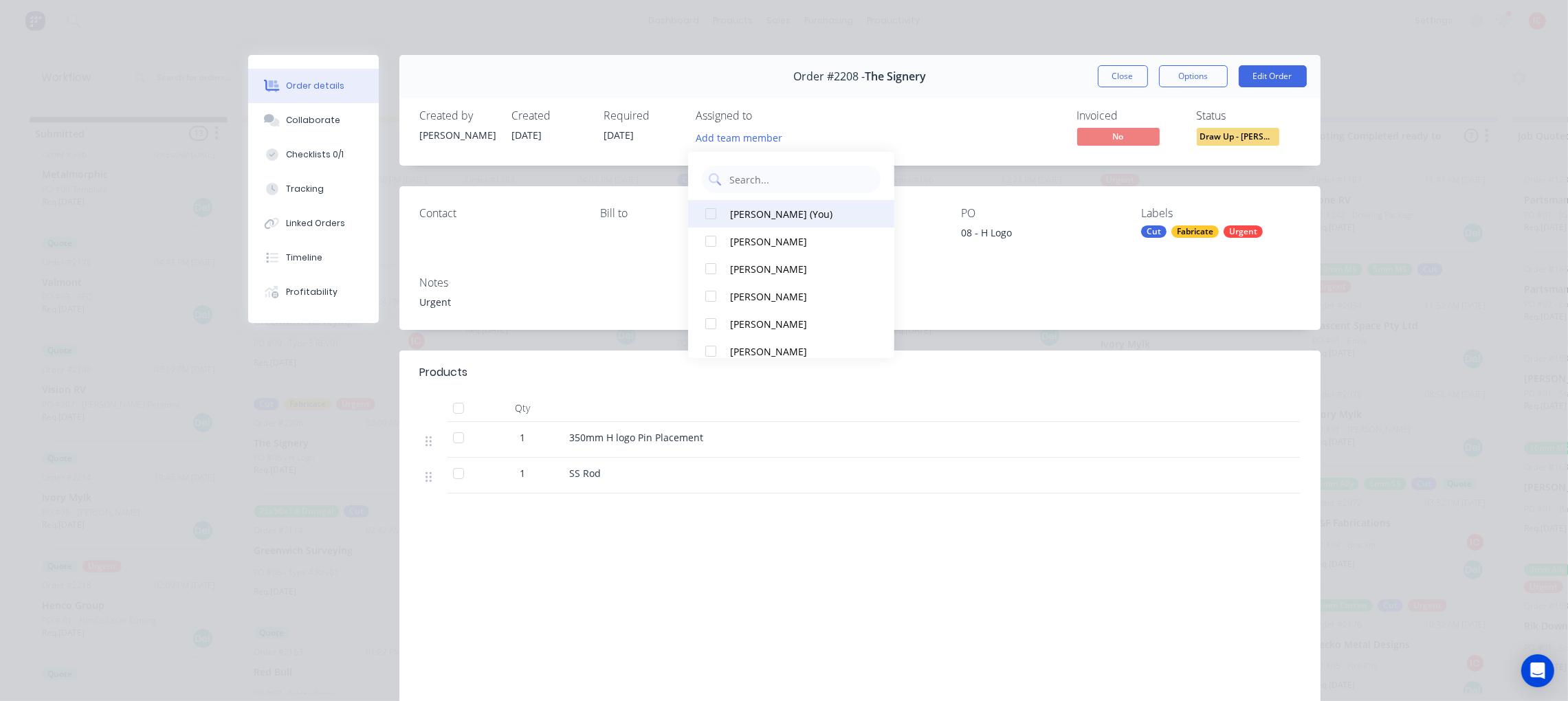
click at [769, 209] on div "[PERSON_NAME] (You)" at bounding box center [798, 213] width 137 height 15
click at [955, 138] on div "Invoiced No Status Draw Up - [PERSON_NAME]" at bounding box center [1066, 129] width 466 height 40
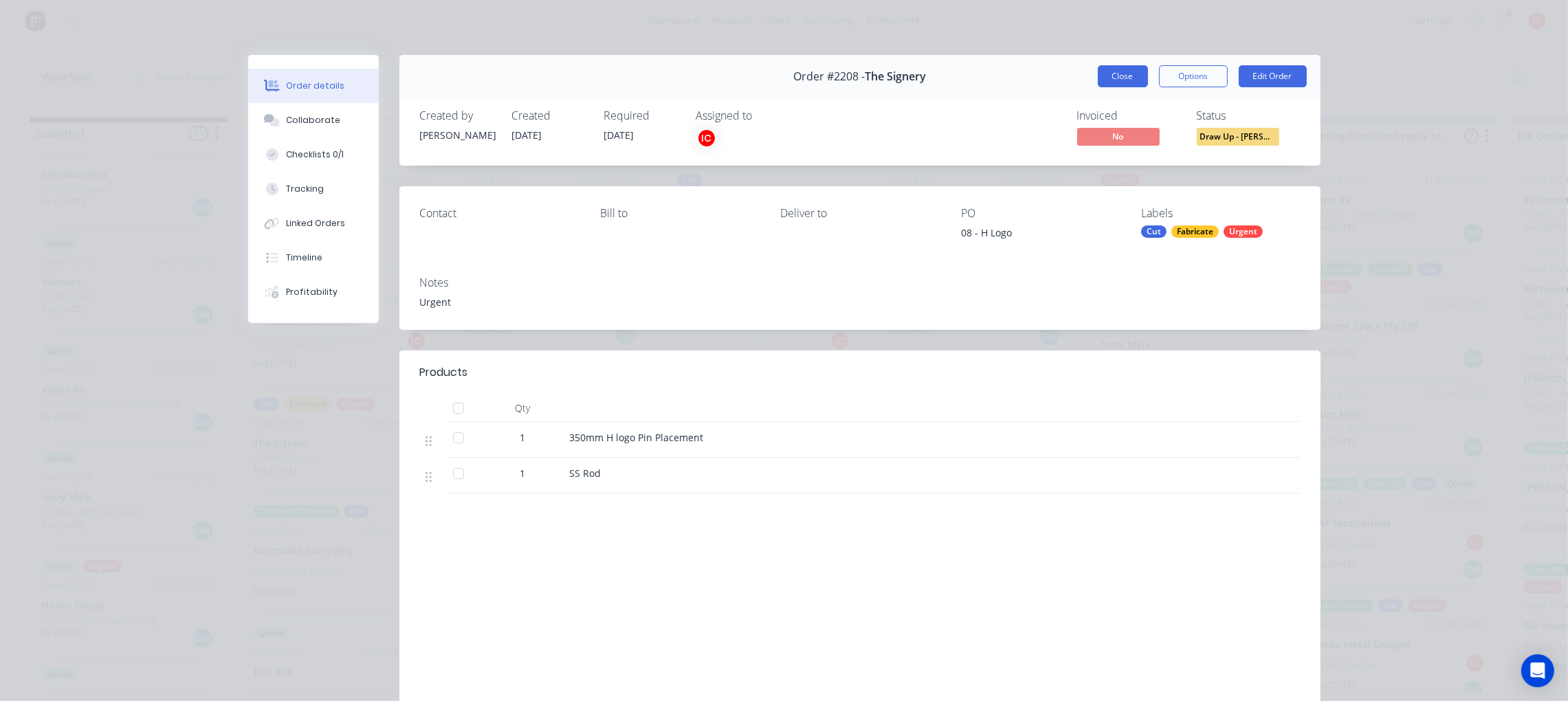
click at [1110, 79] on button "Close" at bounding box center [1122, 76] width 50 height 22
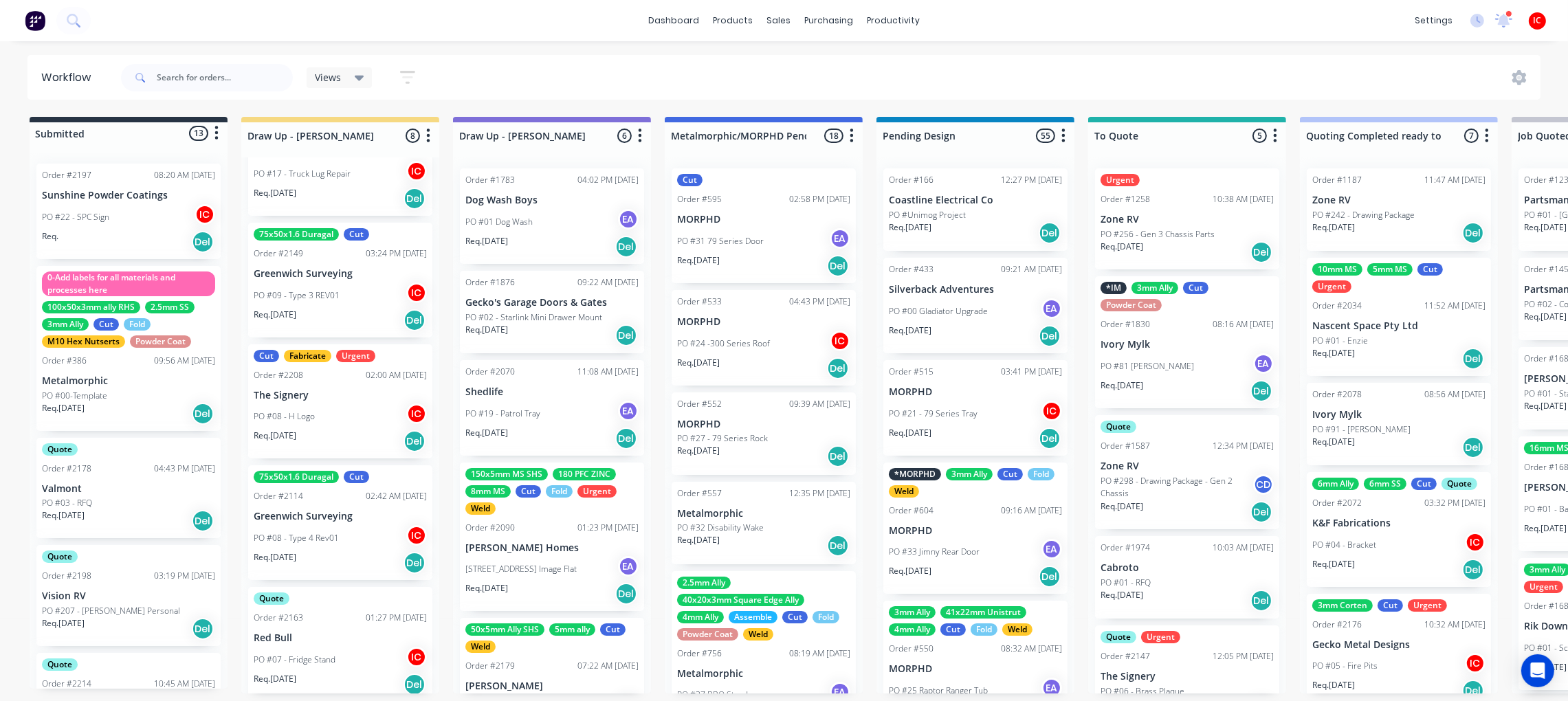
scroll to position [0, 0]
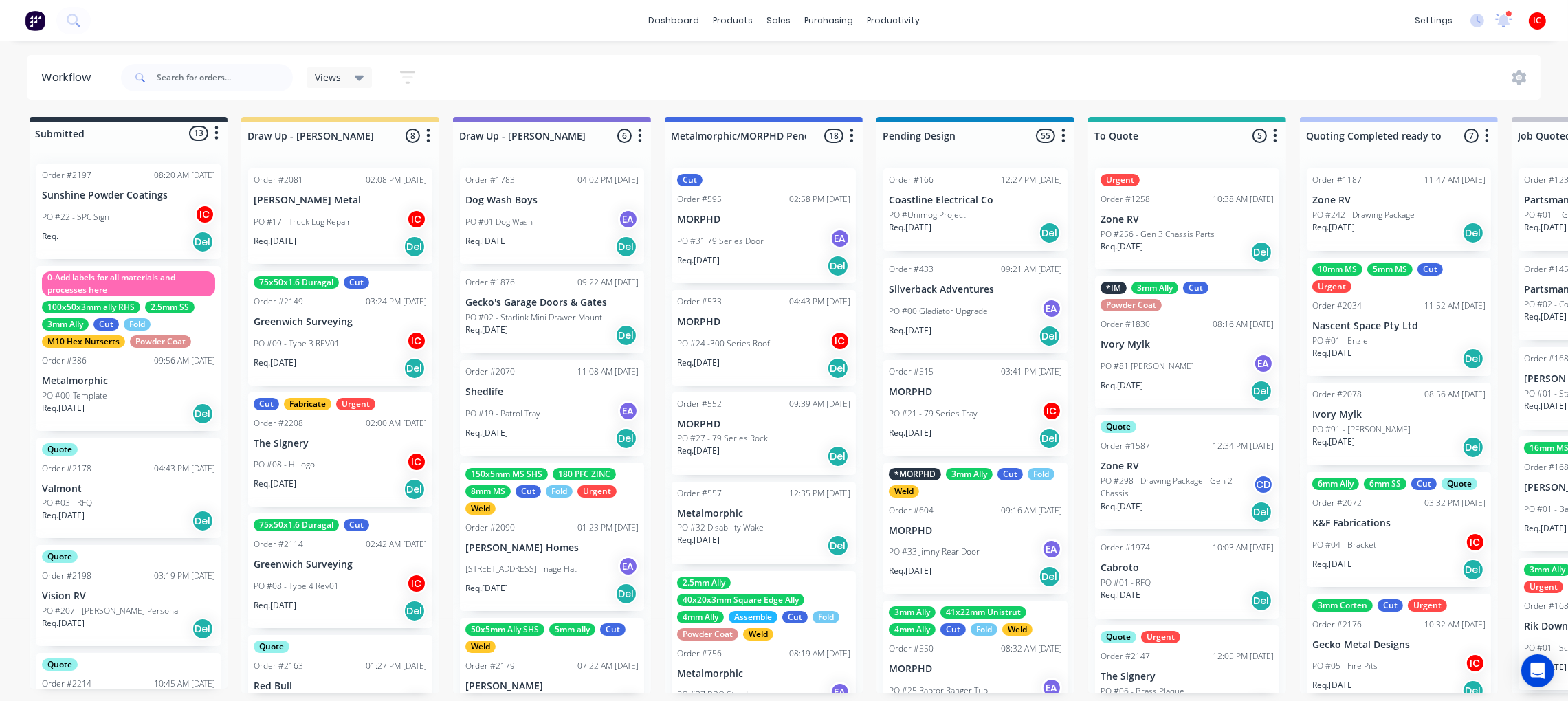
click at [351, 340] on div "PO #09 - Type 3 REV01 IC" at bounding box center [340, 344] width 173 height 27
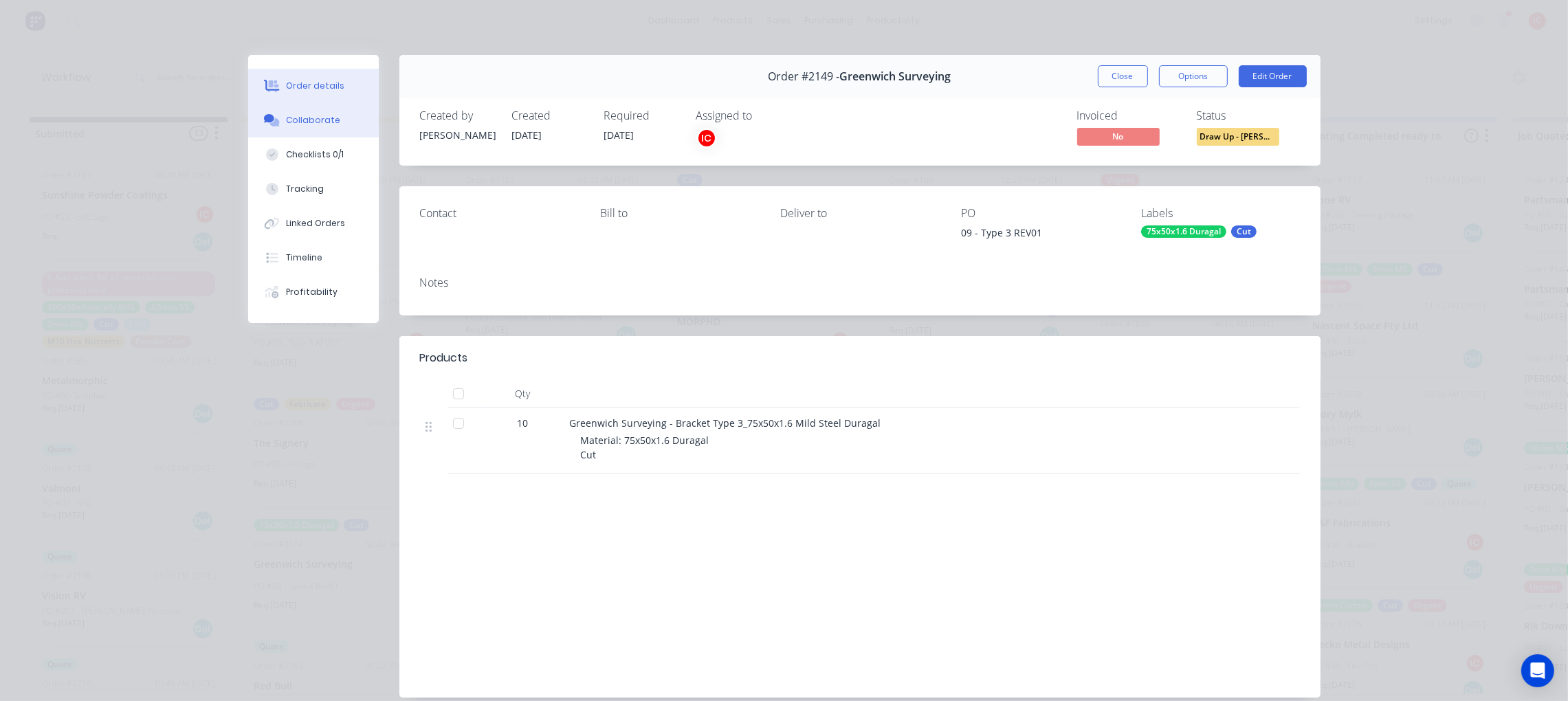
click at [317, 117] on div "Collaborate" at bounding box center [312, 120] width 54 height 13
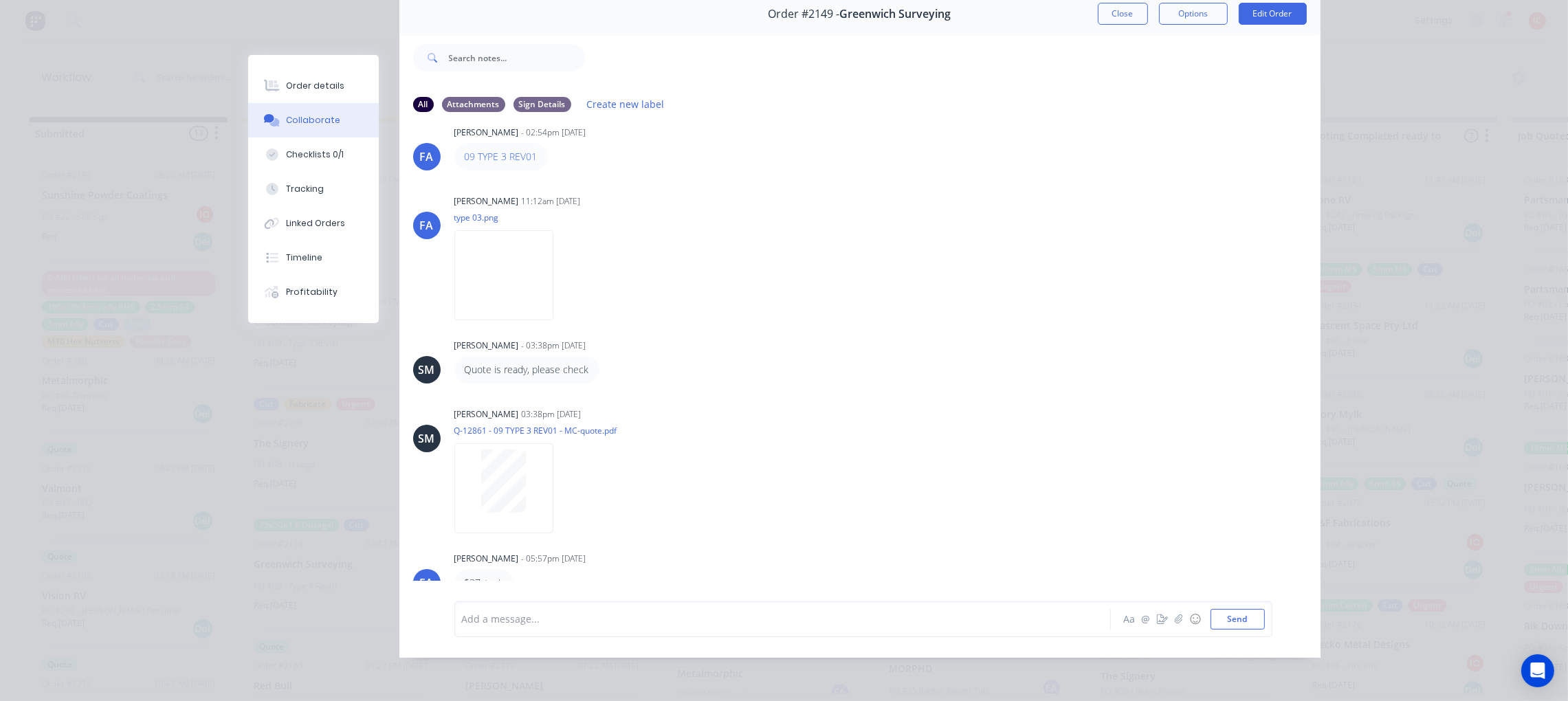
scroll to position [7, 0]
click at [653, 646] on div "Add a message... Aa @ ☺ Send" at bounding box center [860, 619] width 921 height 77
click at [633, 624] on div at bounding box center [763, 619] width 601 height 15
click at [266, 451] on div "Order #2149 - Greenwich Surveying Close Options Edit Order All Attachments Sign…" at bounding box center [784, 325] width 1072 height 666
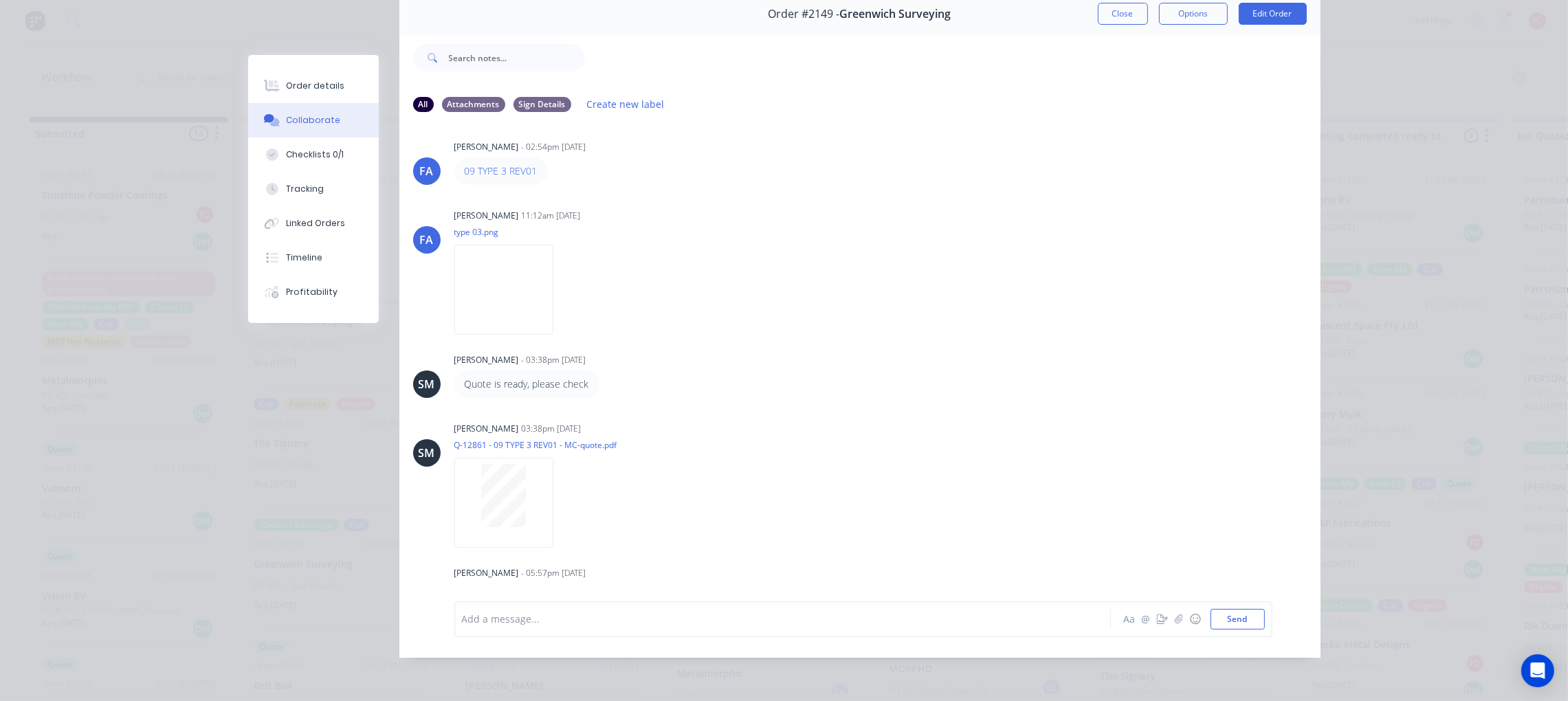
scroll to position [0, 0]
click at [1112, 8] on button "Close" at bounding box center [1122, 14] width 50 height 22
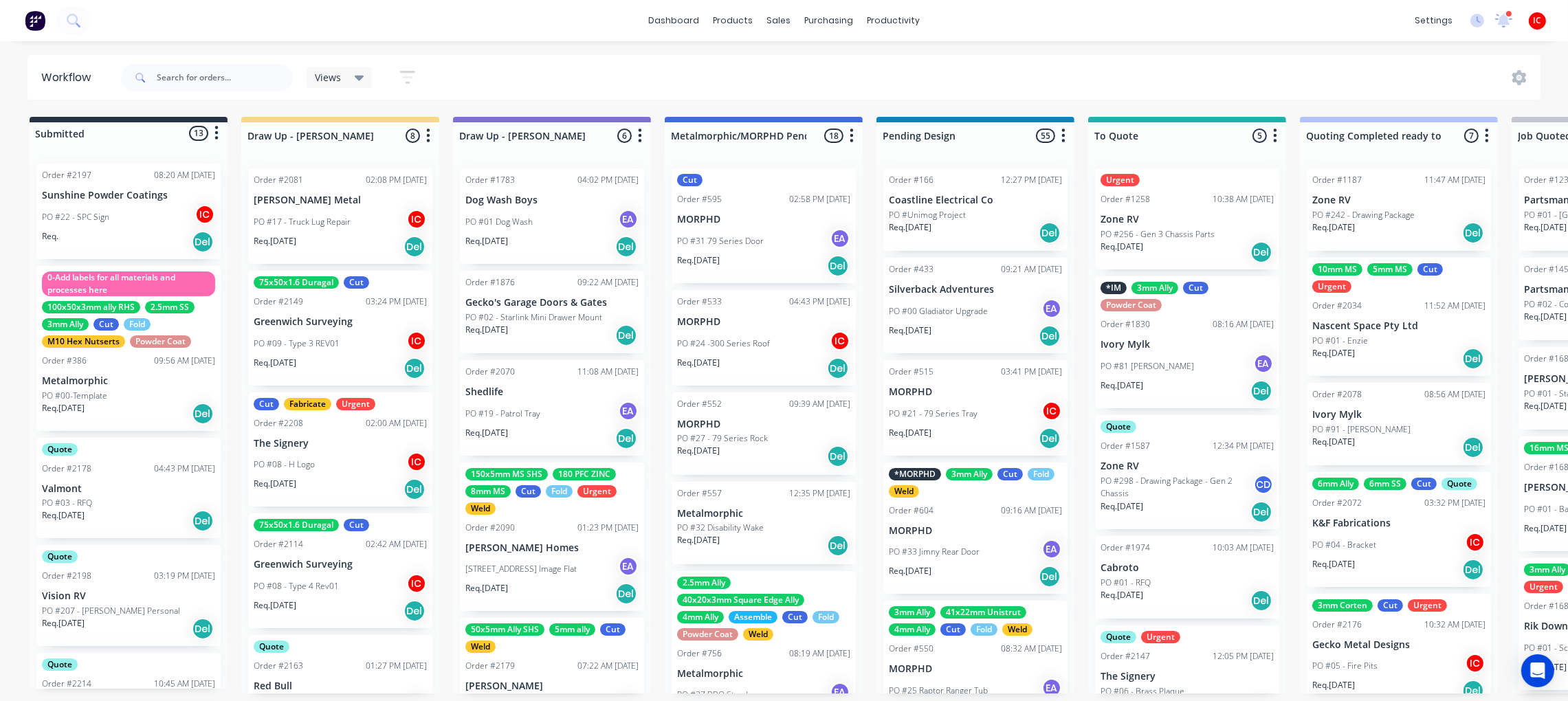
click at [351, 585] on div "PO #08 - Type 4 Rev01 IC" at bounding box center [340, 586] width 173 height 27
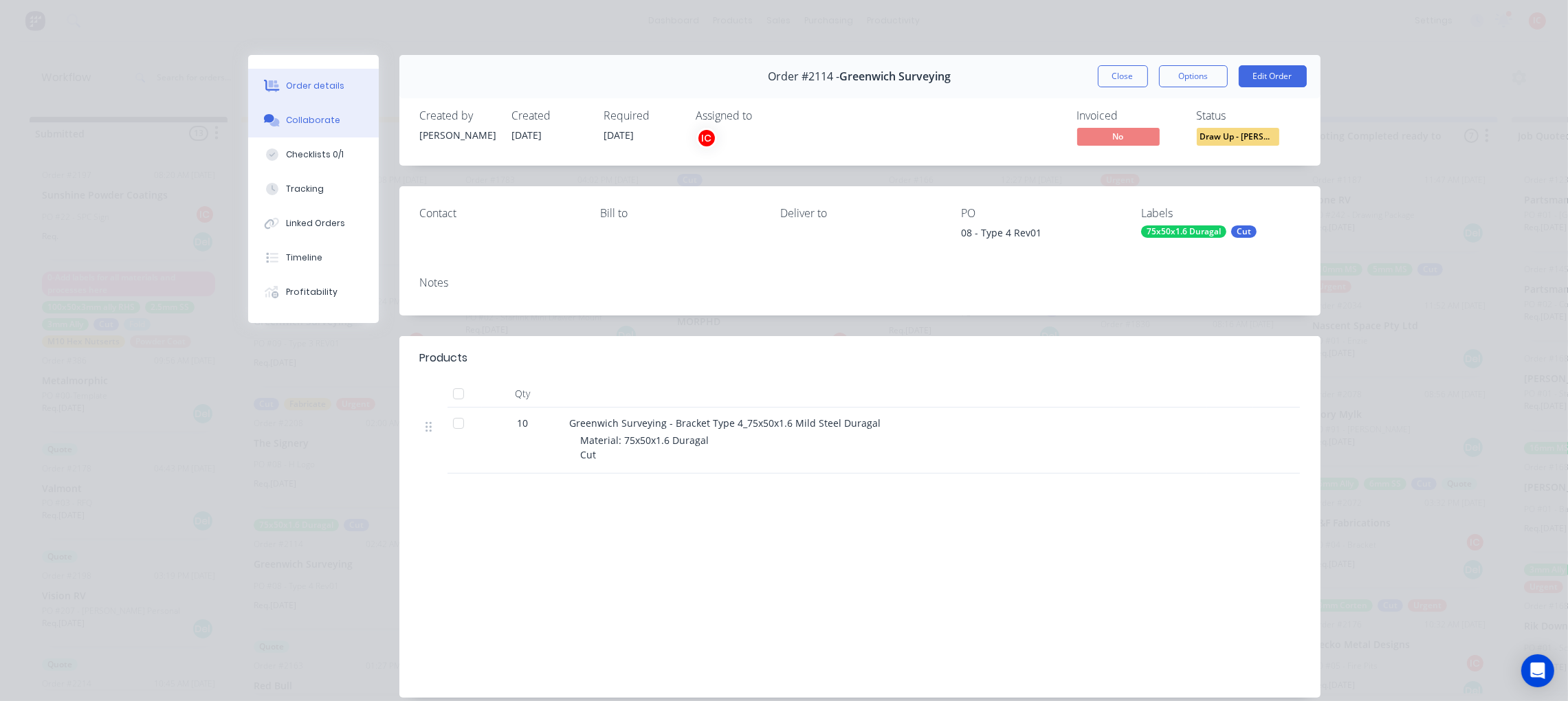
click at [298, 109] on button "Collaborate" at bounding box center [313, 120] width 131 height 34
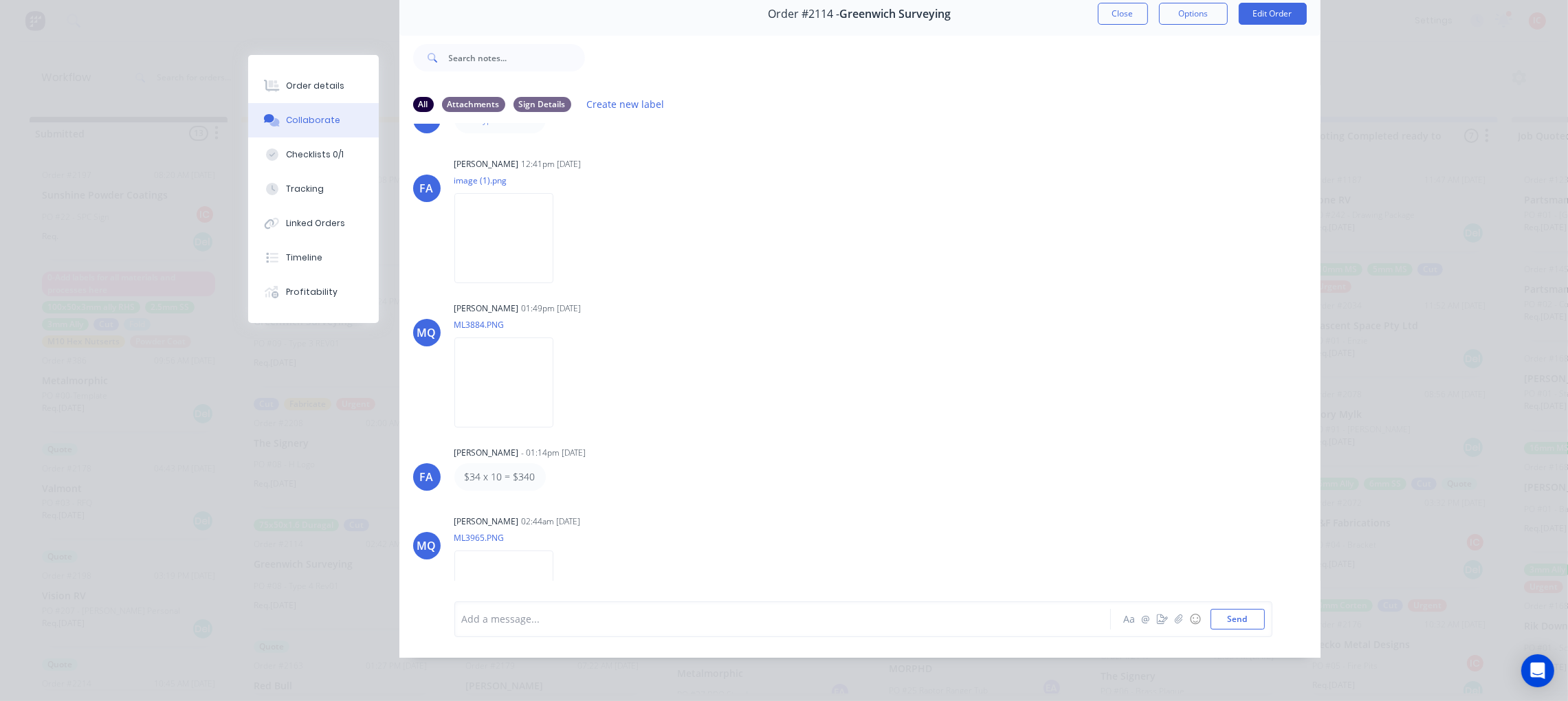
scroll to position [110, 0]
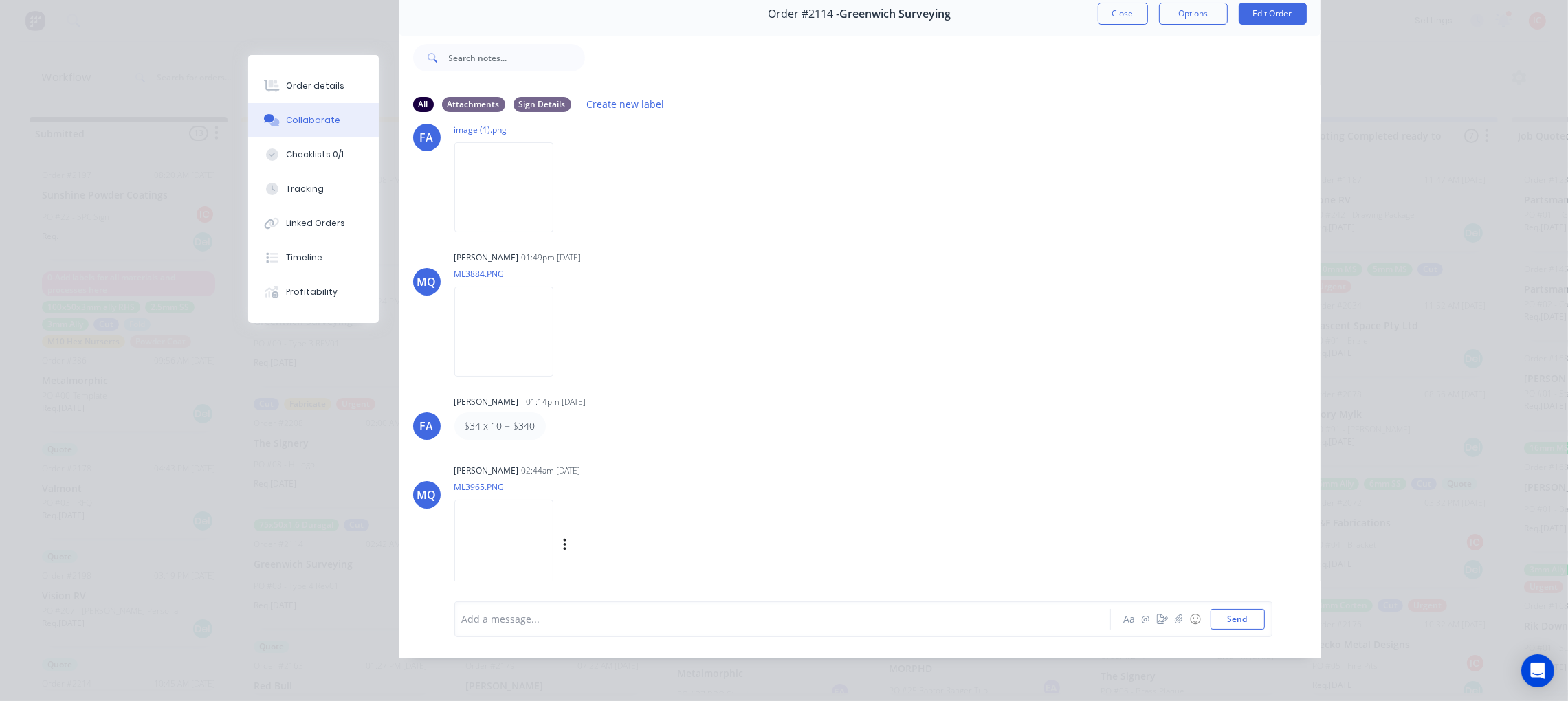
click at [477, 515] on img at bounding box center [504, 545] width 99 height 90
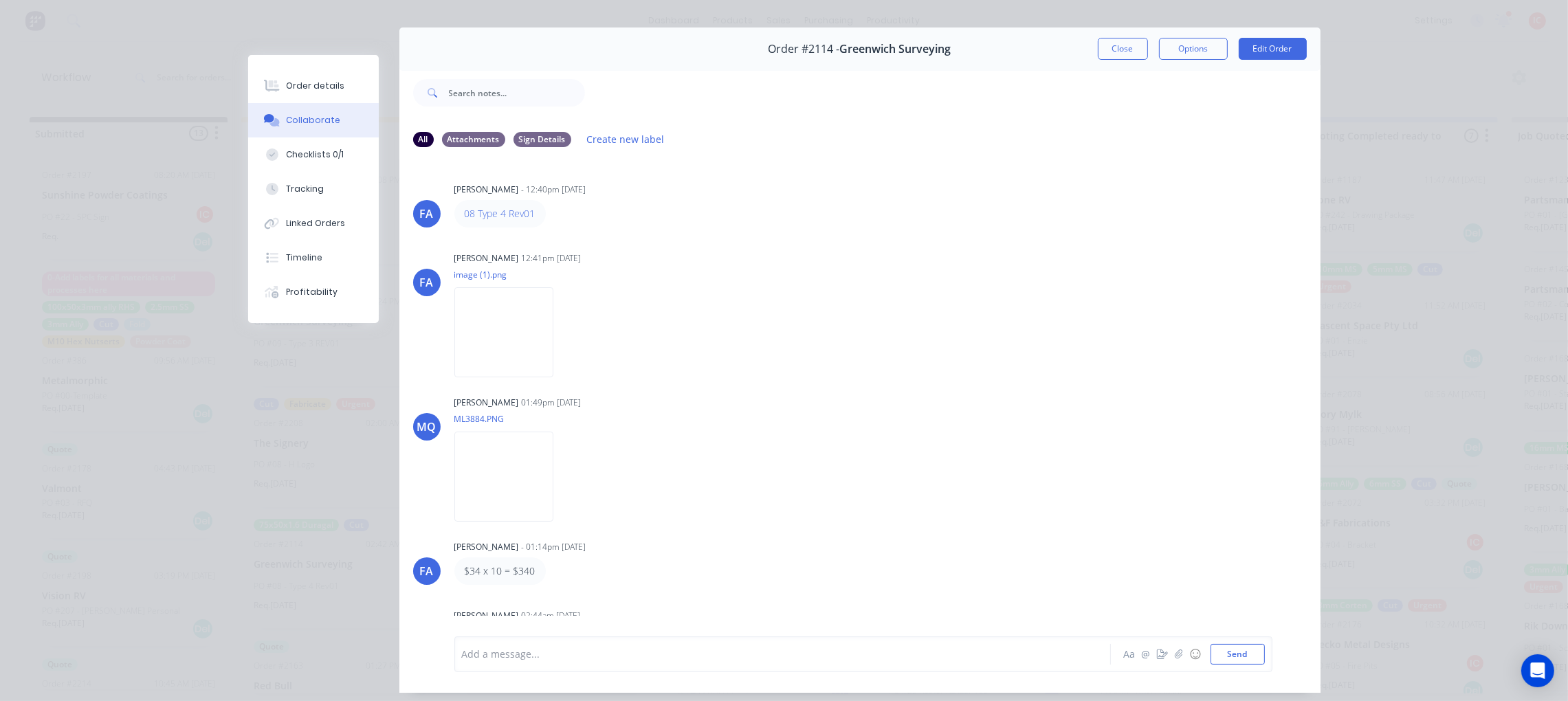
scroll to position [0, 0]
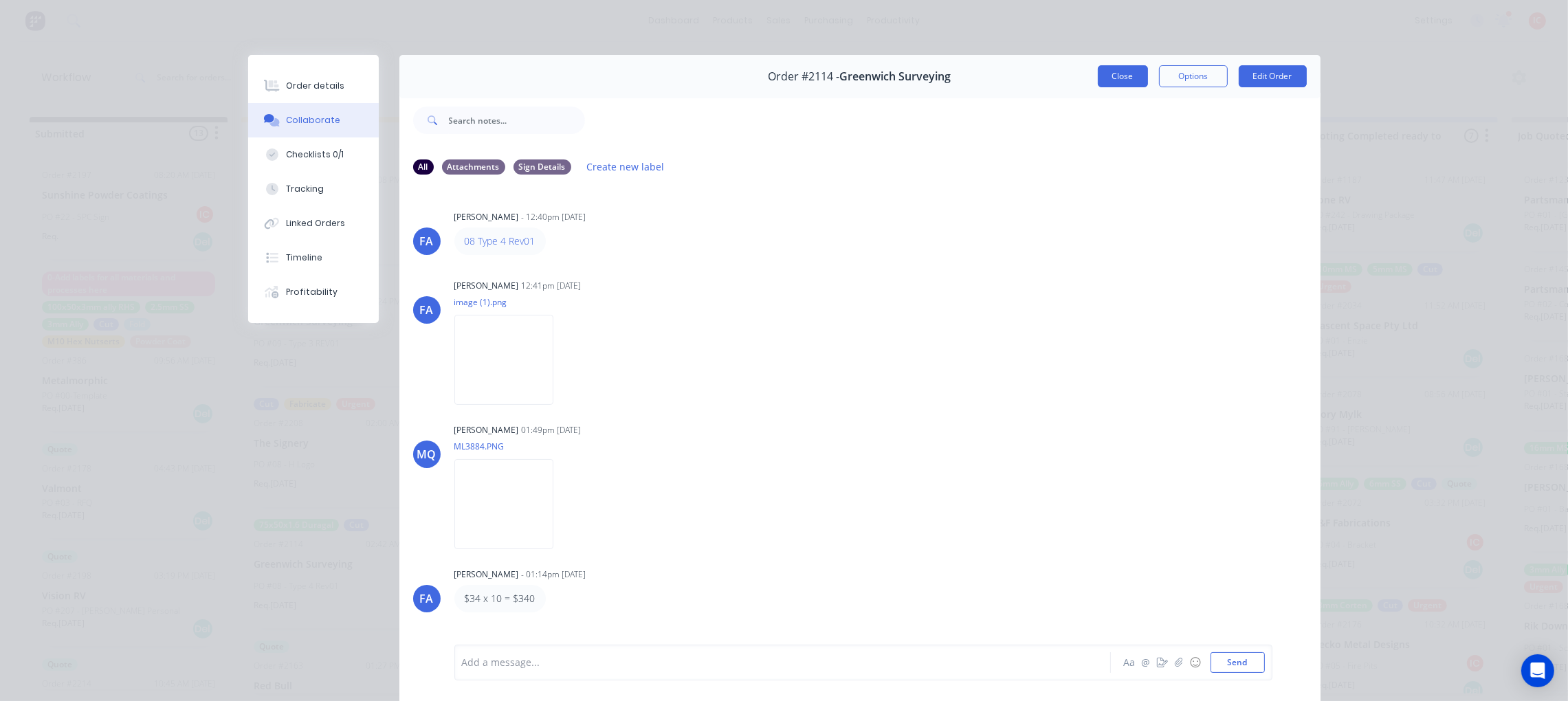
click at [1114, 75] on button "Close" at bounding box center [1122, 76] width 50 height 22
